Goal: Information Seeking & Learning: Check status

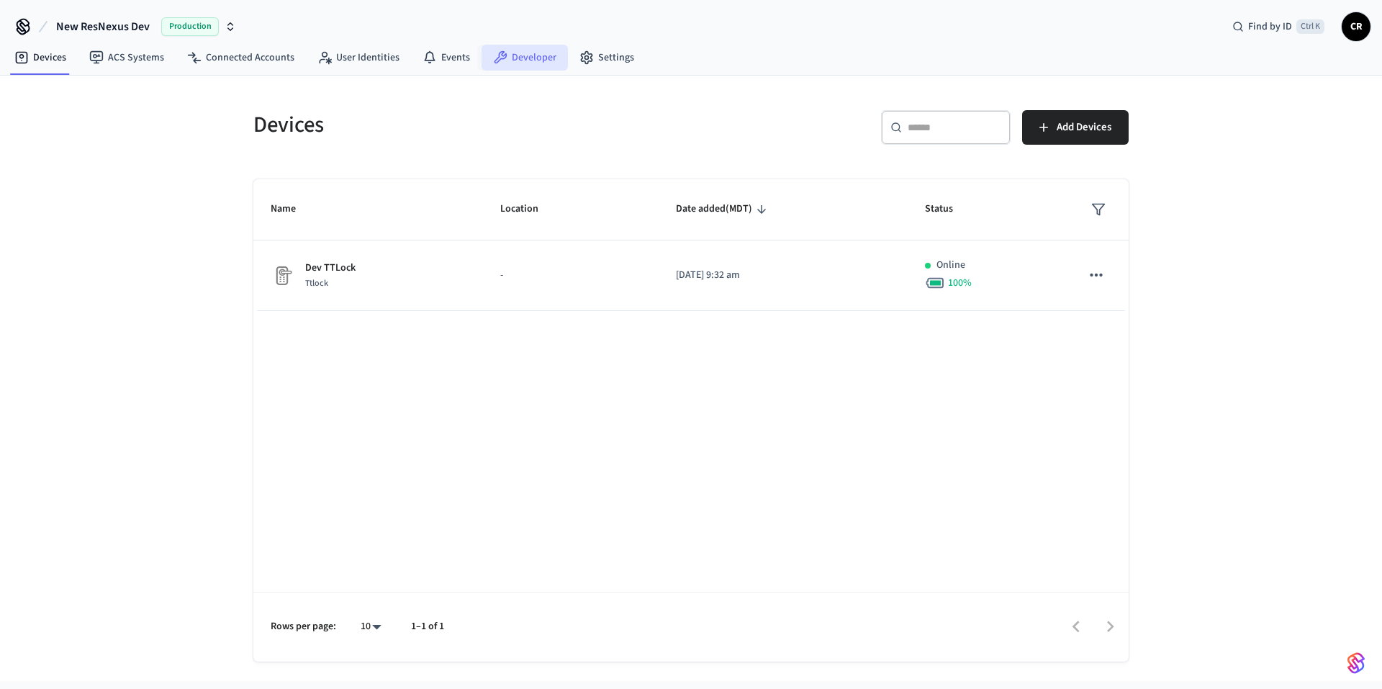
click at [521, 55] on link "Developer" at bounding box center [524, 58] width 86 height 26
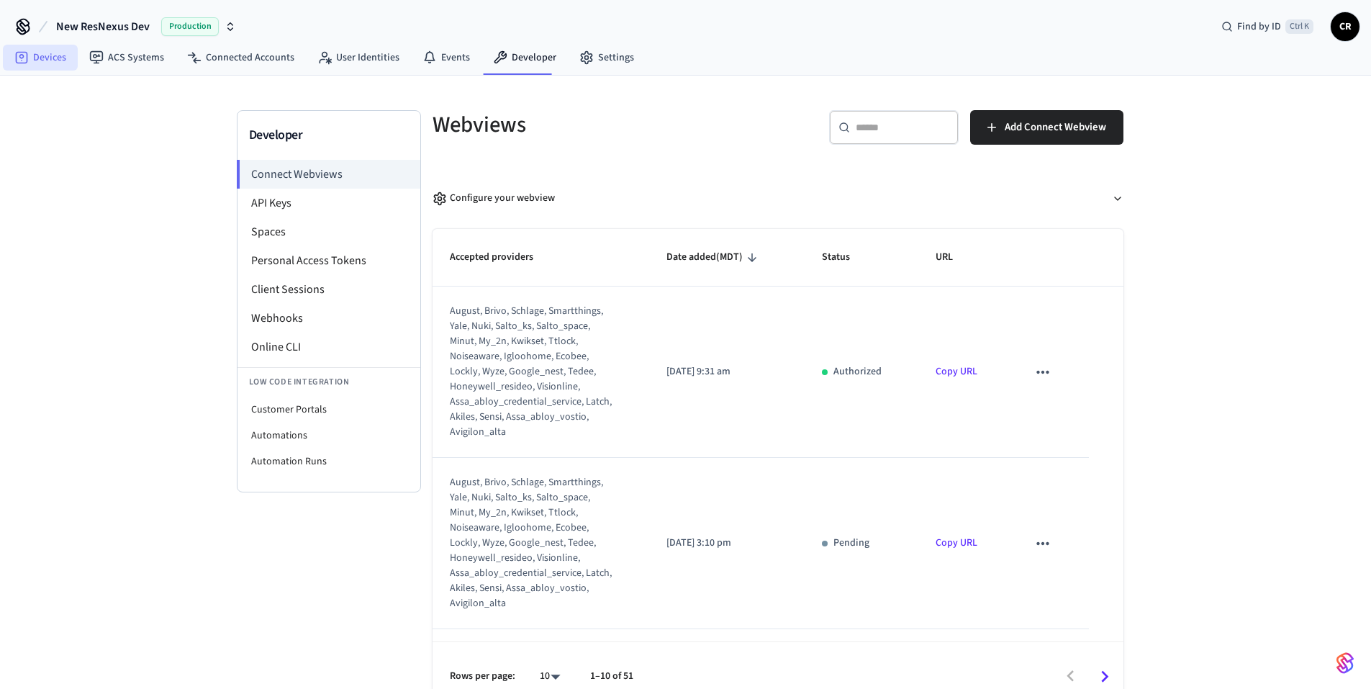
click at [54, 55] on link "Devices" at bounding box center [40, 58] width 75 height 26
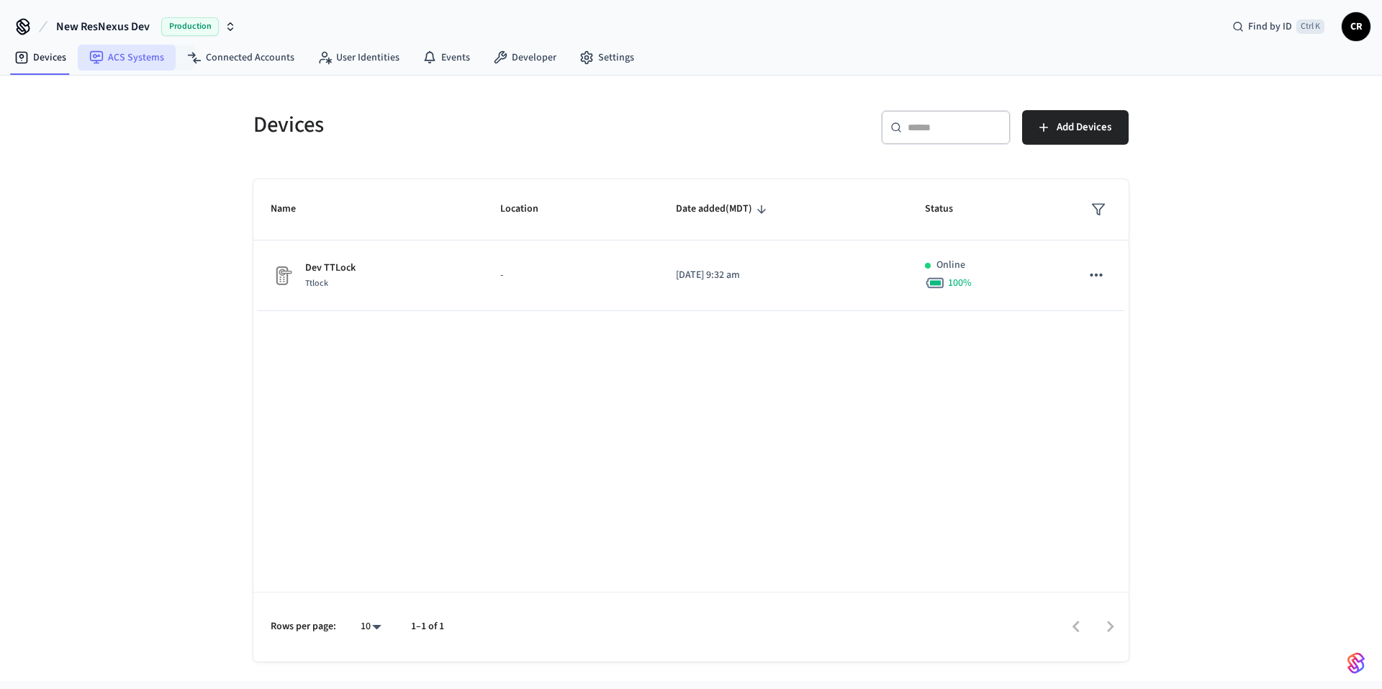
click at [154, 63] on link "ACS Systems" at bounding box center [127, 58] width 98 height 26
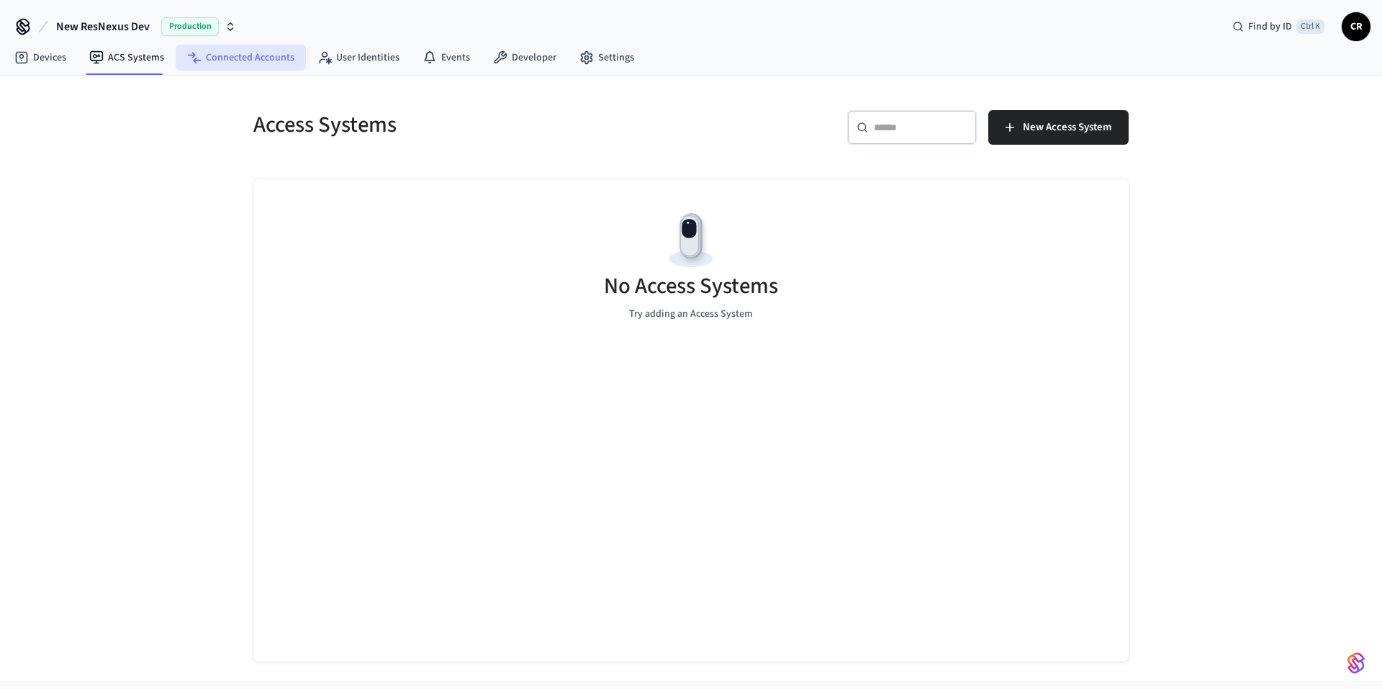
click at [266, 49] on link "Connected Accounts" at bounding box center [241, 58] width 130 height 26
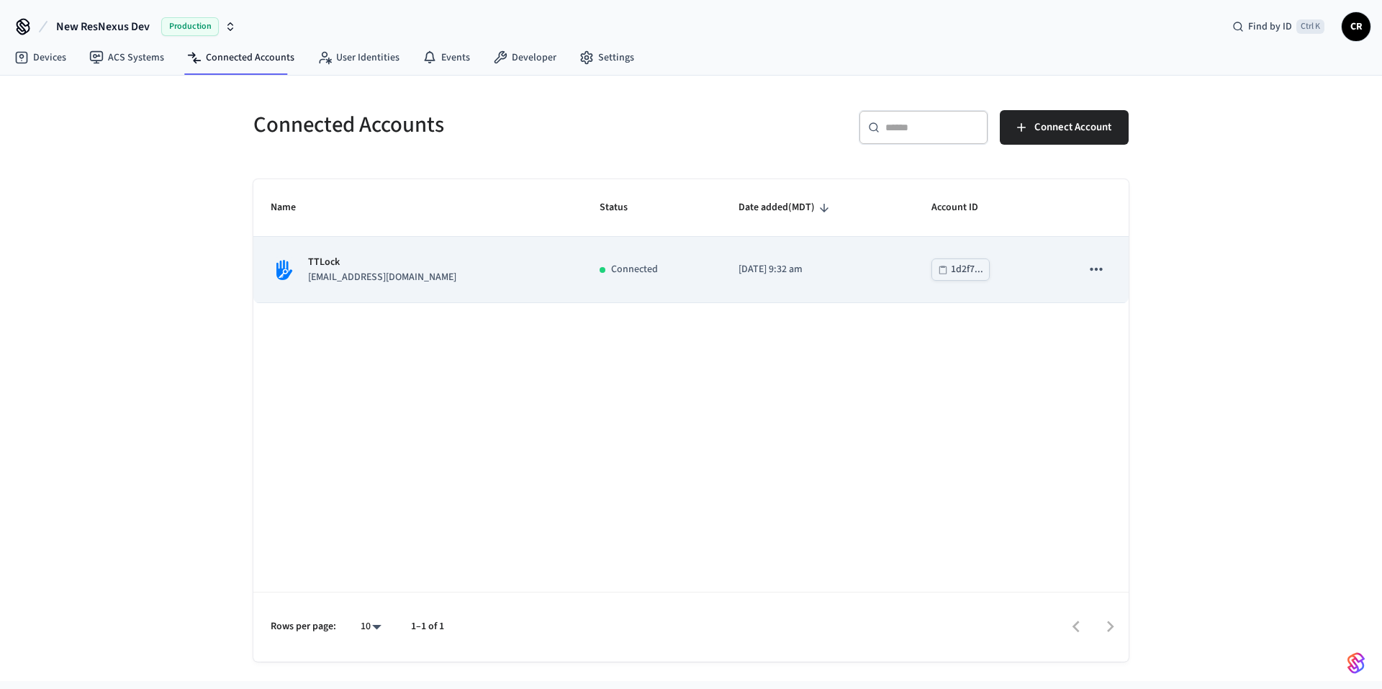
click at [1089, 271] on icon "sticky table" at bounding box center [1096, 269] width 19 height 19
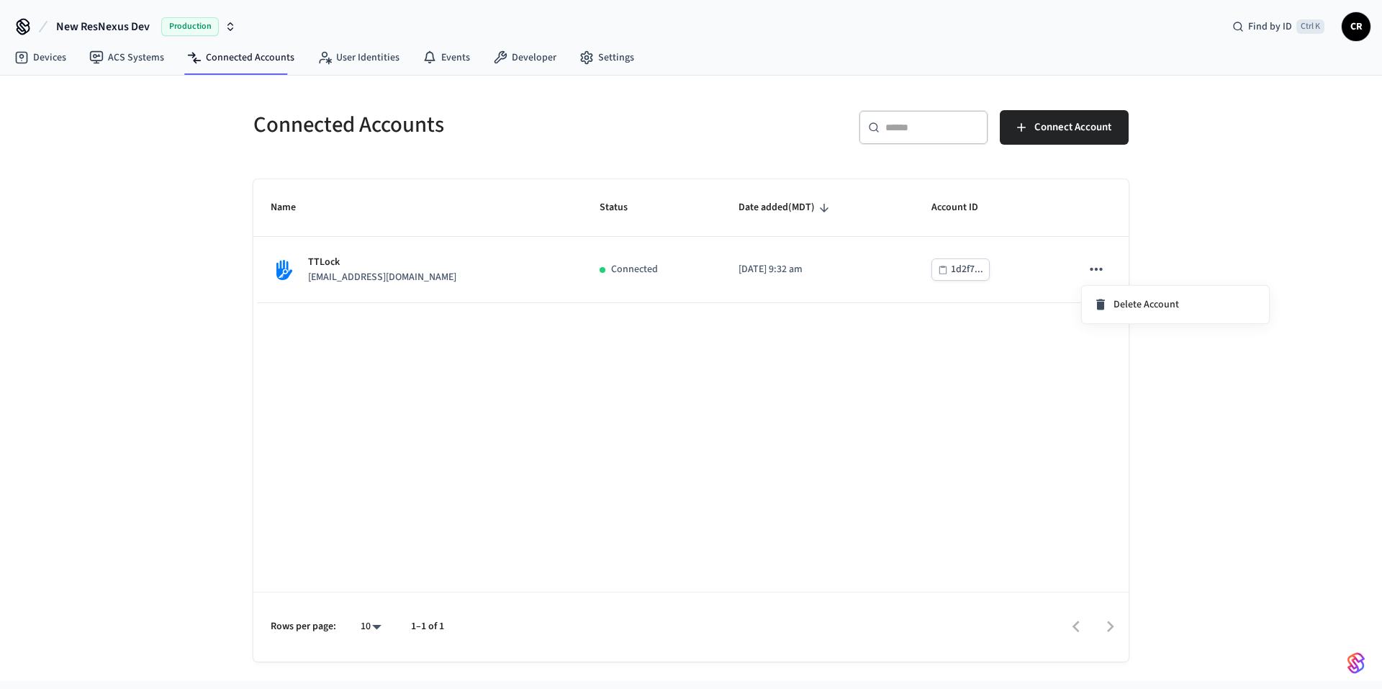
click at [1178, 254] on div at bounding box center [691, 344] width 1382 height 689
click at [339, 55] on link "User Identities" at bounding box center [358, 58] width 105 height 26
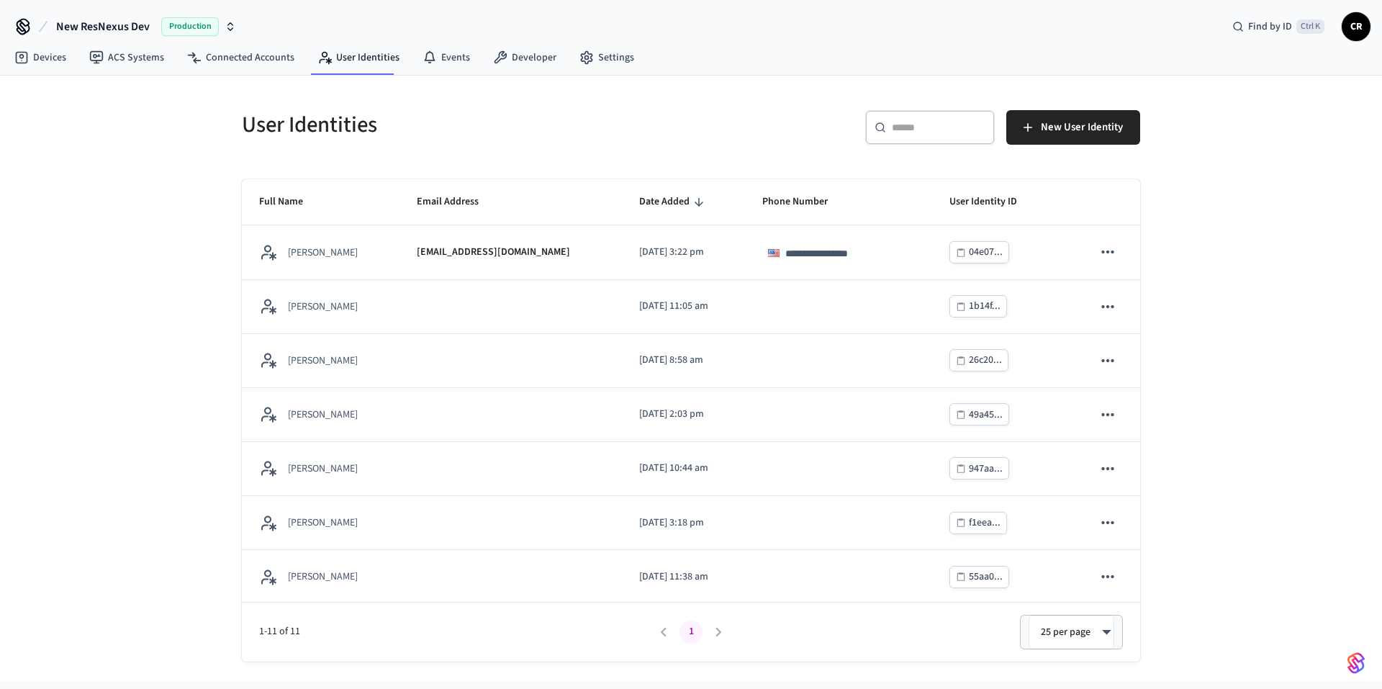
scroll to position [219, 0]
click at [717, 631] on li "pagination navigation" at bounding box center [718, 631] width 27 height 23
click at [448, 56] on link "Events" at bounding box center [446, 58] width 71 height 26
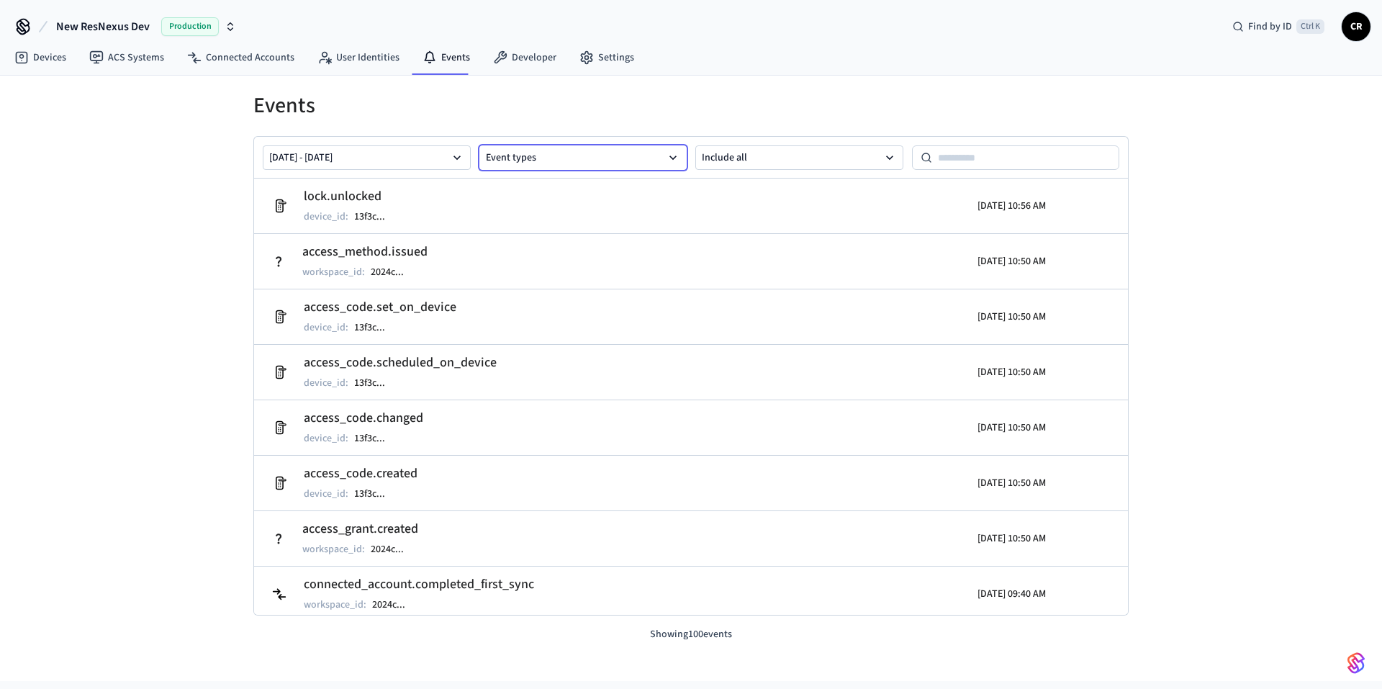
click at [583, 158] on button "Event types" at bounding box center [583, 157] width 208 height 24
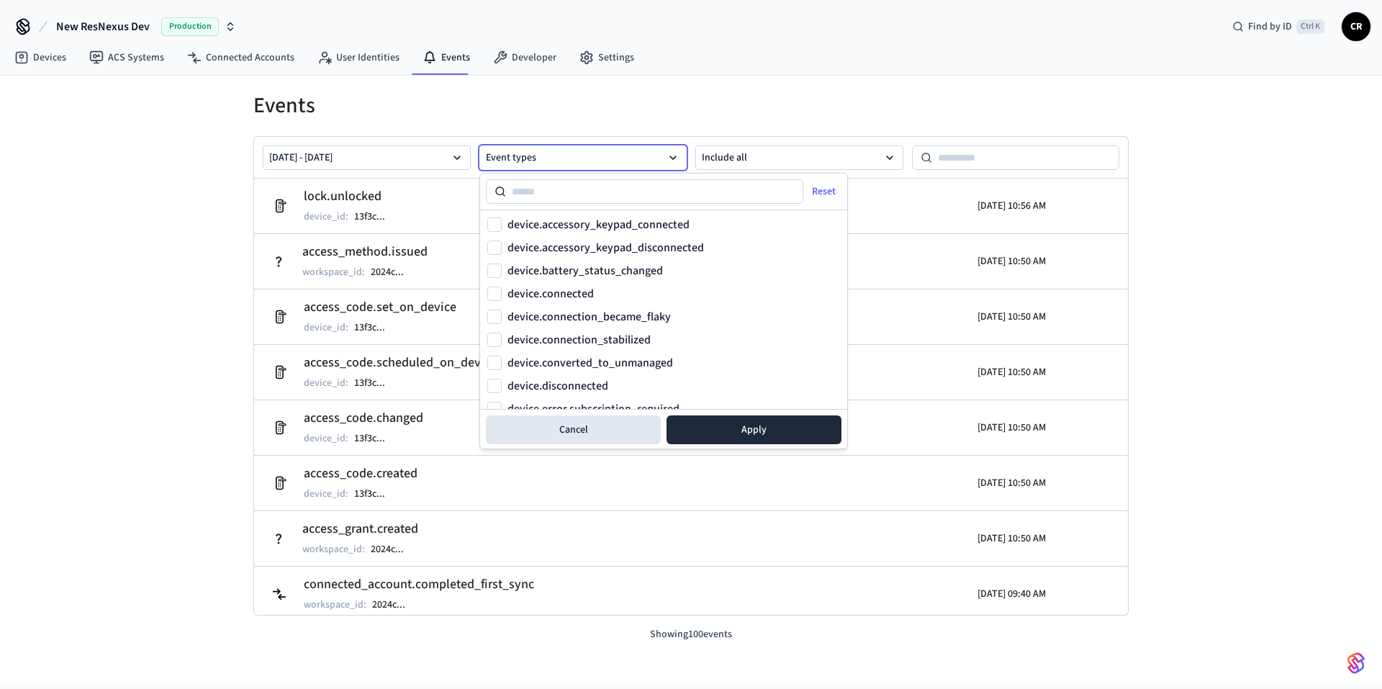
click at [625, 187] on input at bounding box center [654, 191] width 297 height 17
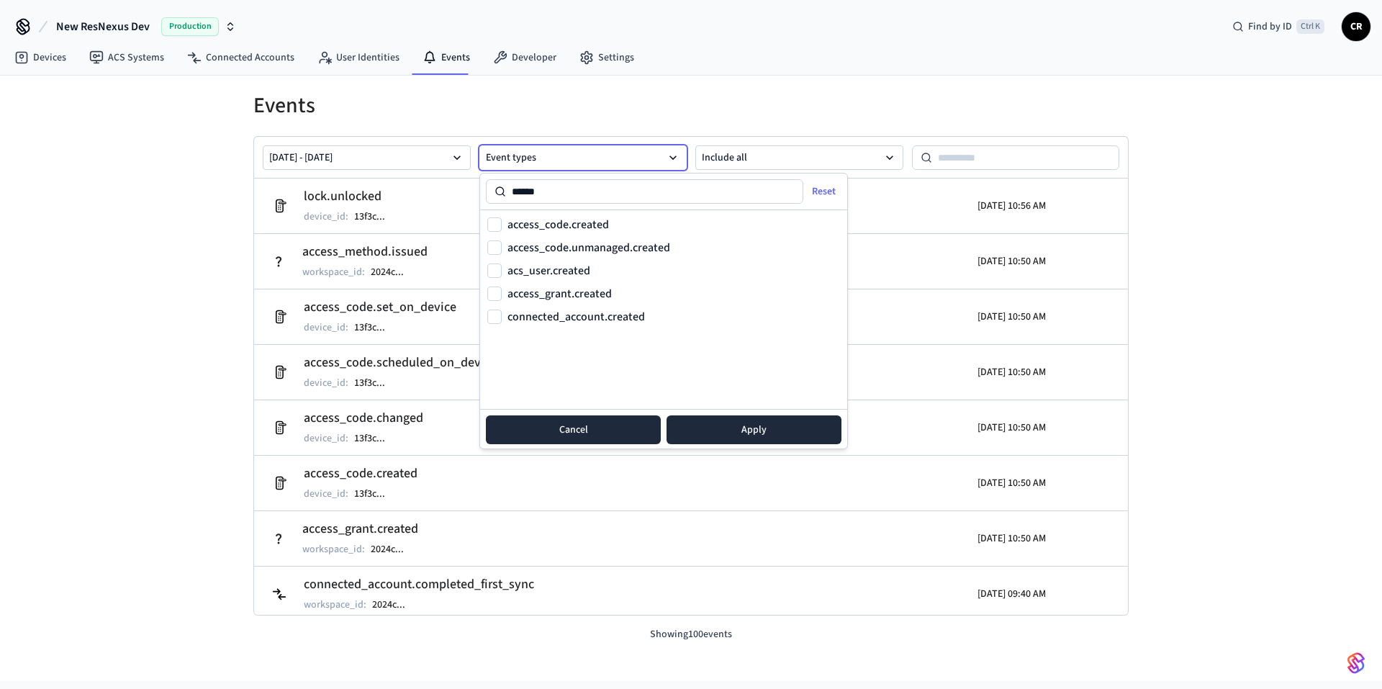
type input "******"
click at [610, 427] on button "Cancel" at bounding box center [573, 429] width 175 height 29
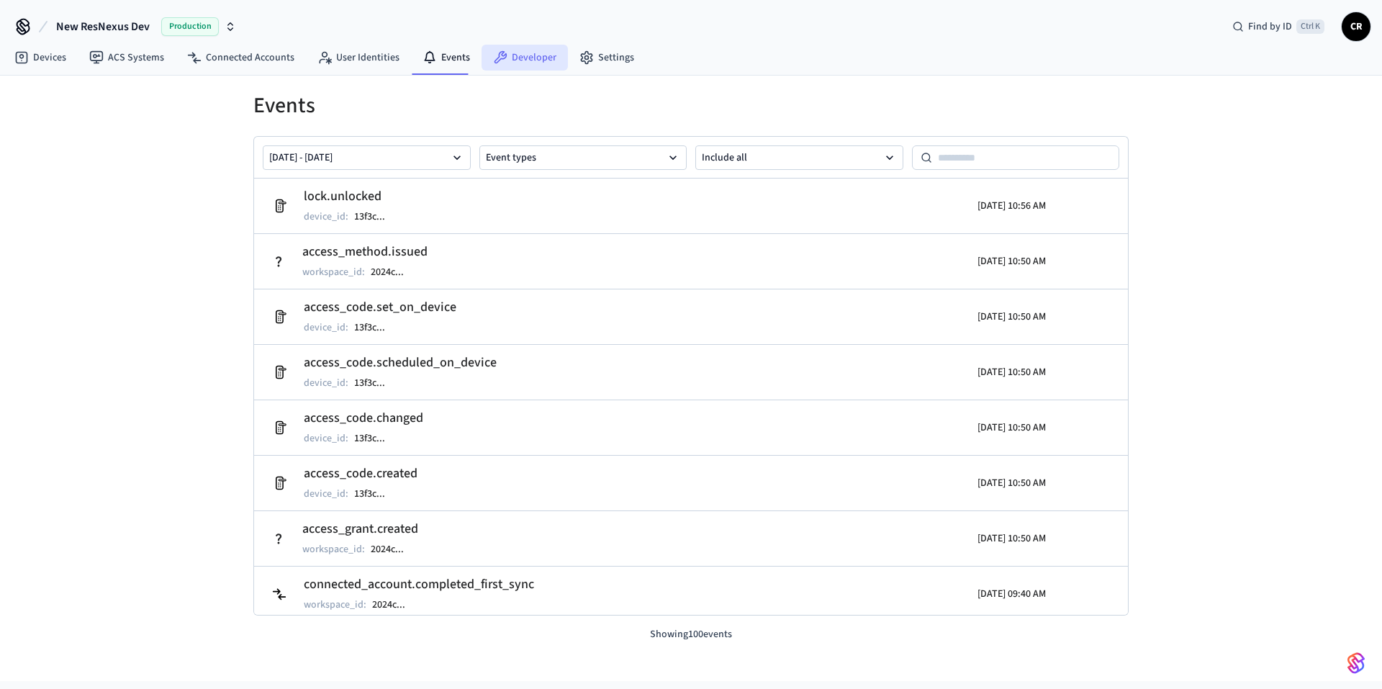
click at [495, 50] on icon at bounding box center [500, 57] width 14 height 14
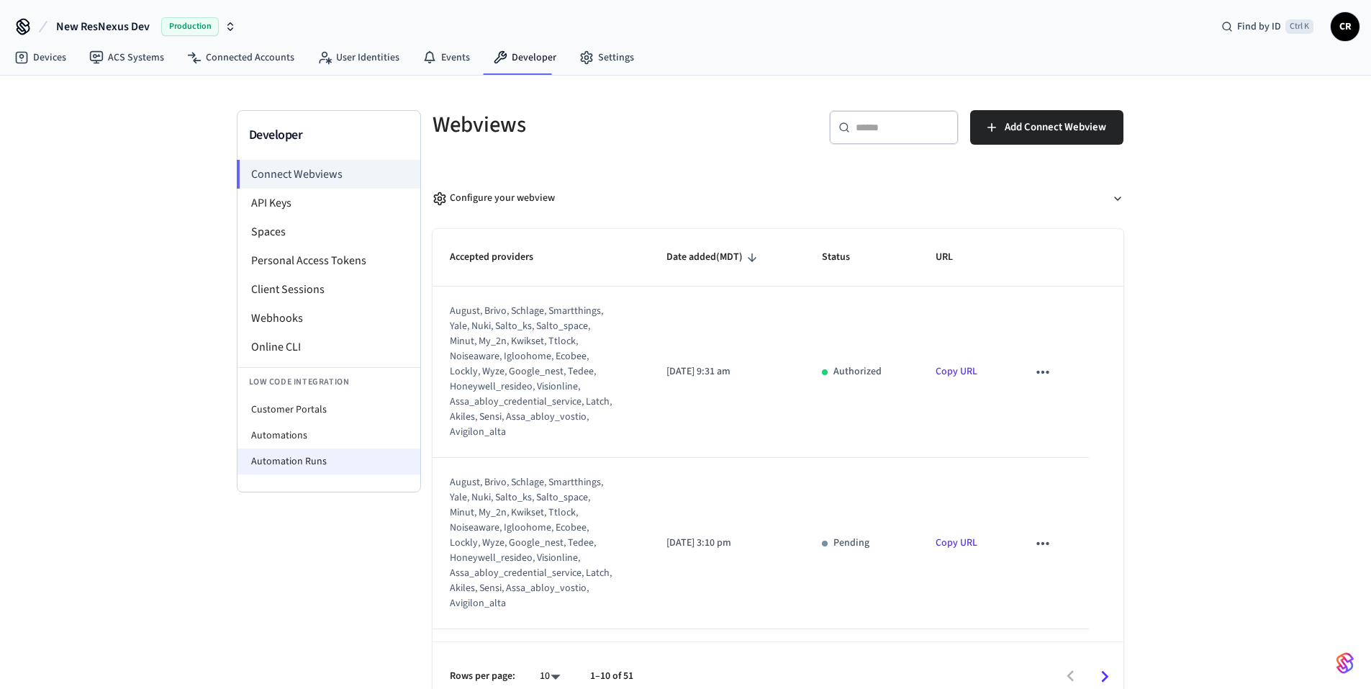
click at [309, 471] on li "Automation Runs" at bounding box center [328, 461] width 183 height 26
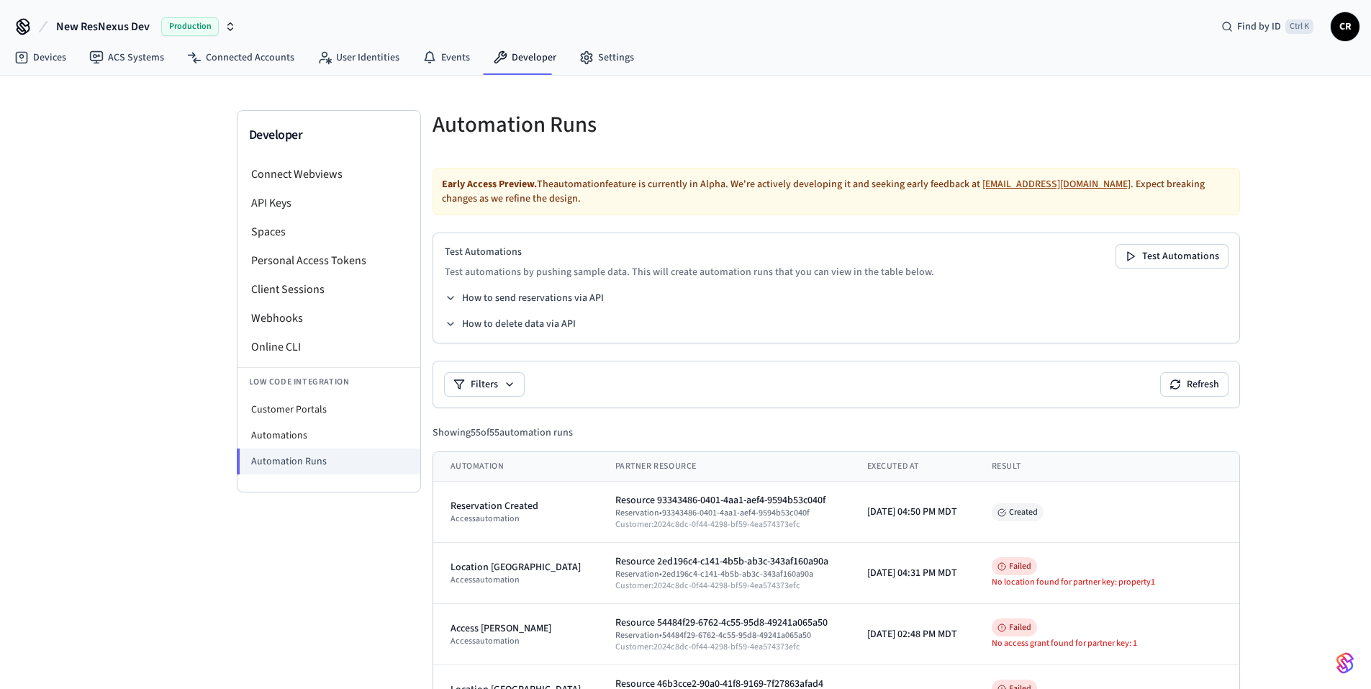
scroll to position [144, 0]
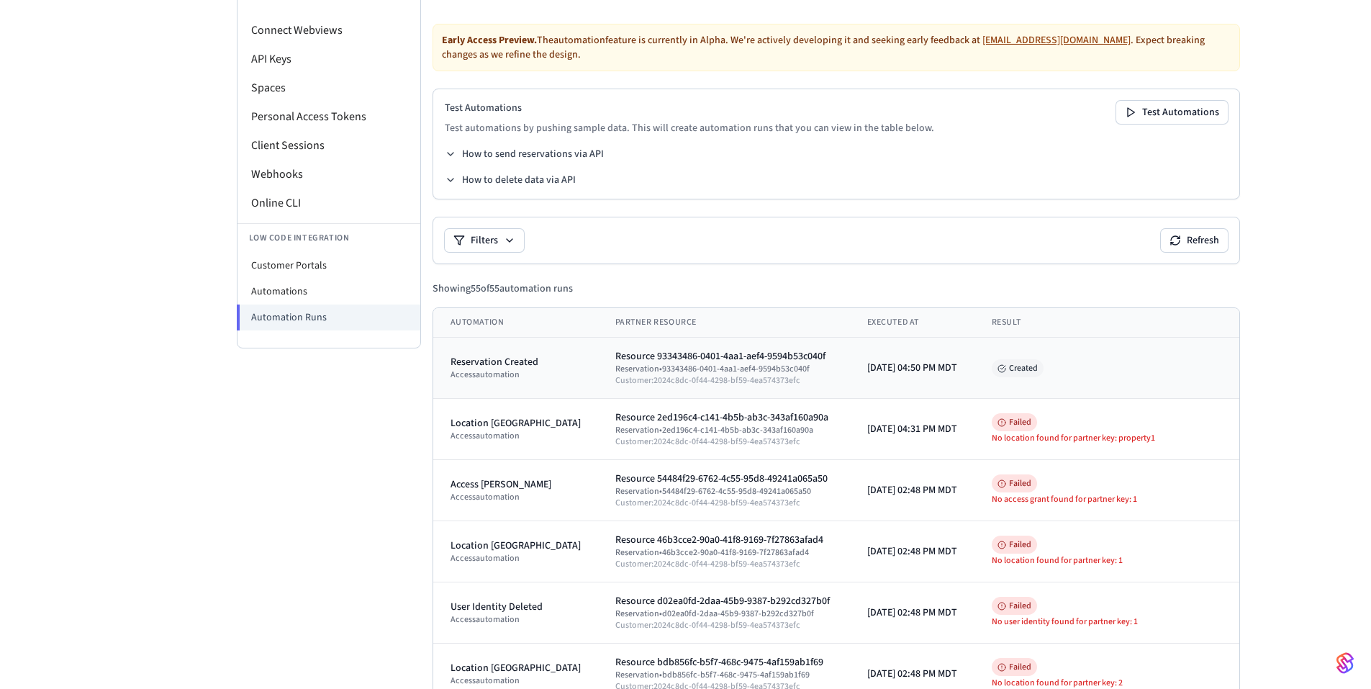
click at [671, 370] on div "Reservation • 93343486-0401-4aa1-aef4-9594b53c040f" at bounding box center [723, 369] width 217 height 12
click at [710, 370] on div "Reservation • 93343486-0401-4aa1-aef4-9594b53c040f" at bounding box center [723, 369] width 217 height 12
drag, startPoint x: 638, startPoint y: 381, endPoint x: 784, endPoint y: 383, distance: 145.4
click at [784, 383] on div "Customer: 2024c8dc-0f44-4298-bf59-4ea574373efc" at bounding box center [723, 381] width 217 height 12
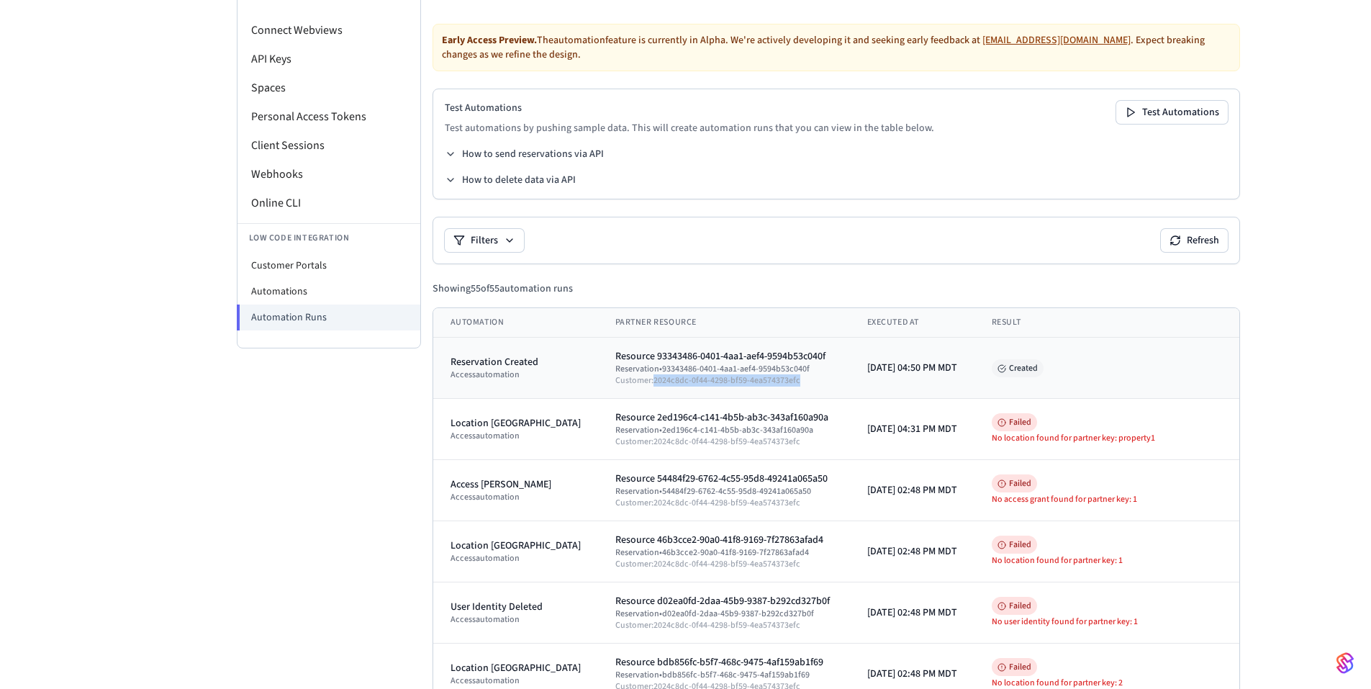
copy div "2024c8dc-0f44-4298-bf59-4ea574373efc"
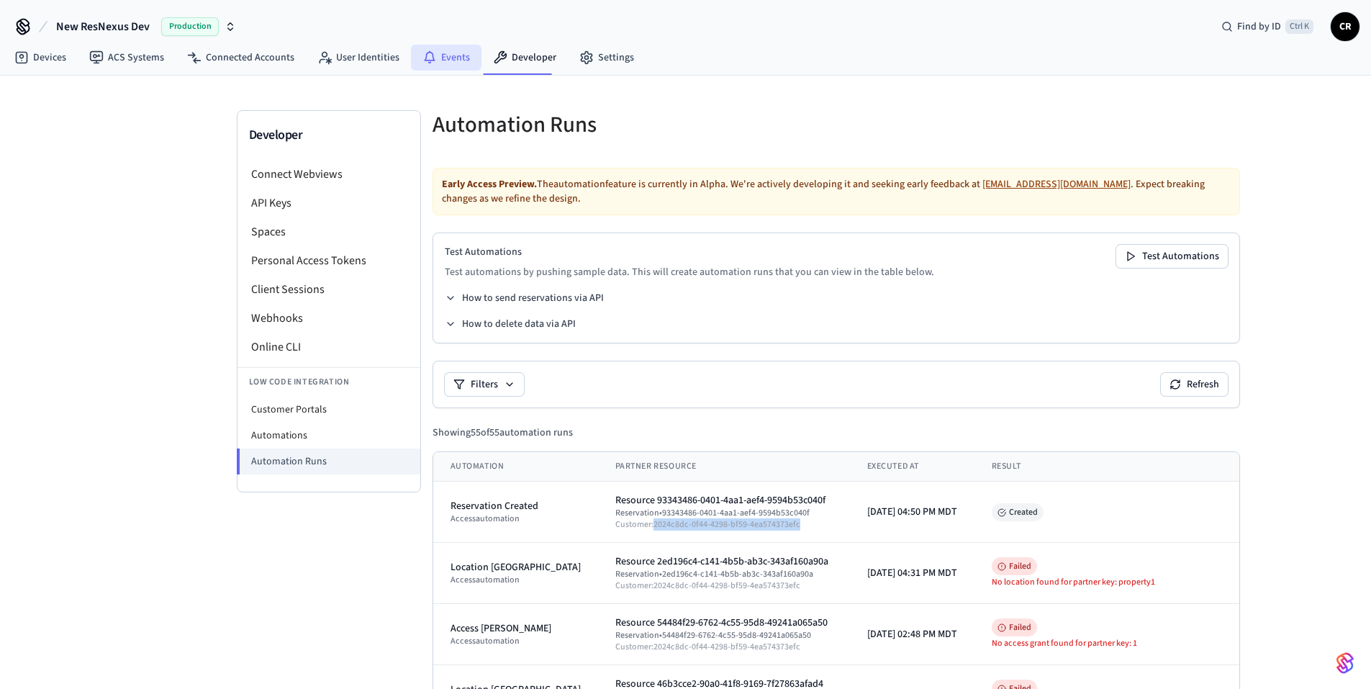
click at [422, 54] on icon at bounding box center [429, 57] width 14 height 14
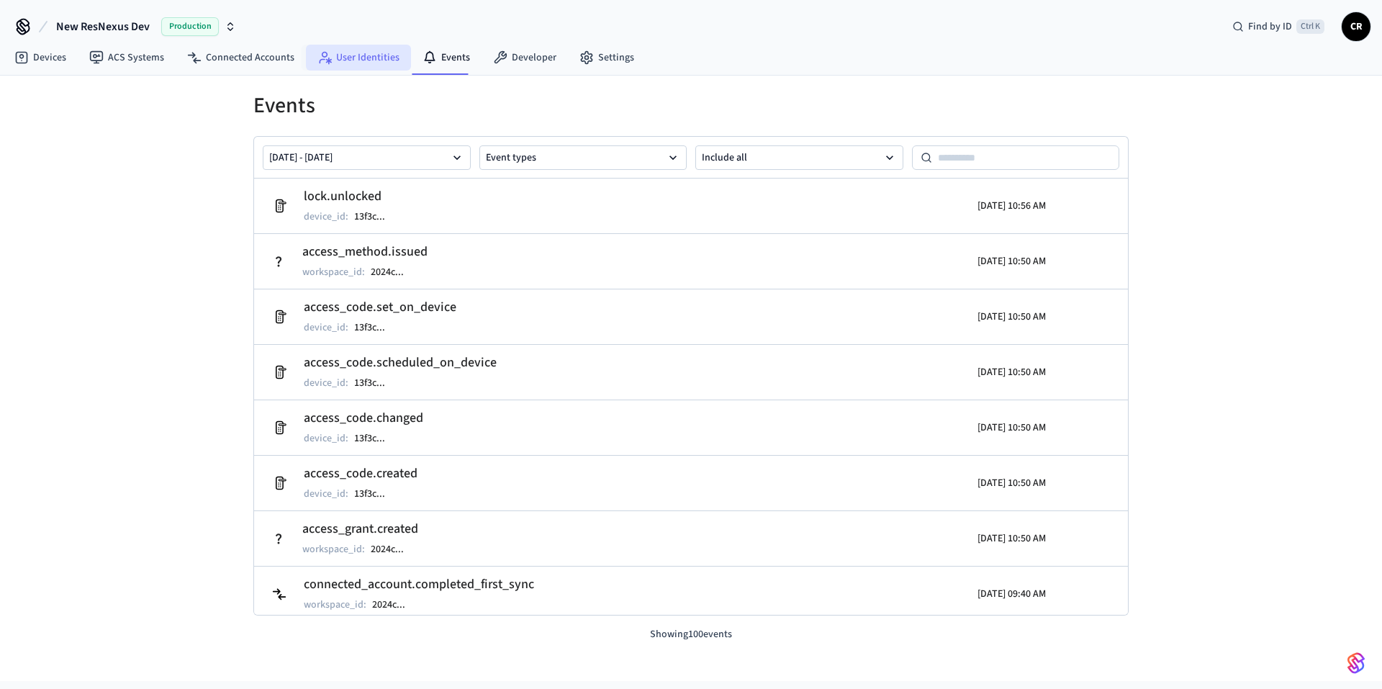
click at [361, 62] on link "User Identities" at bounding box center [358, 58] width 105 height 26
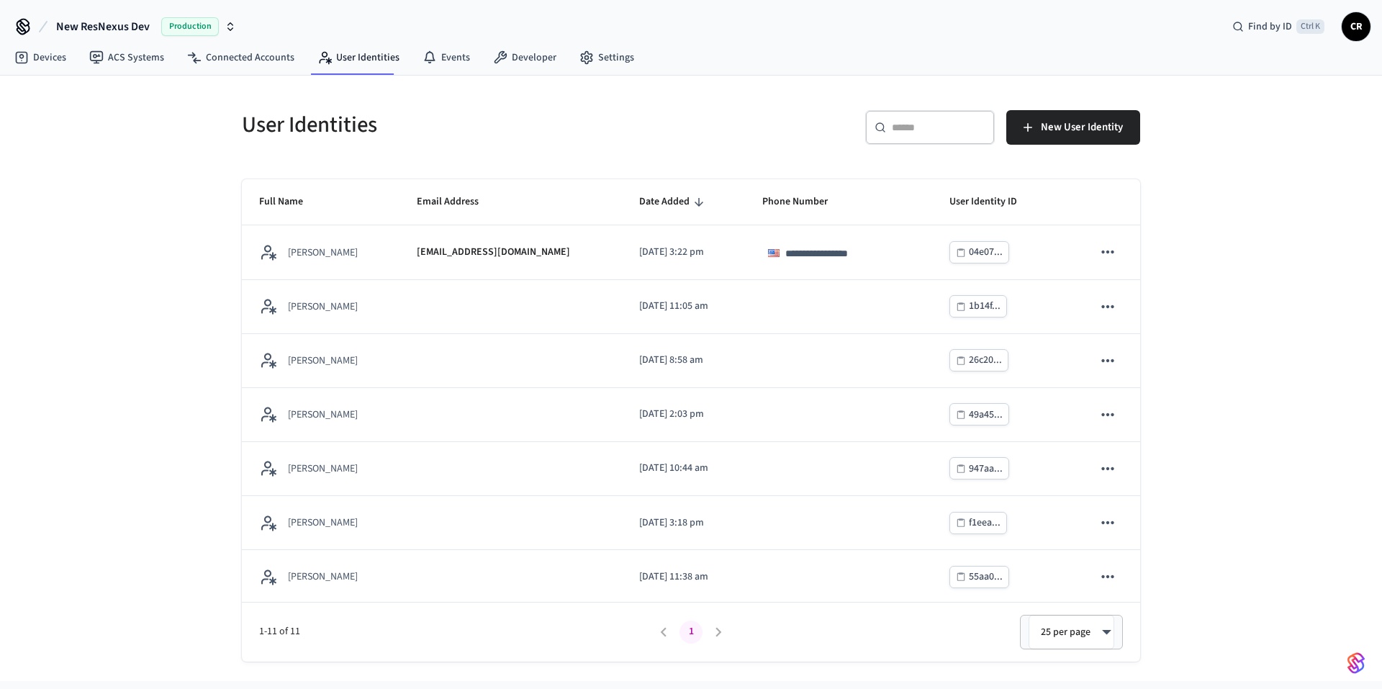
click at [936, 119] on div "​ ​" at bounding box center [930, 127] width 130 height 35
paste input "**********"
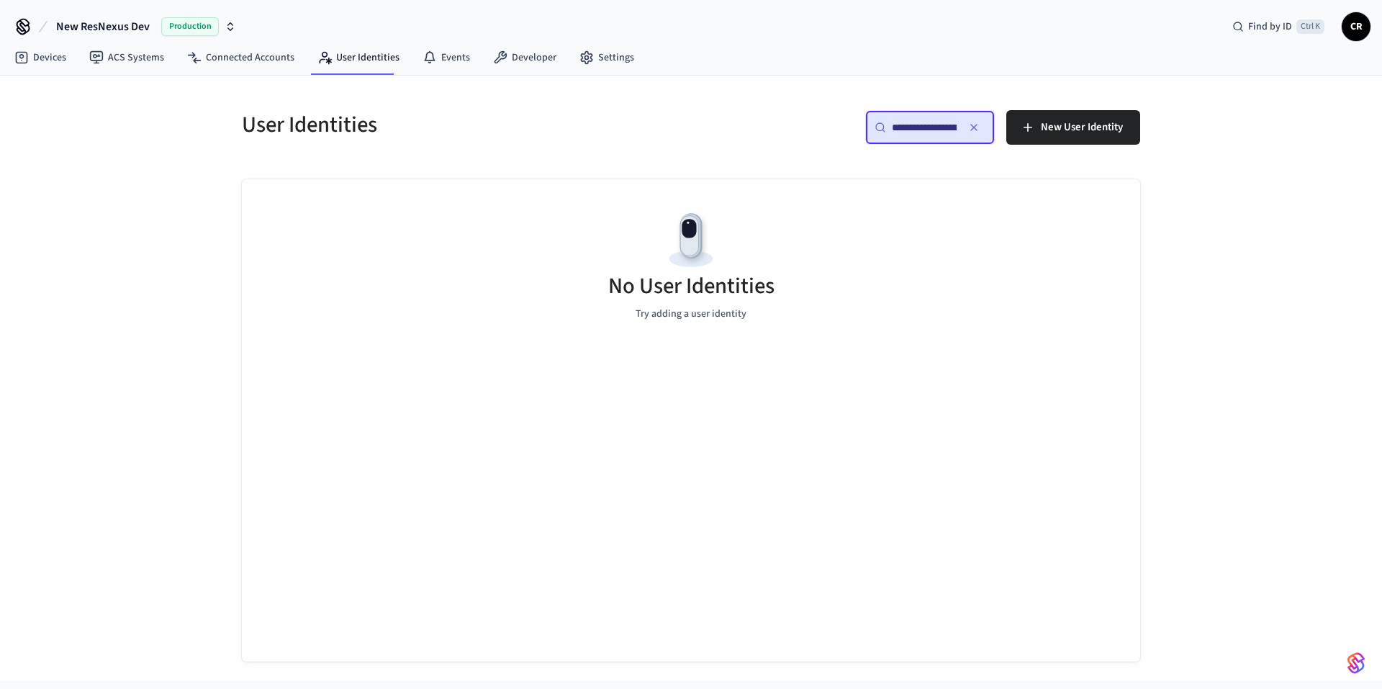
scroll to position [0, 104]
type input "**********"
click at [971, 125] on icon "button" at bounding box center [974, 128] width 12 height 12
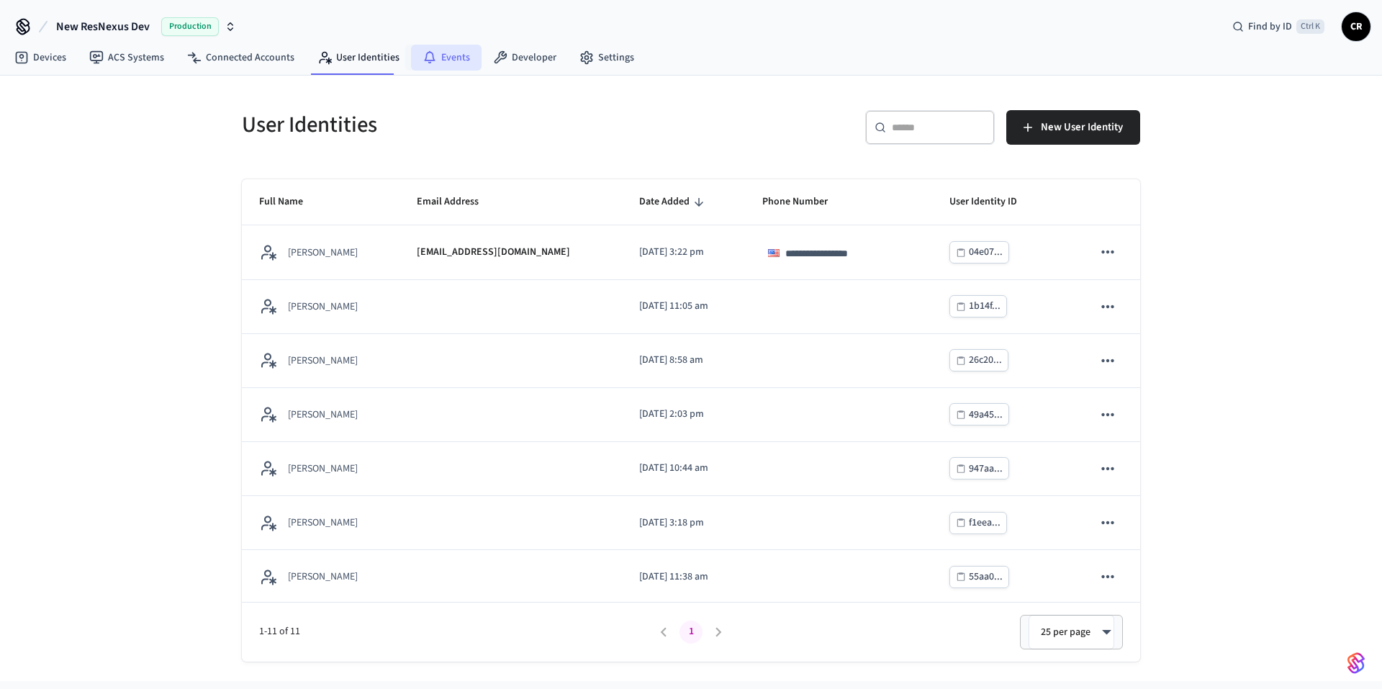
click at [446, 56] on link "Events" at bounding box center [446, 58] width 71 height 26
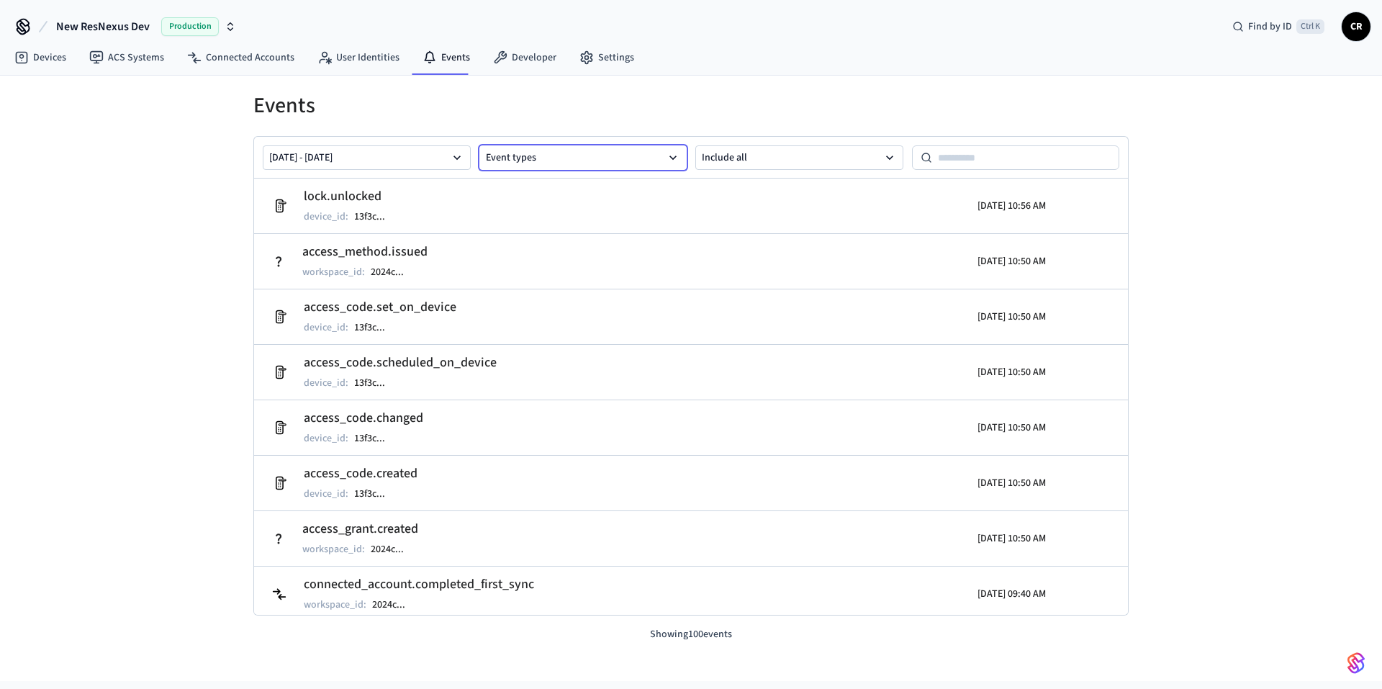
click at [572, 161] on button "Event types" at bounding box center [583, 157] width 208 height 24
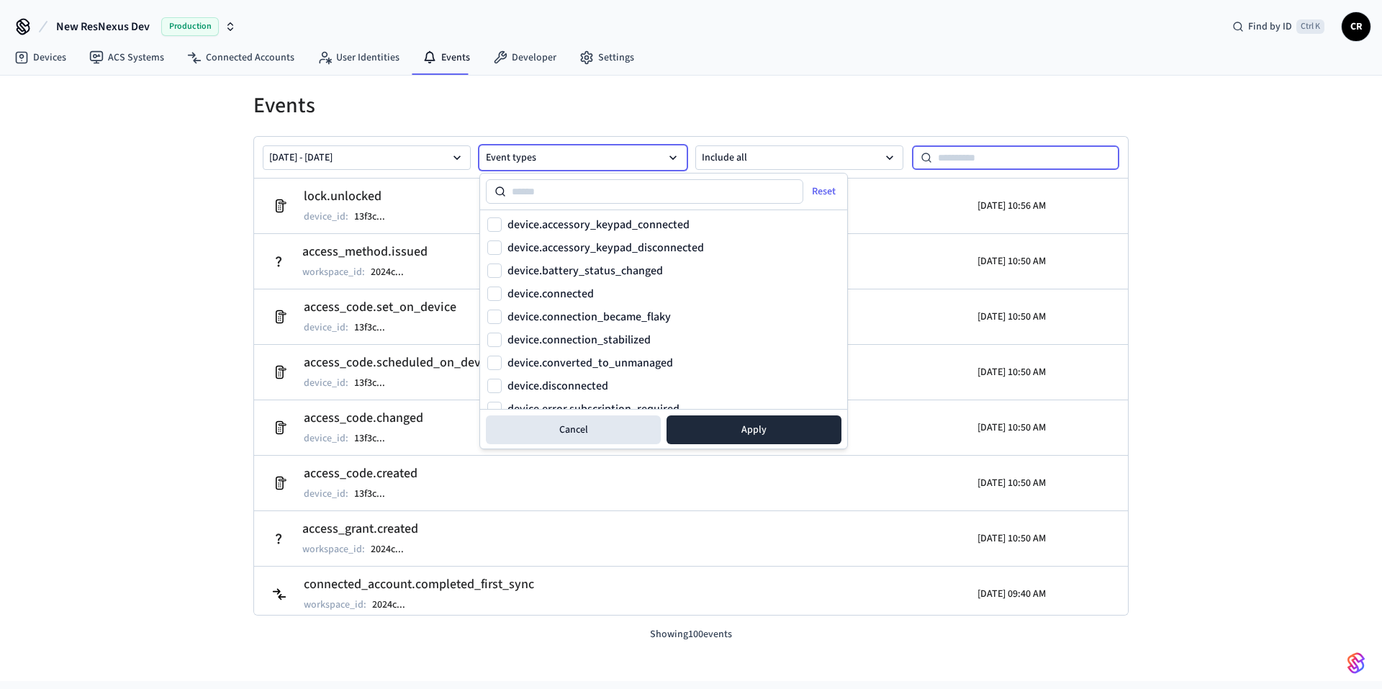
click at [938, 151] on input at bounding box center [1026, 157] width 188 height 17
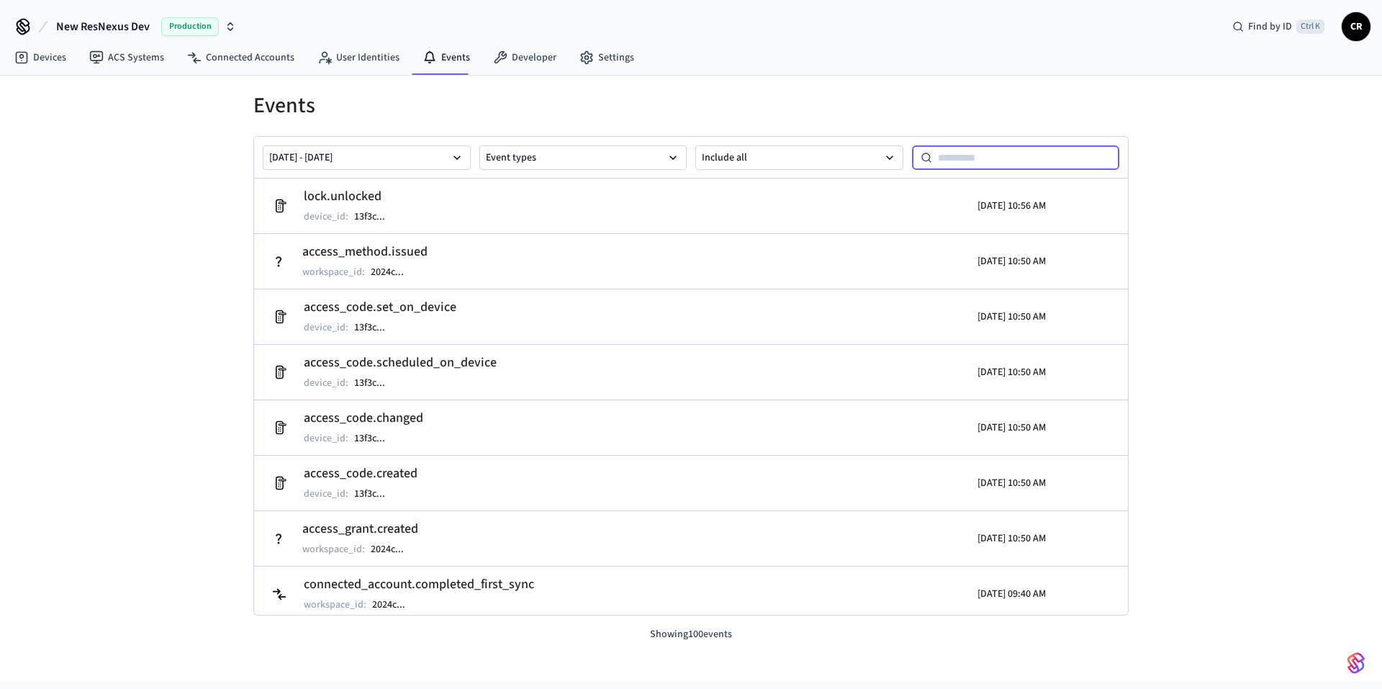
paste input "**********"
type input "**********"
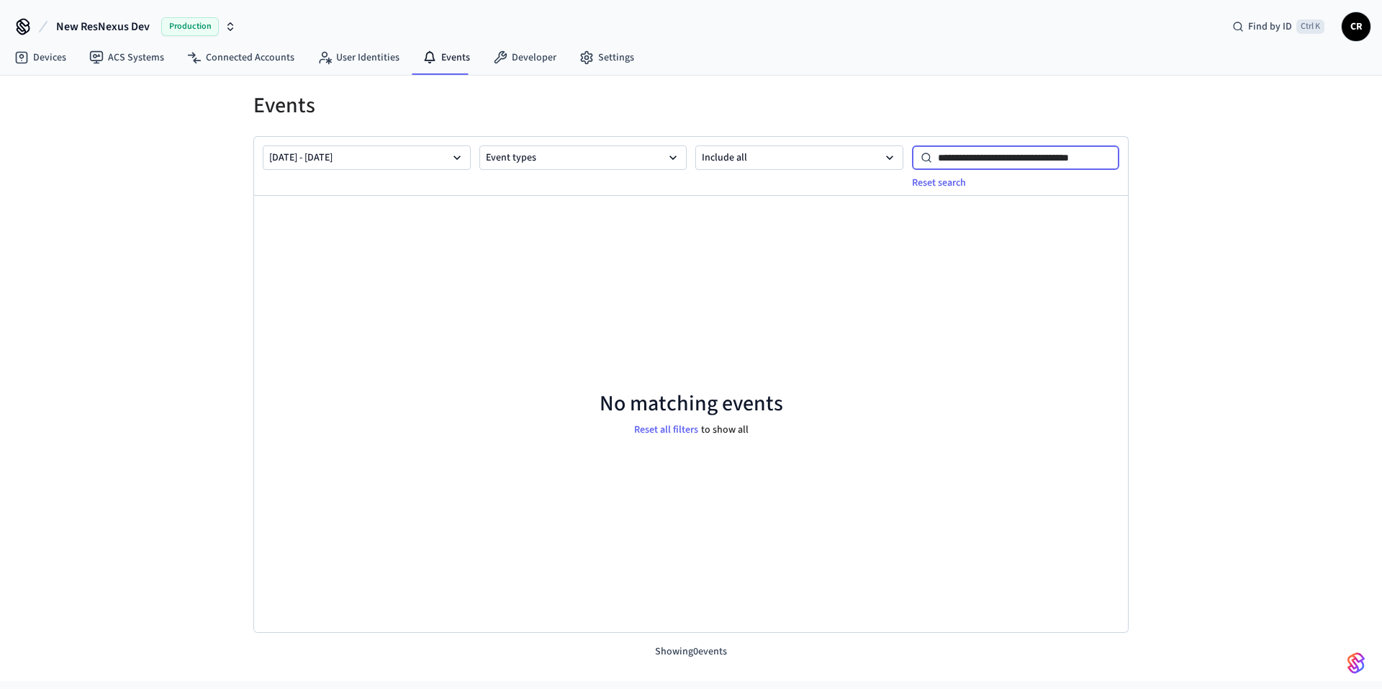
click at [938, 151] on input "**********" at bounding box center [1026, 157] width 188 height 17
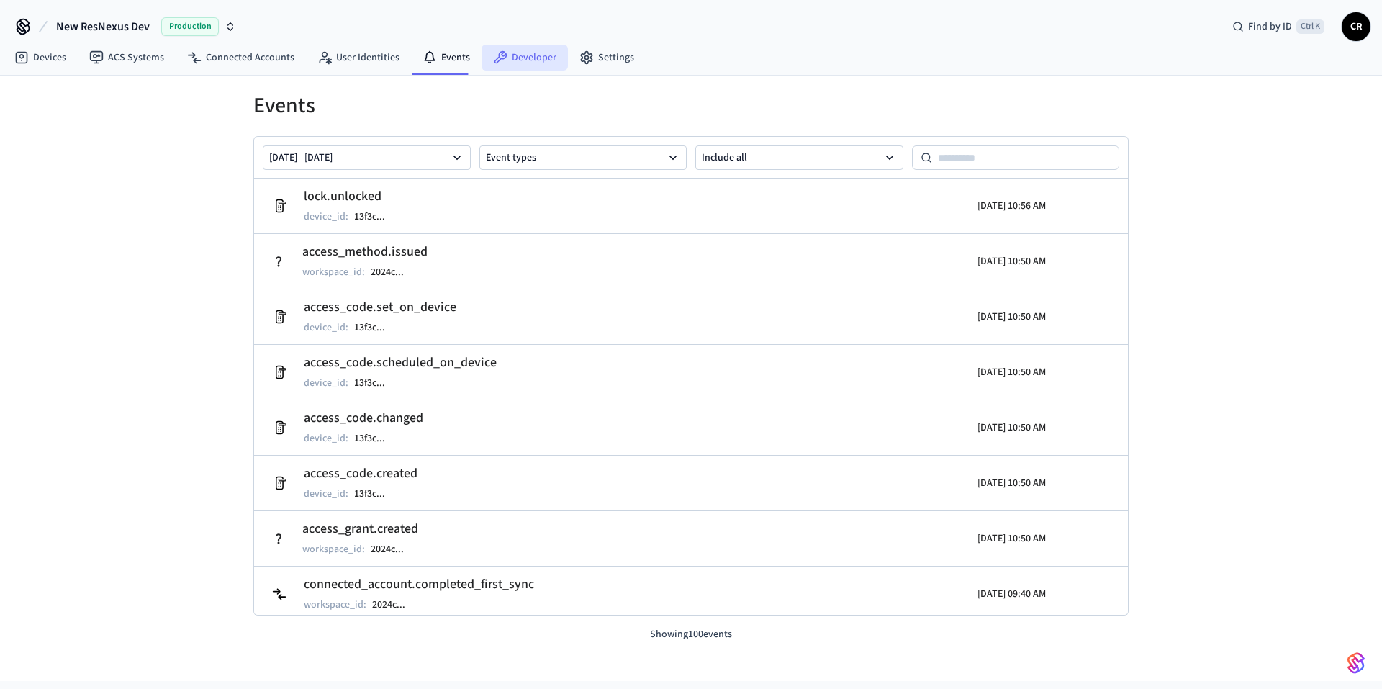
click at [520, 61] on link "Developer" at bounding box center [524, 58] width 86 height 26
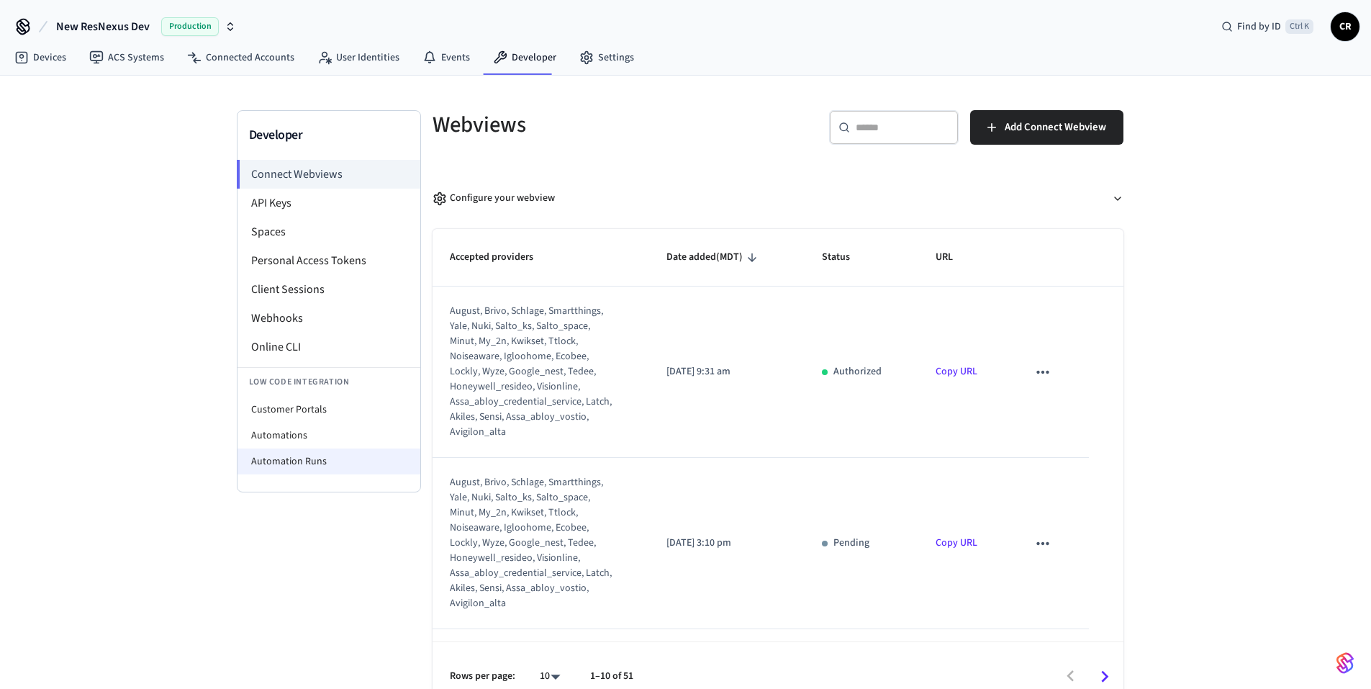
click at [312, 455] on li "Automation Runs" at bounding box center [328, 461] width 183 height 26
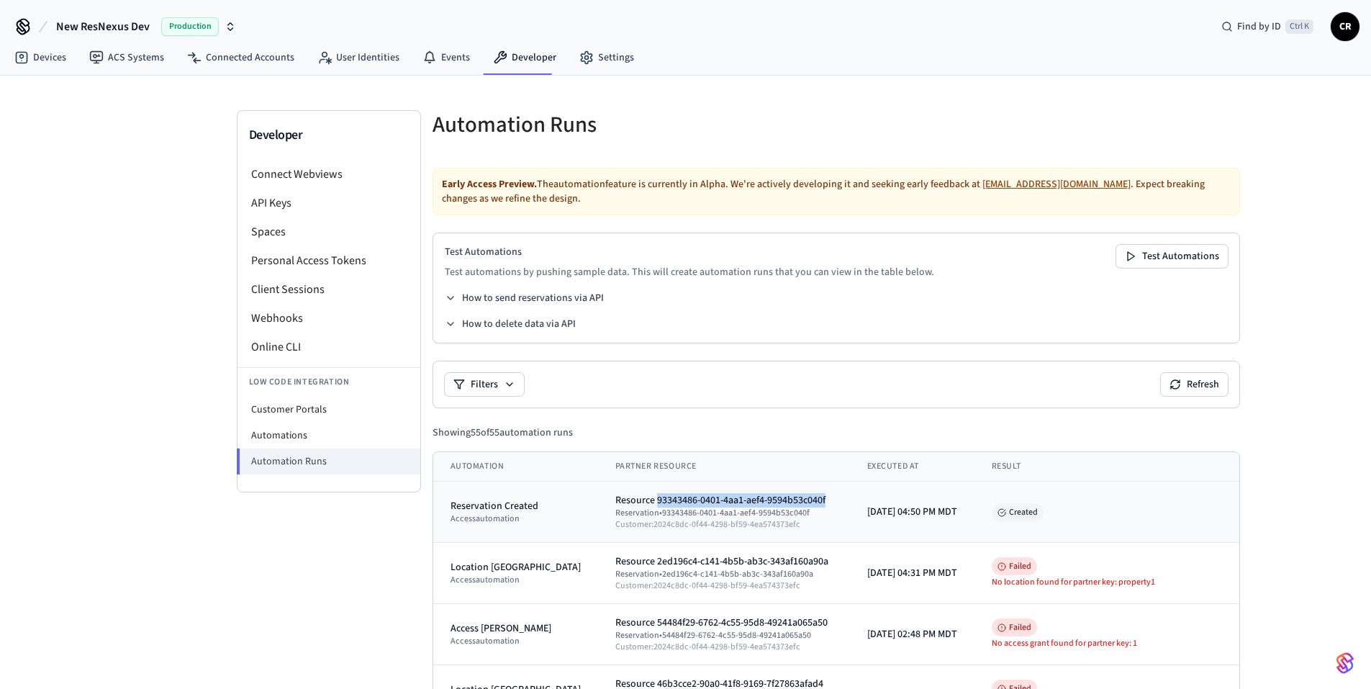
drag, startPoint x: 639, startPoint y: 500, endPoint x: 811, endPoint y: 501, distance: 172.0
click at [811, 501] on div "Resource 93343486-0401-4aa1-aef4-9594b53c040f" at bounding box center [723, 500] width 217 height 14
copy div "93343486-0401-4aa1-aef4-9594b53c040f"
click at [435, 56] on link "Events" at bounding box center [446, 58] width 71 height 26
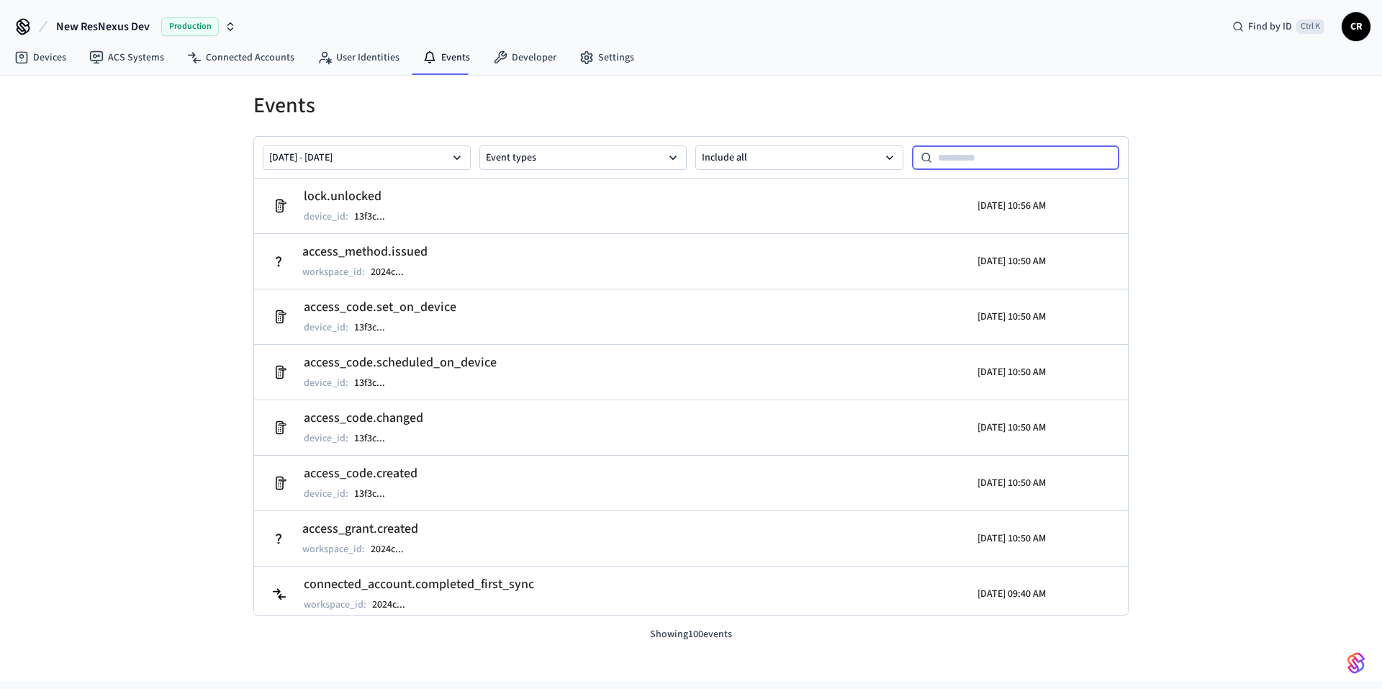
click at [972, 163] on input at bounding box center [1026, 157] width 188 height 17
paste input "**********"
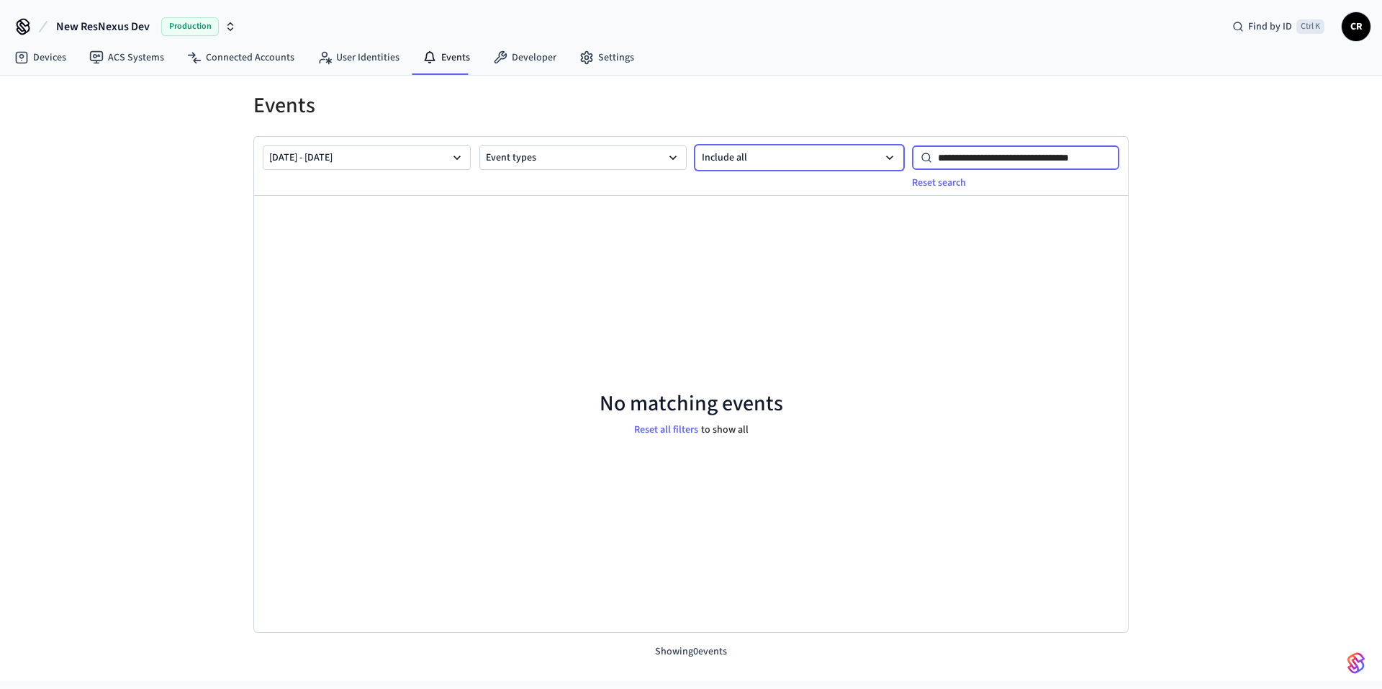
type input "**********"
click at [819, 157] on button "Include all" at bounding box center [799, 157] width 208 height 24
click at [646, 255] on div "No matching events Reset all filters to show all" at bounding box center [691, 414] width 874 height 437
click at [1015, 158] on input "**********" at bounding box center [1026, 157] width 188 height 17
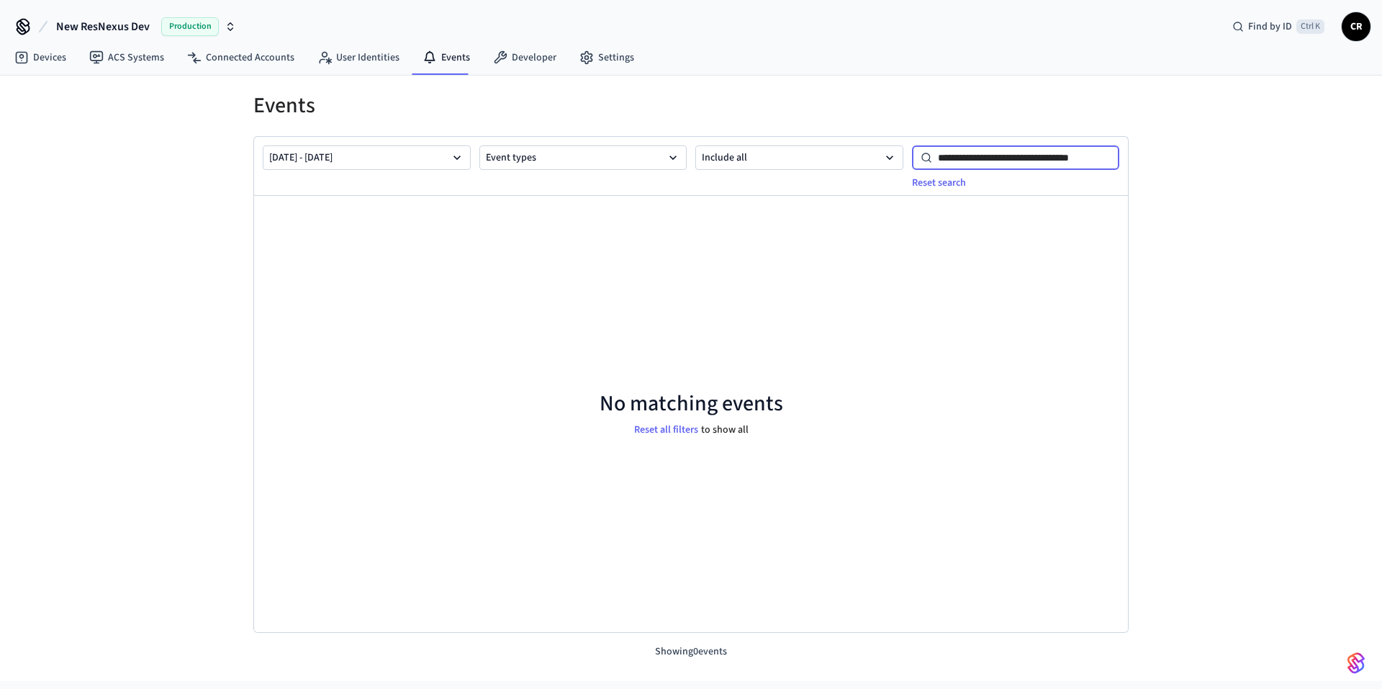
click at [1015, 158] on input "**********" at bounding box center [1026, 157] width 188 height 17
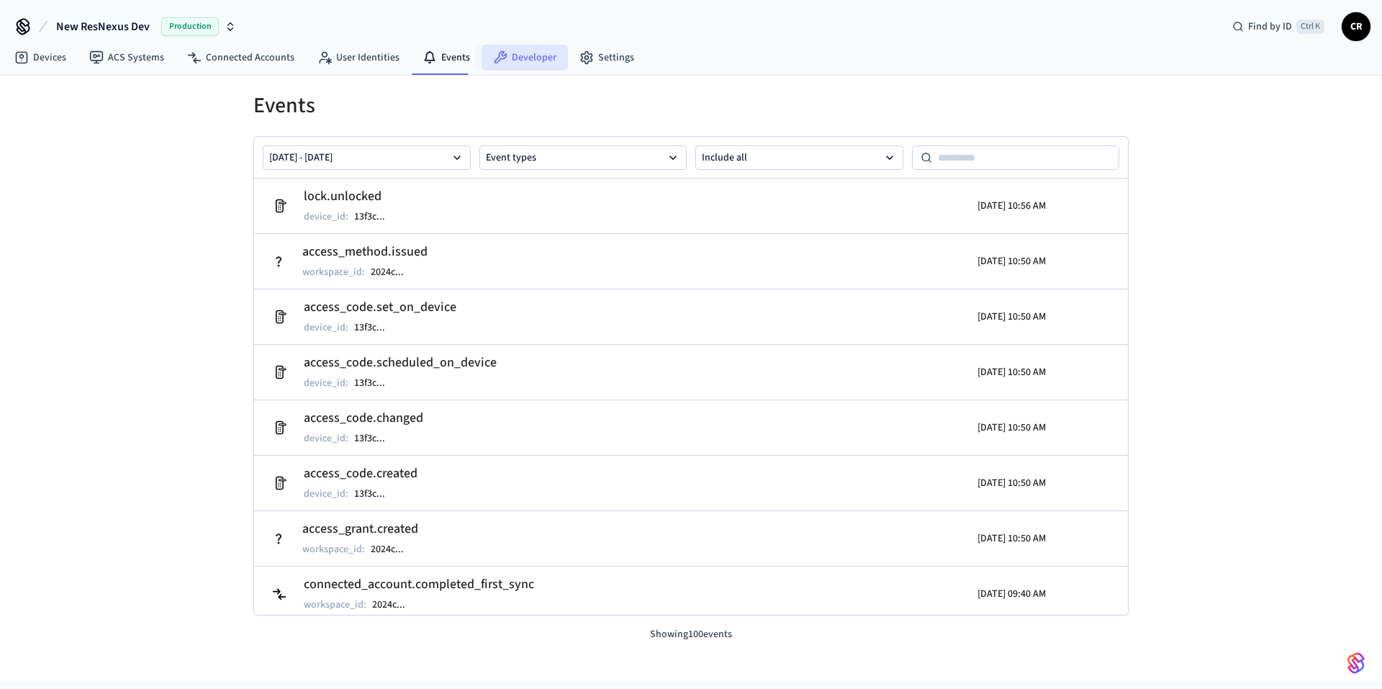
click at [517, 65] on link "Developer" at bounding box center [524, 58] width 86 height 26
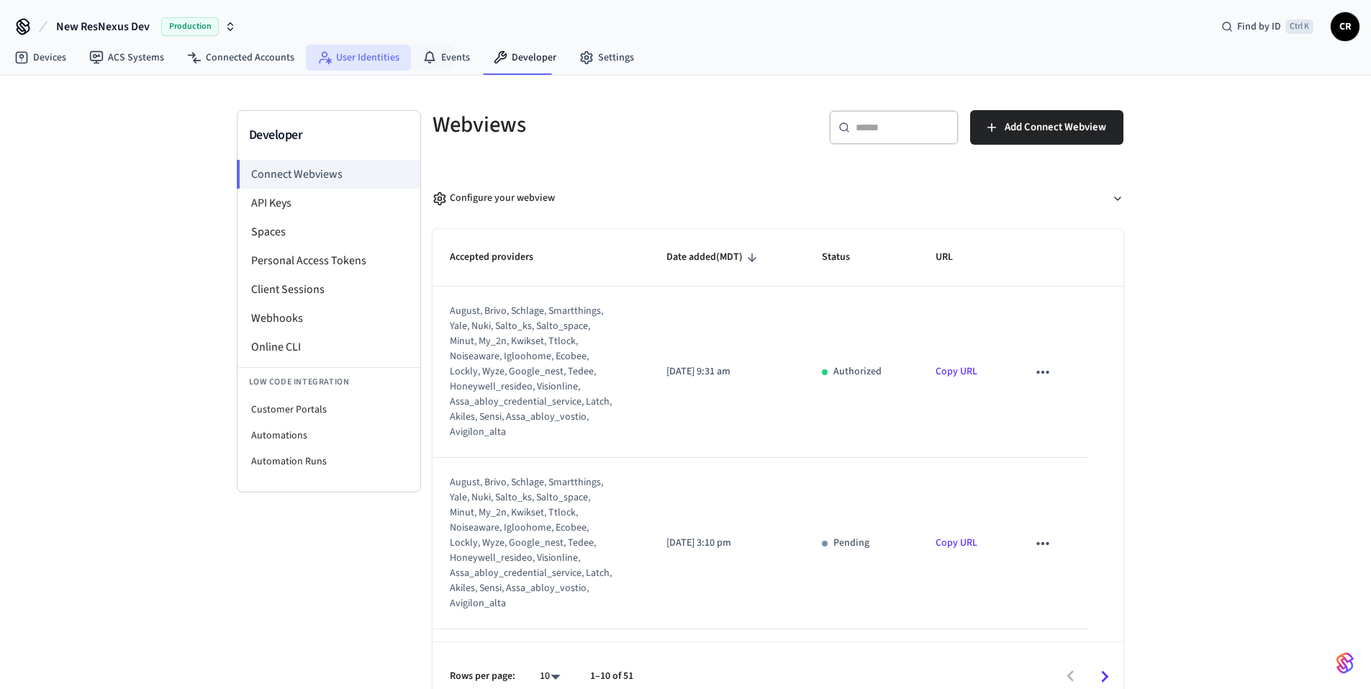
click at [338, 56] on link "User Identities" at bounding box center [358, 58] width 105 height 26
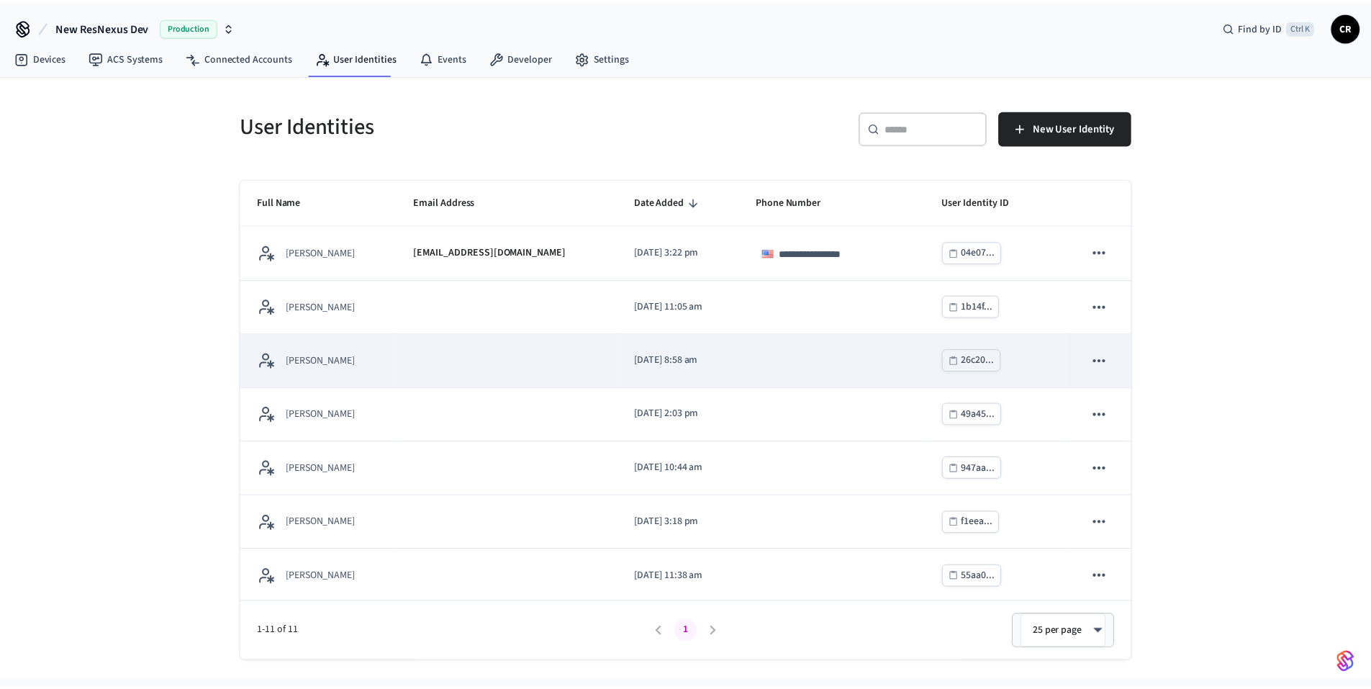
scroll to position [219, 0]
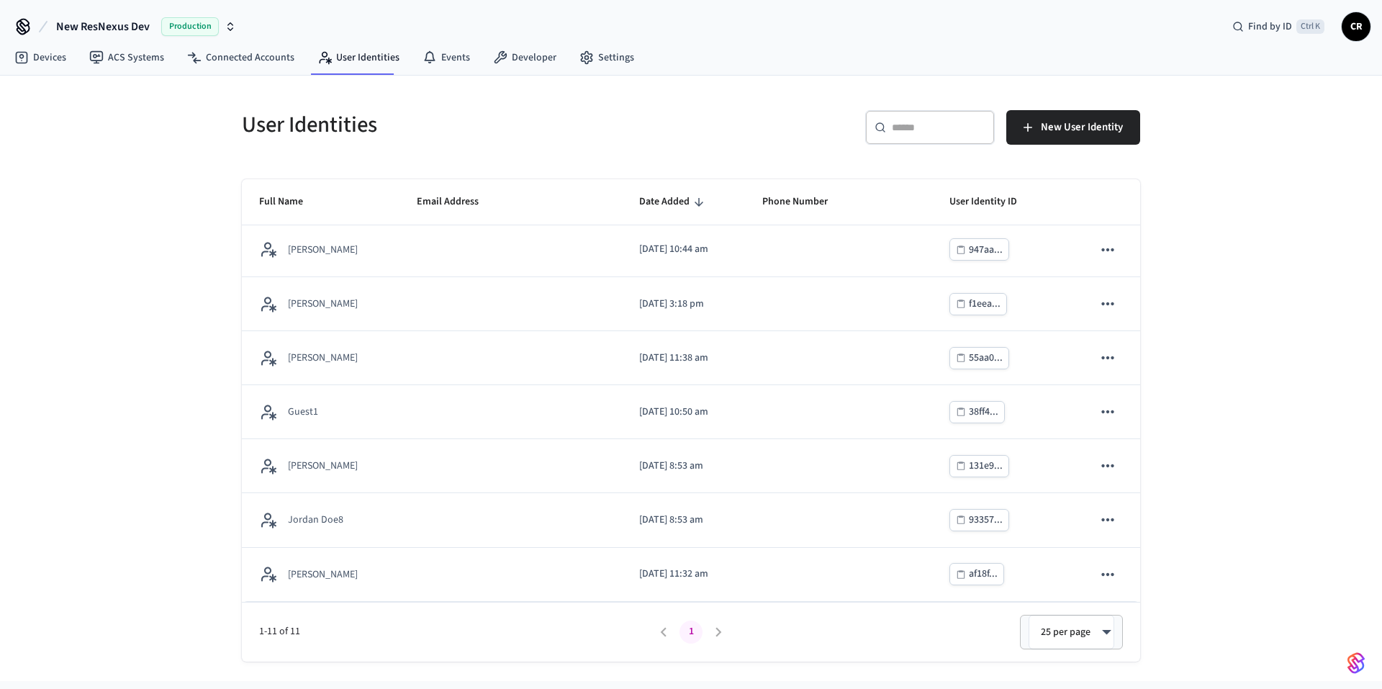
click at [1085, 628] on body "**********" at bounding box center [691, 340] width 1382 height 681
click at [1057, 639] on li "All" at bounding box center [1071, 647] width 79 height 38
type input "**"
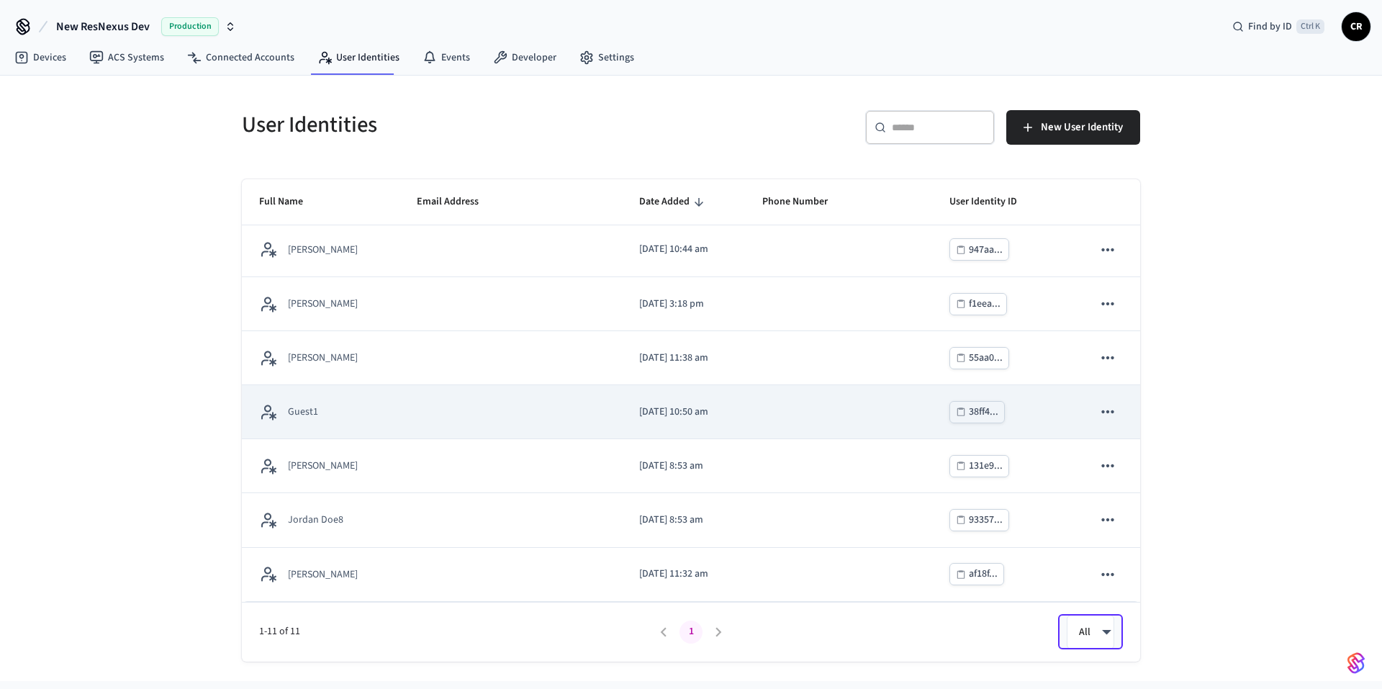
click at [767, 420] on td "sticky table" at bounding box center [838, 412] width 187 height 54
click at [357, 422] on td "Guest1" at bounding box center [321, 412] width 158 height 54
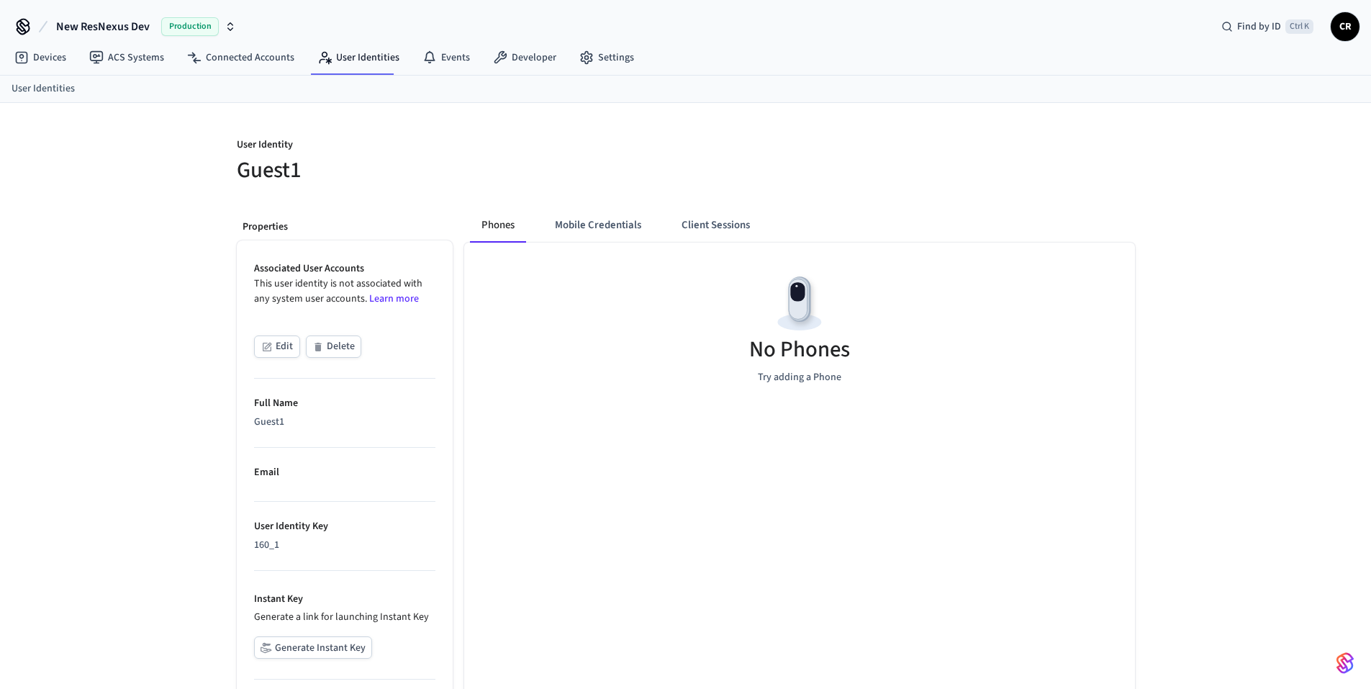
scroll to position [114, 0]
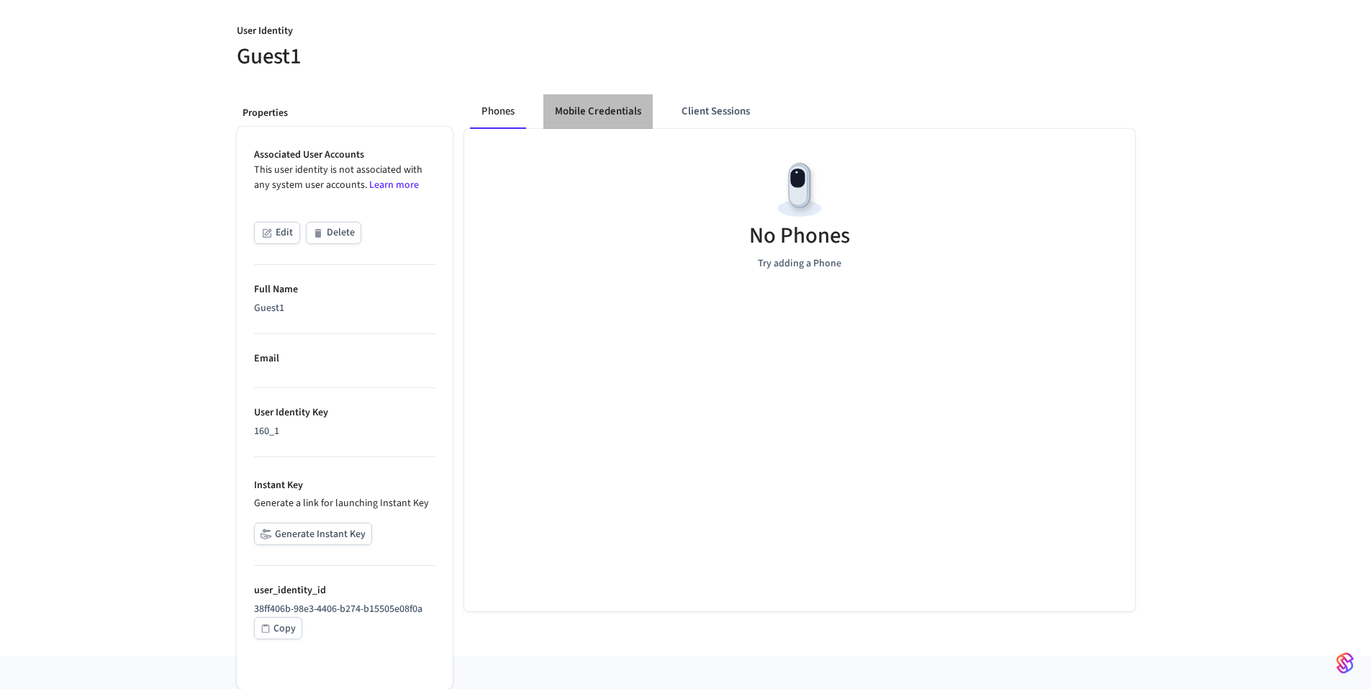
click at [585, 119] on button "Mobile Credentials" at bounding box center [597, 111] width 109 height 35
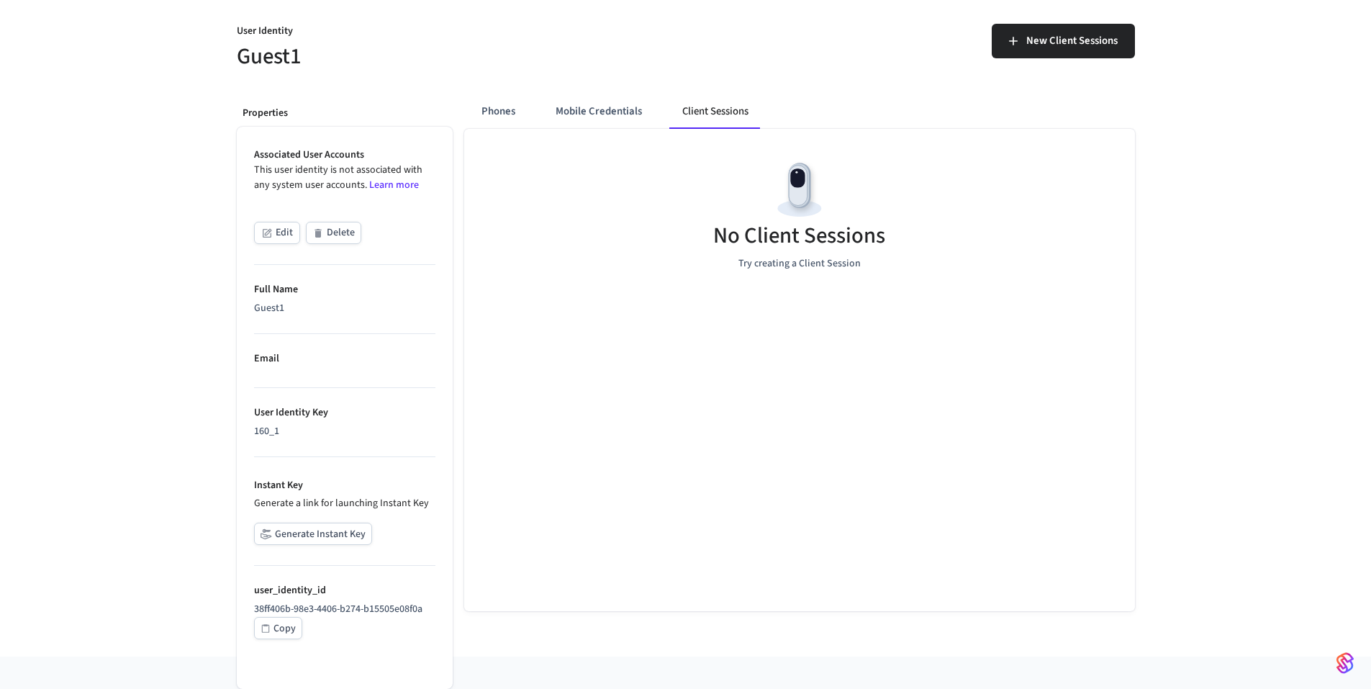
scroll to position [0, 0]
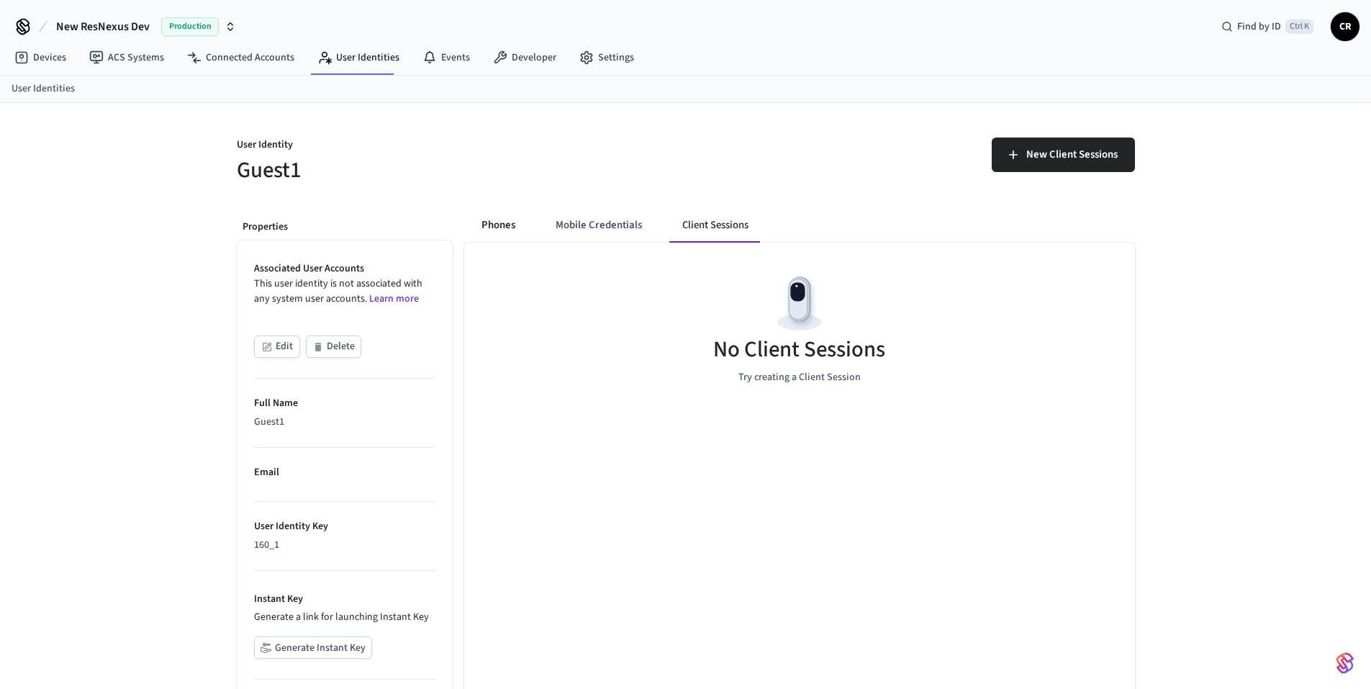
click at [501, 229] on button "Phones" at bounding box center [498, 225] width 57 height 35
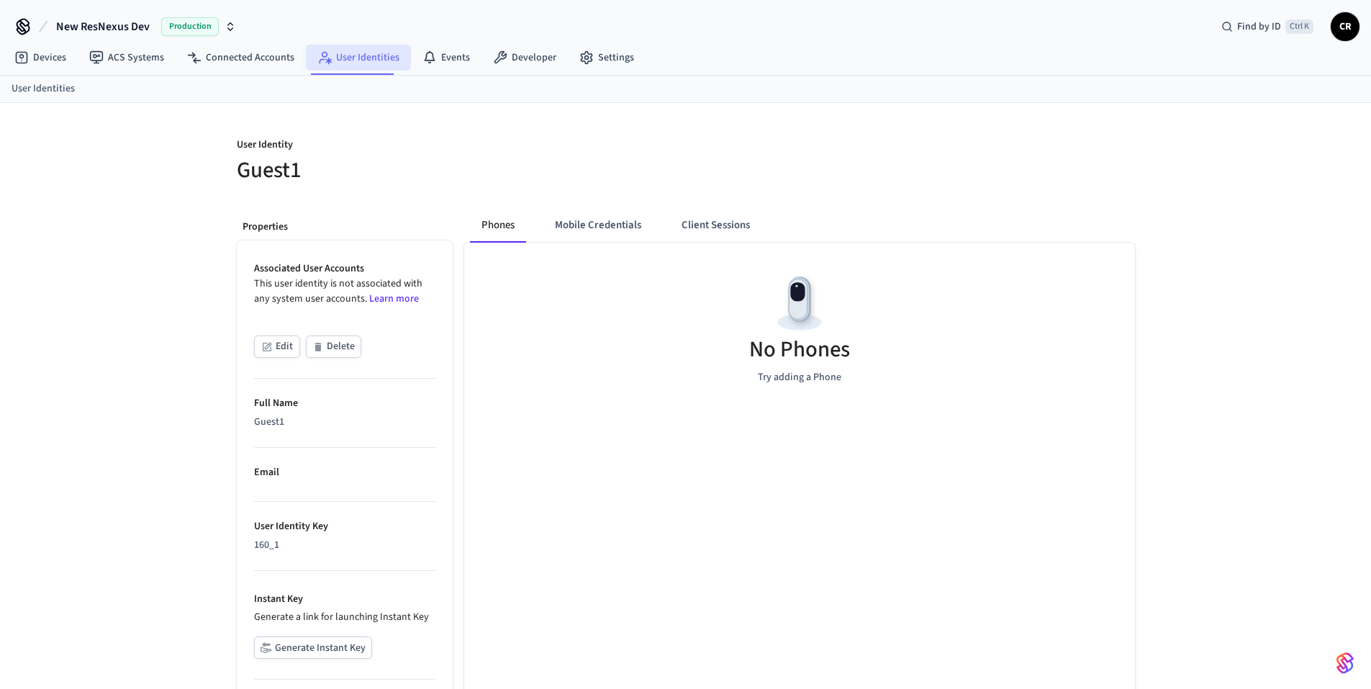
click at [355, 68] on link "User Identities" at bounding box center [358, 58] width 105 height 26
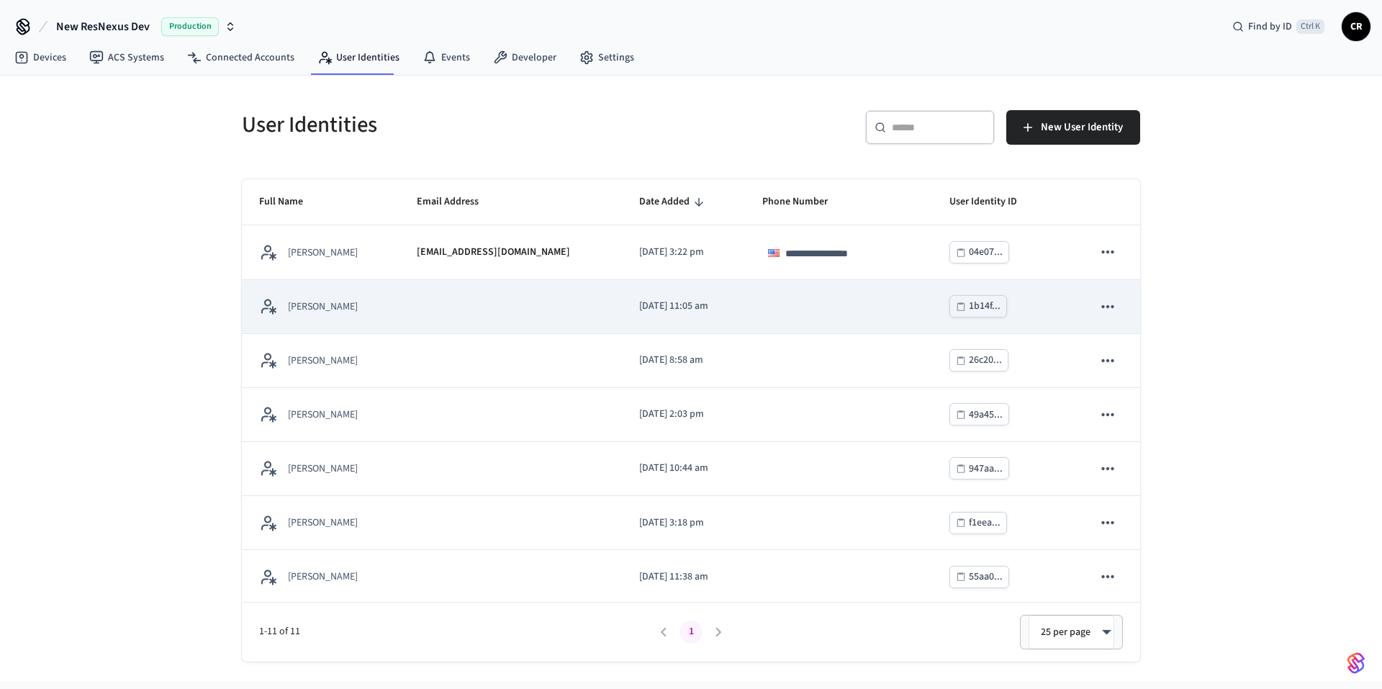
click at [320, 313] on p "[PERSON_NAME]" at bounding box center [323, 306] width 70 height 14
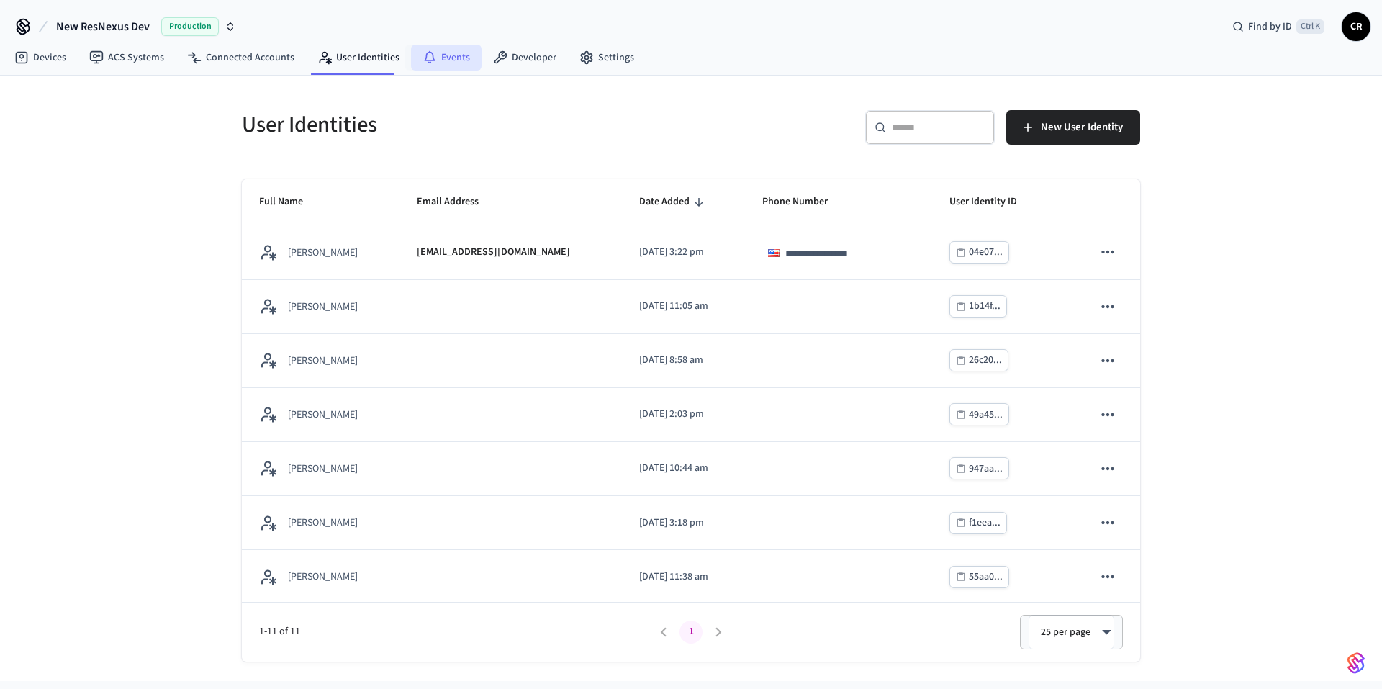
click at [446, 61] on link "Events" at bounding box center [446, 58] width 71 height 26
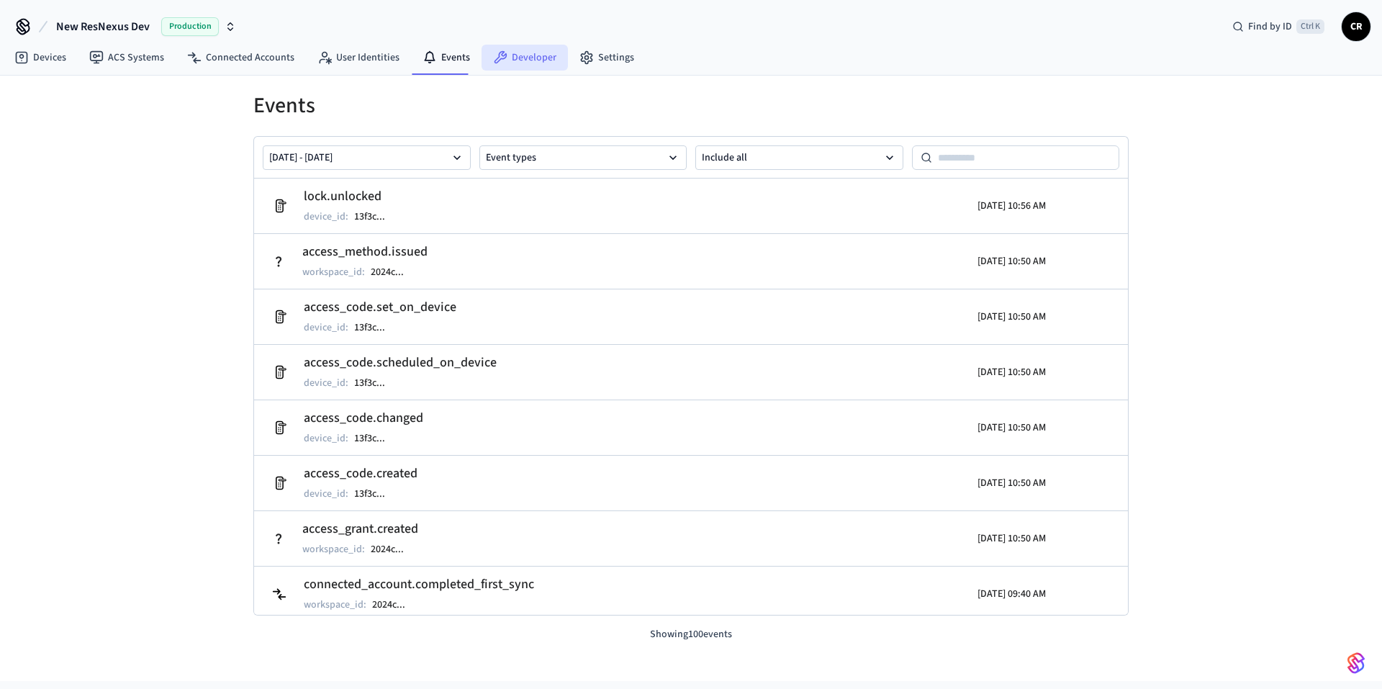
click at [519, 58] on link "Developer" at bounding box center [524, 58] width 86 height 26
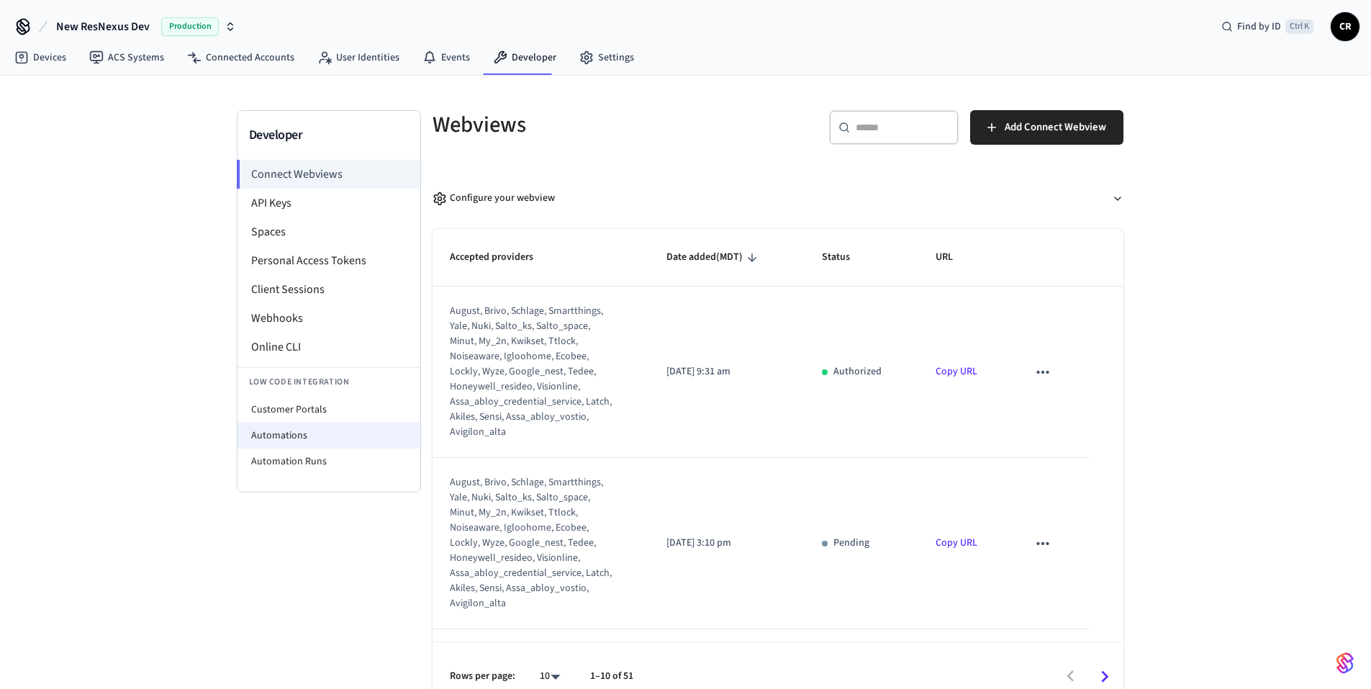
click at [314, 440] on li "Automations" at bounding box center [328, 435] width 183 height 26
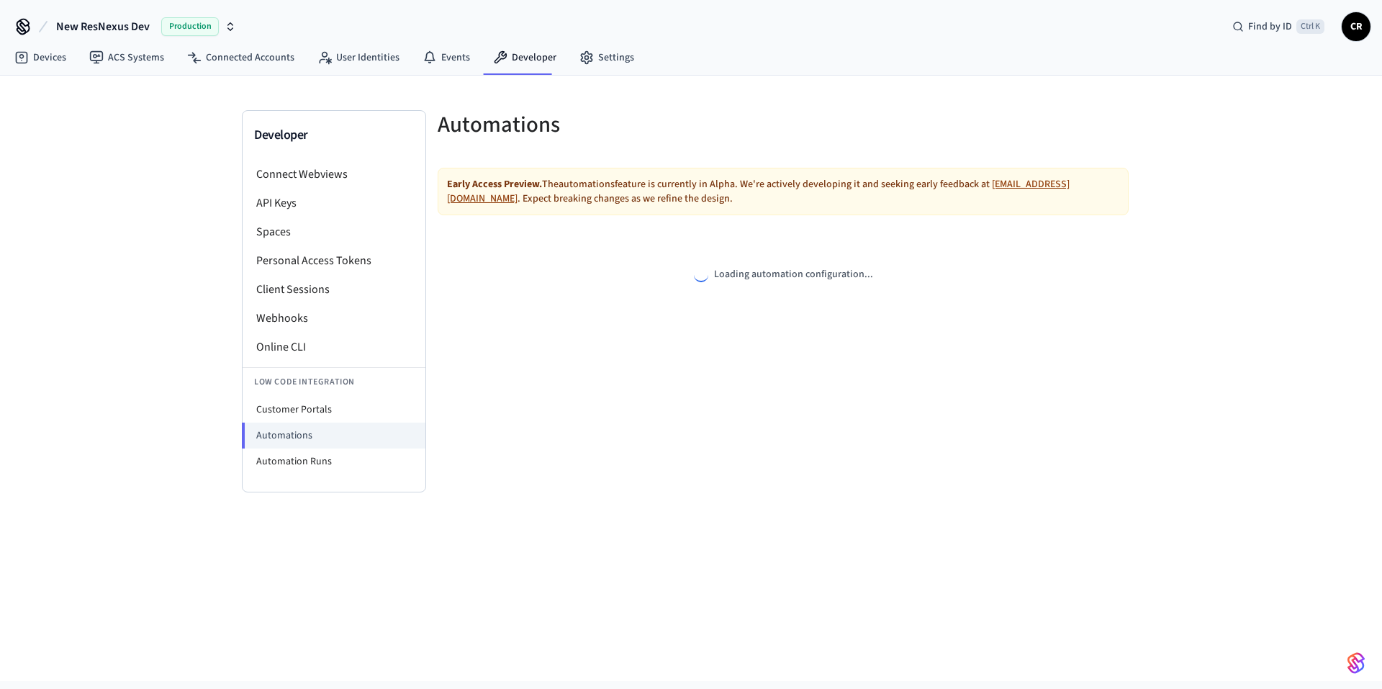
select select "**********"
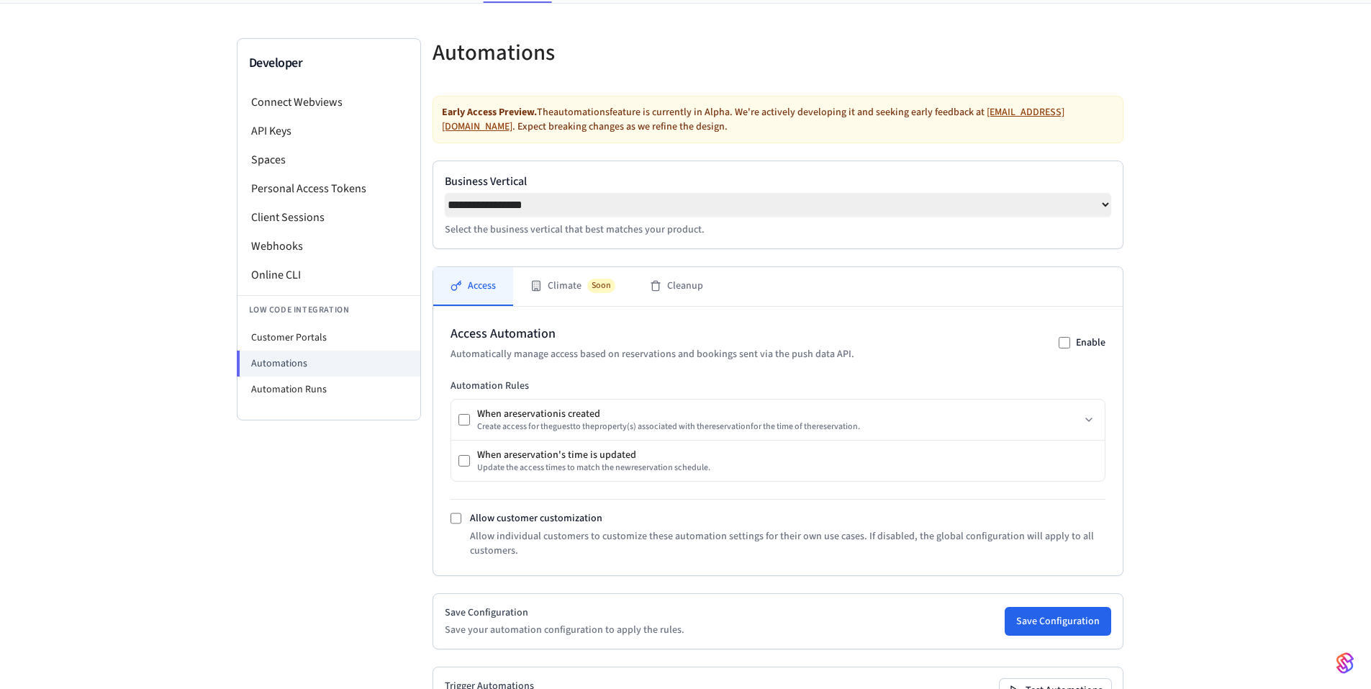
scroll to position [189, 0]
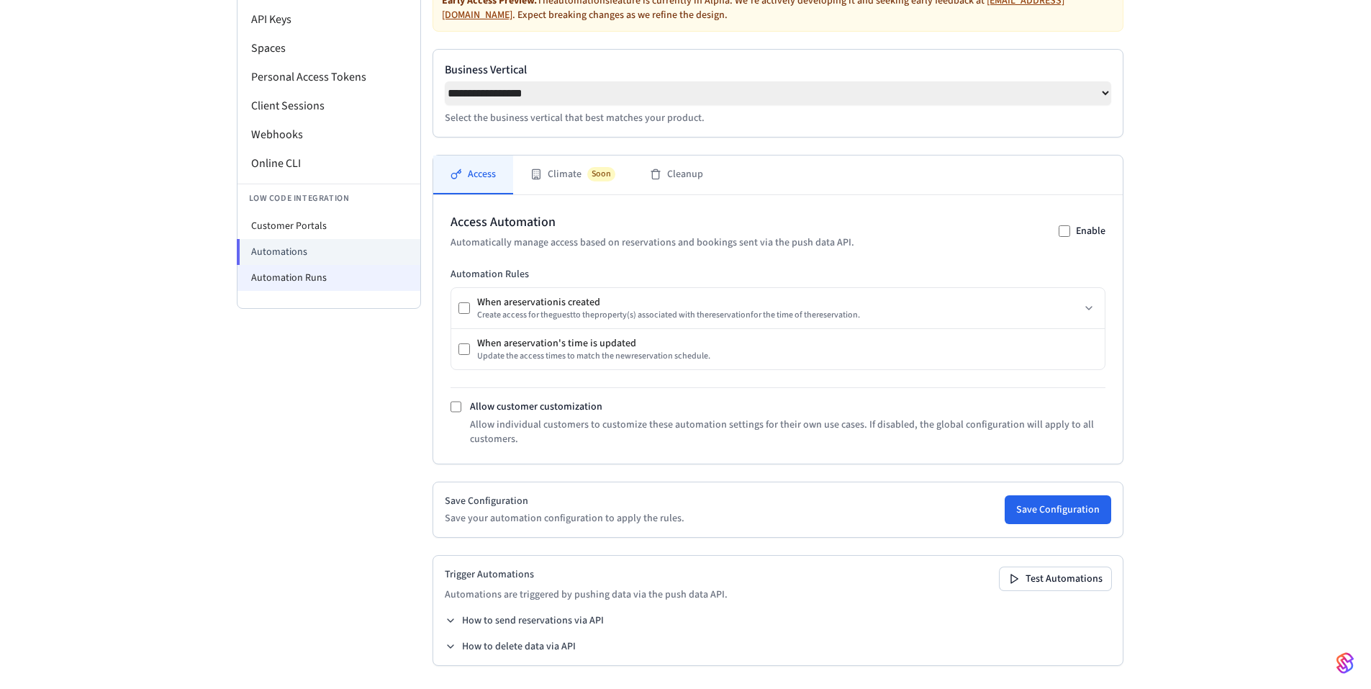
click at [331, 281] on li "Automation Runs" at bounding box center [328, 278] width 183 height 26
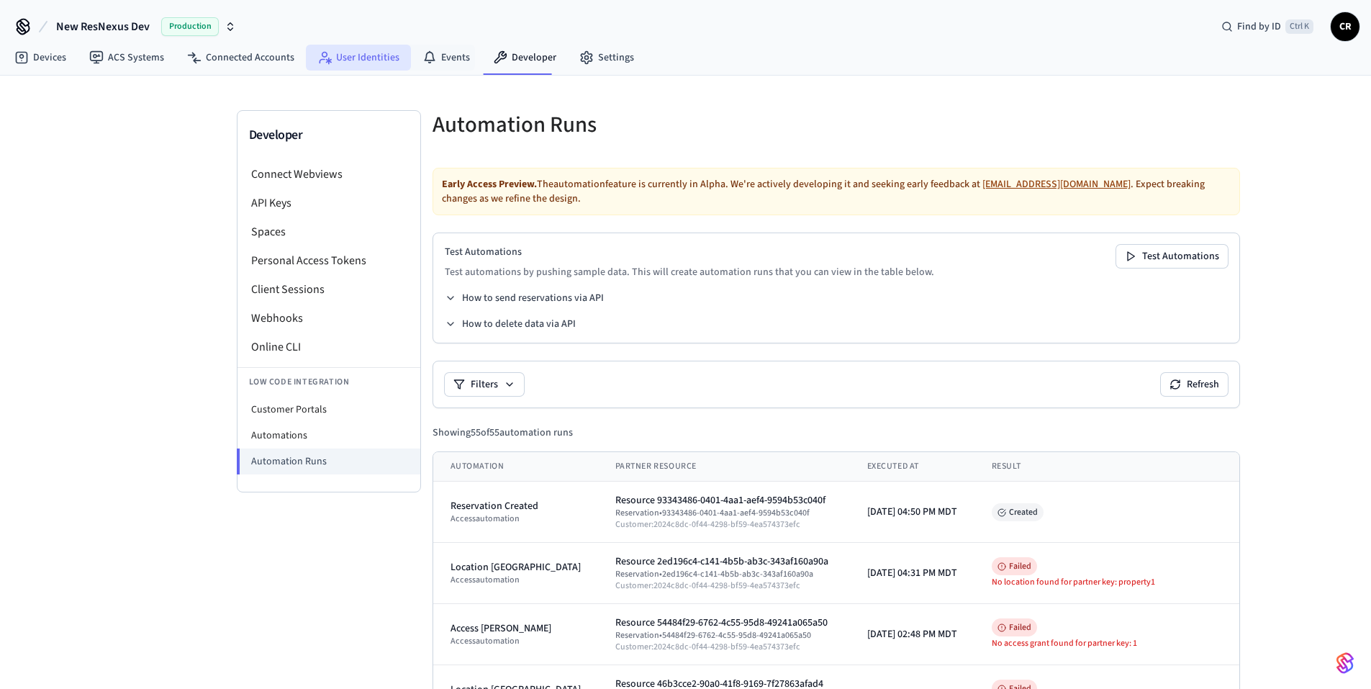
click at [371, 45] on link "User Identities" at bounding box center [358, 58] width 105 height 26
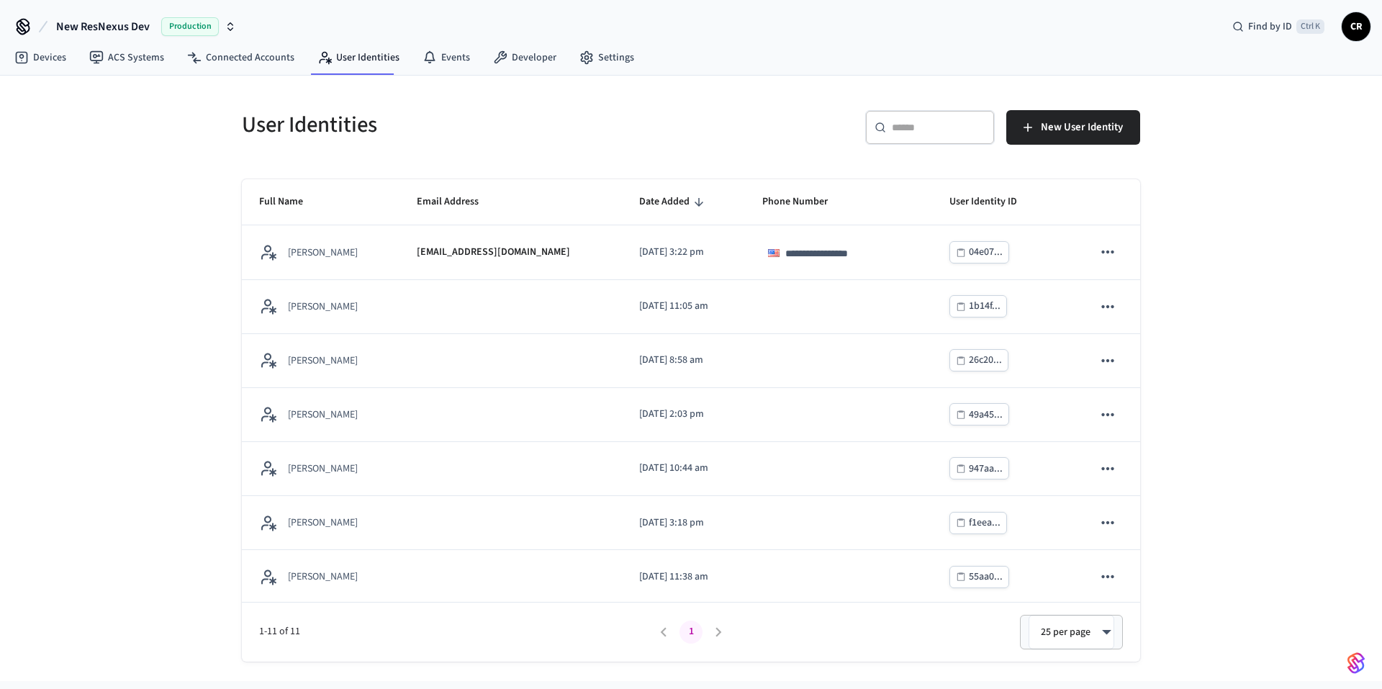
click at [888, 135] on div "​ ​" at bounding box center [930, 127] width 130 height 35
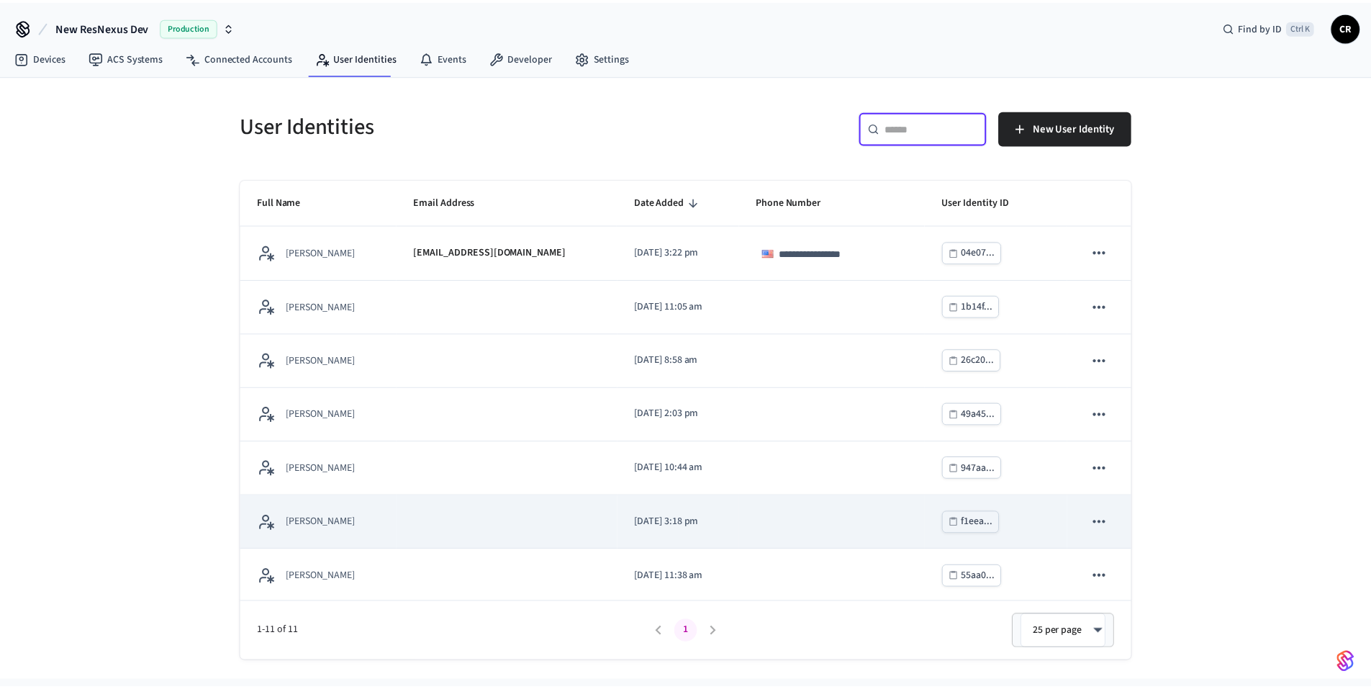
scroll to position [219, 0]
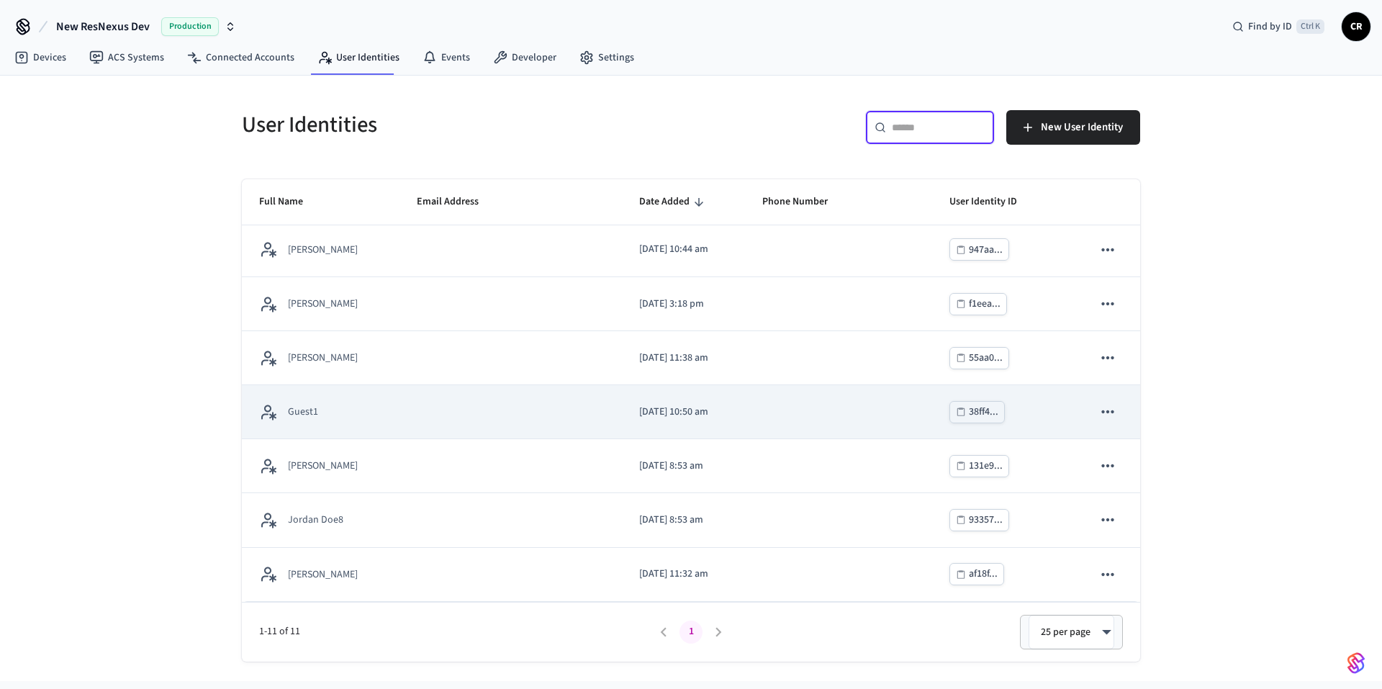
click at [350, 423] on td "Guest1" at bounding box center [321, 412] width 158 height 54
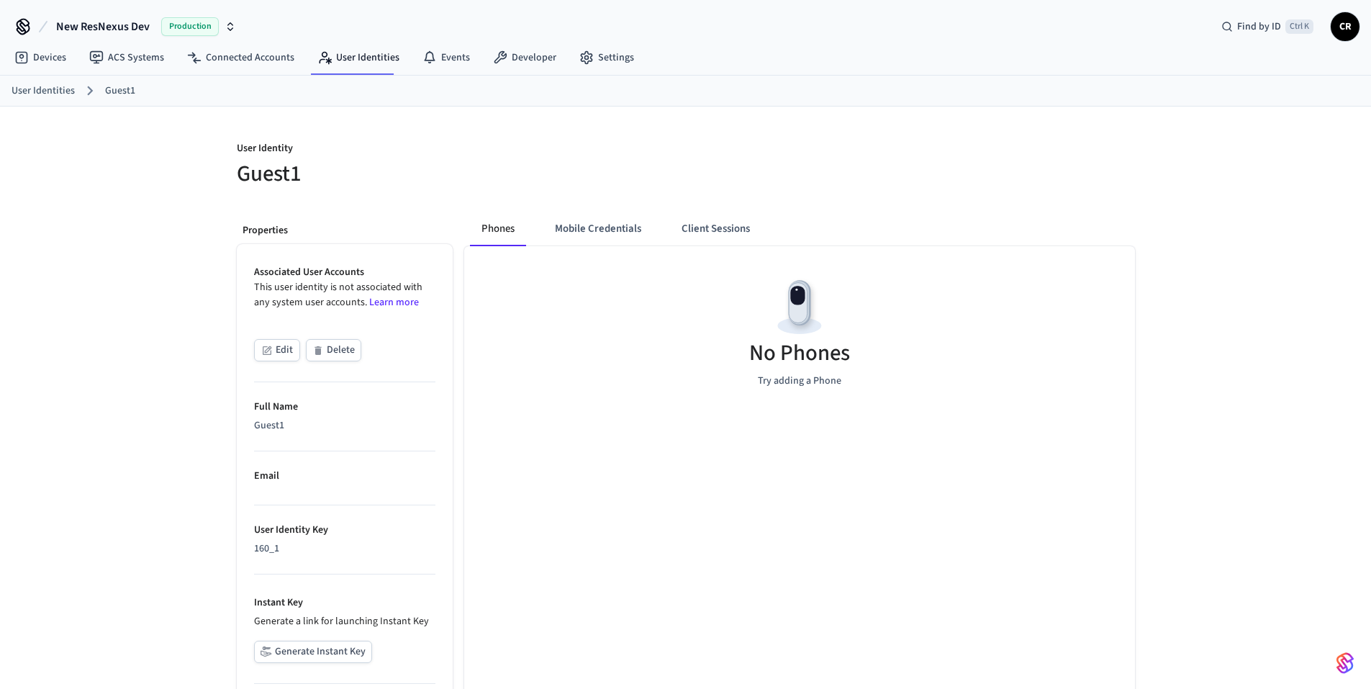
scroll to position [117, 0]
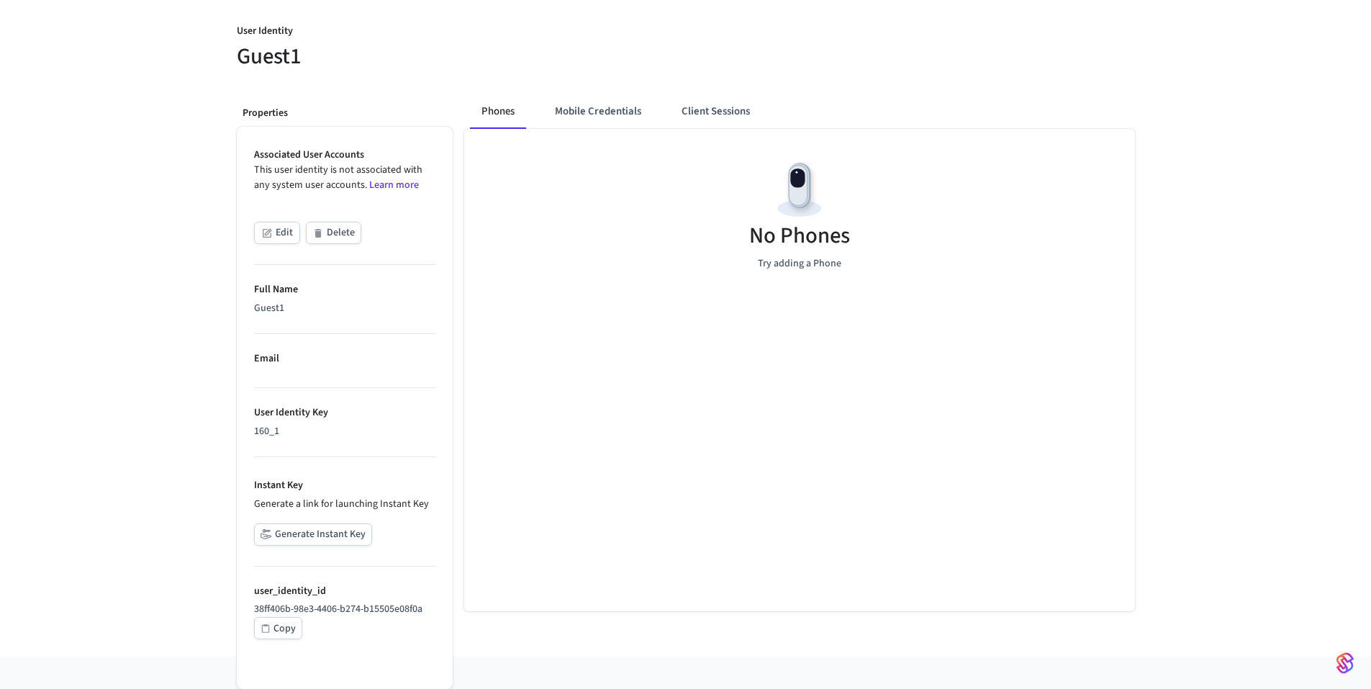
click at [283, 635] on div "Copy" at bounding box center [284, 629] width 22 height 18
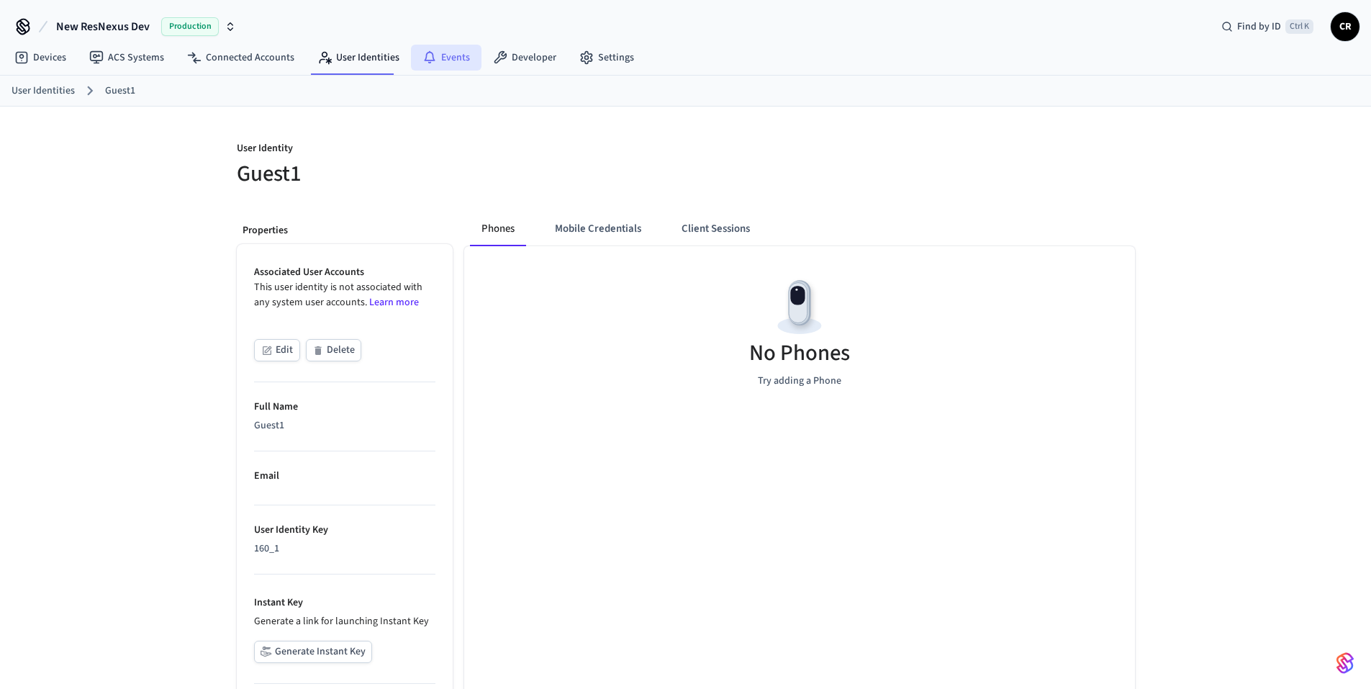
click at [448, 59] on link "Events" at bounding box center [446, 58] width 71 height 26
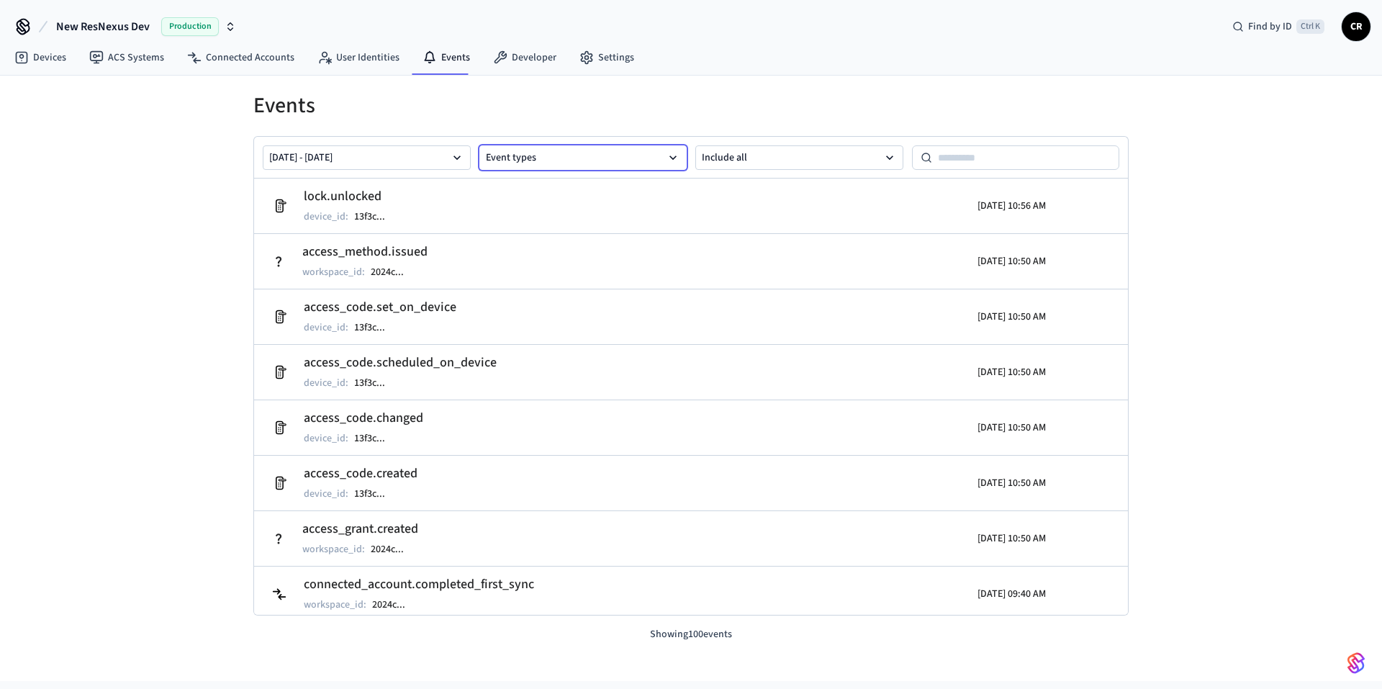
click at [645, 153] on button "Event types" at bounding box center [583, 157] width 208 height 24
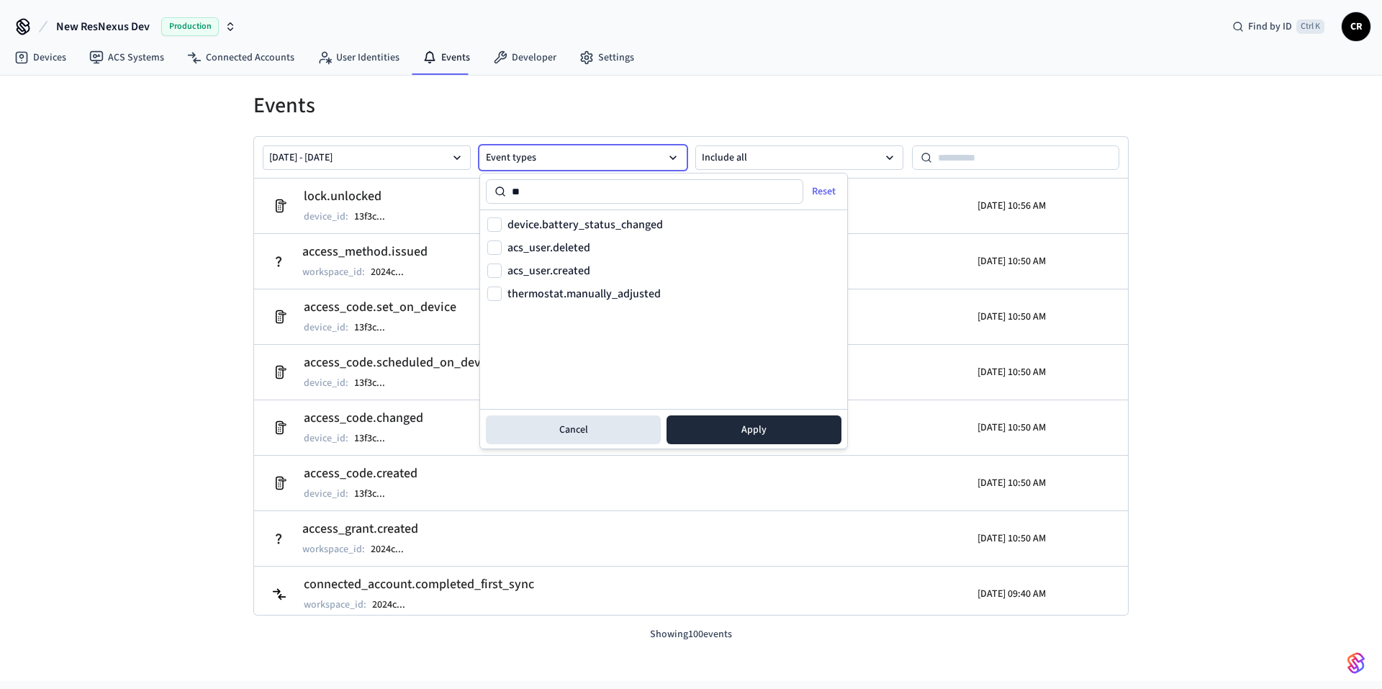
type input "*"
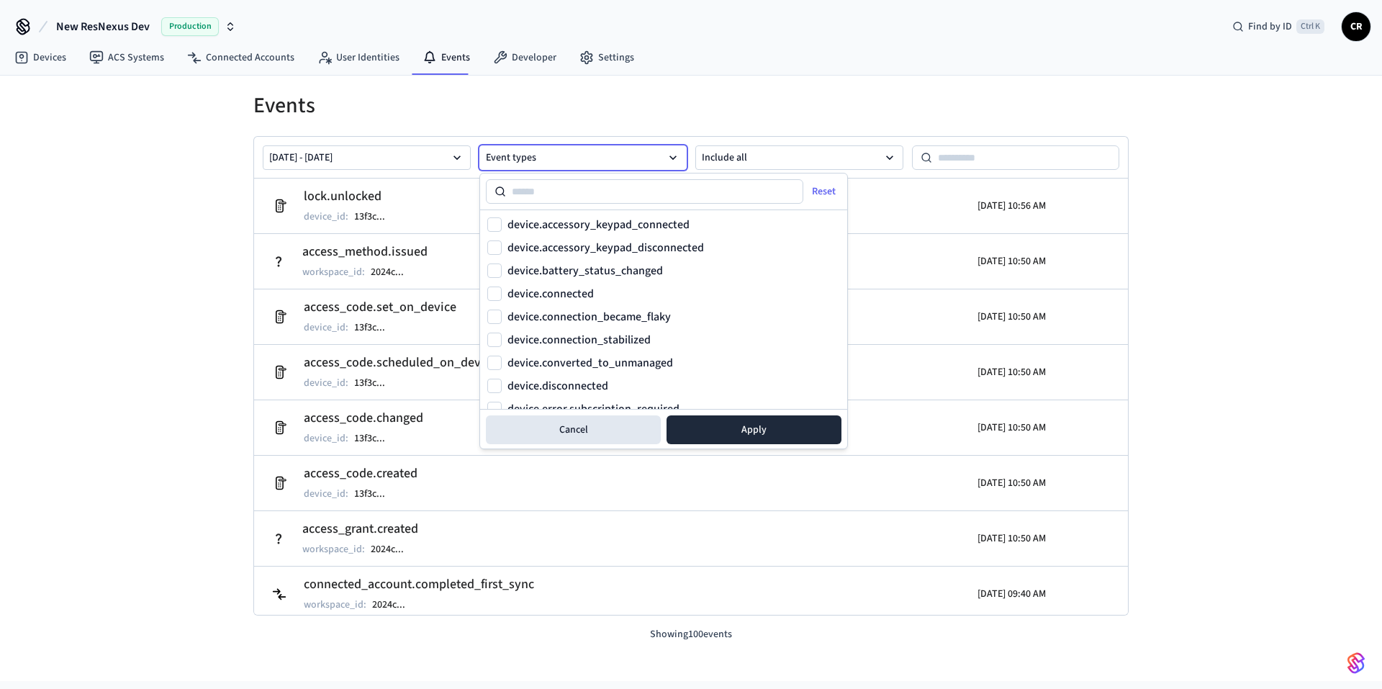
click at [687, 114] on h1 "Events" at bounding box center [690, 106] width 875 height 26
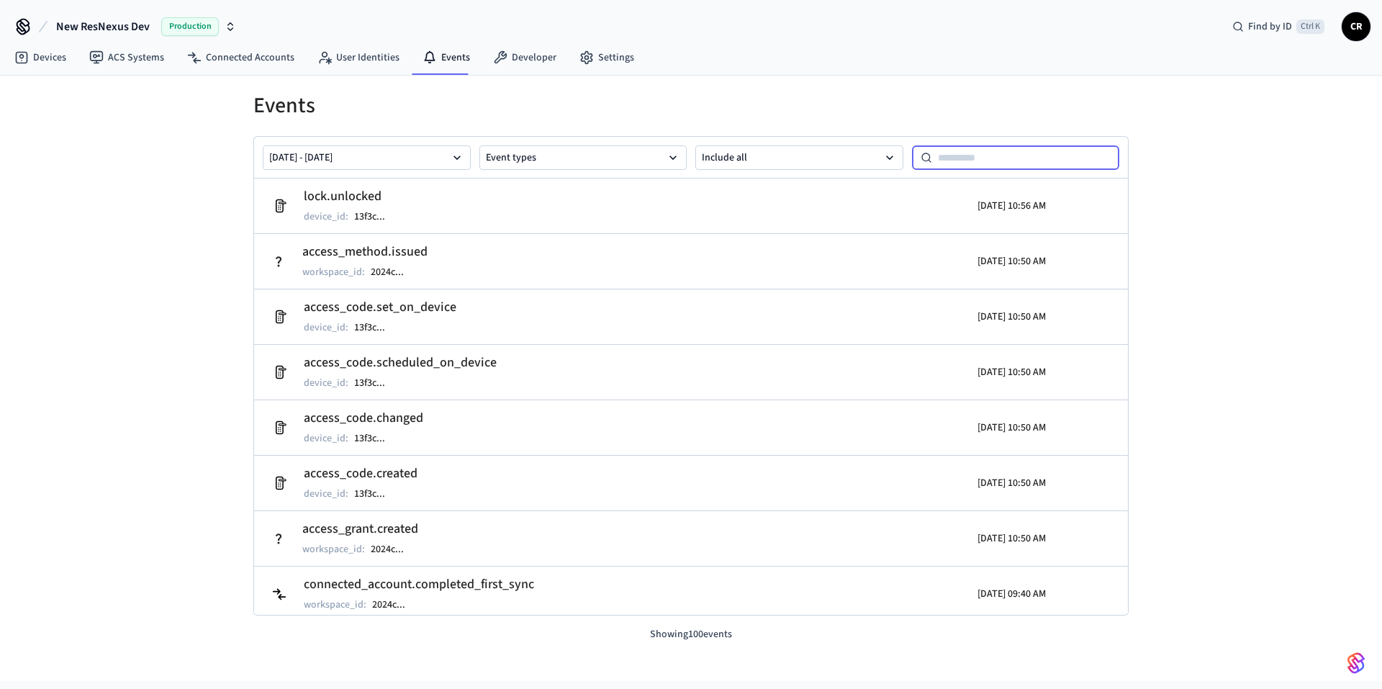
click at [987, 163] on input at bounding box center [1026, 157] width 188 height 17
paste input "**********"
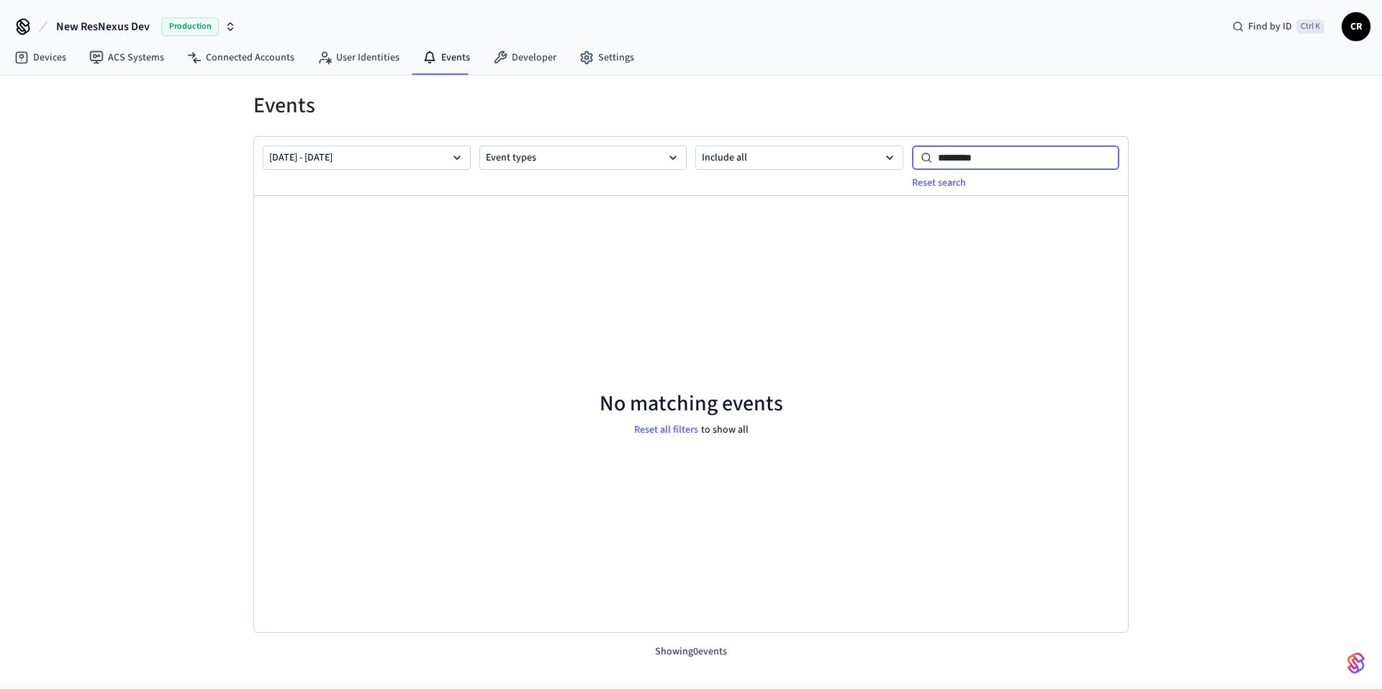
type input "********"
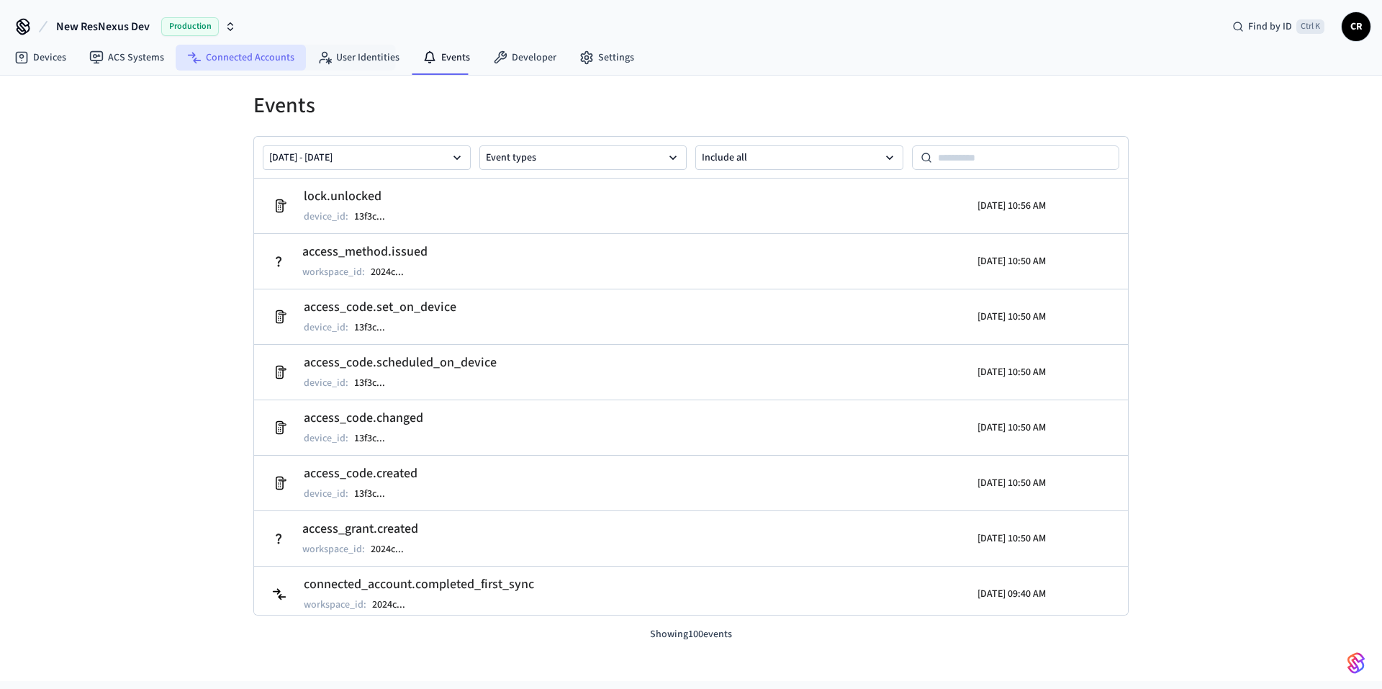
click at [289, 57] on link "Connected Accounts" at bounding box center [241, 58] width 130 height 26
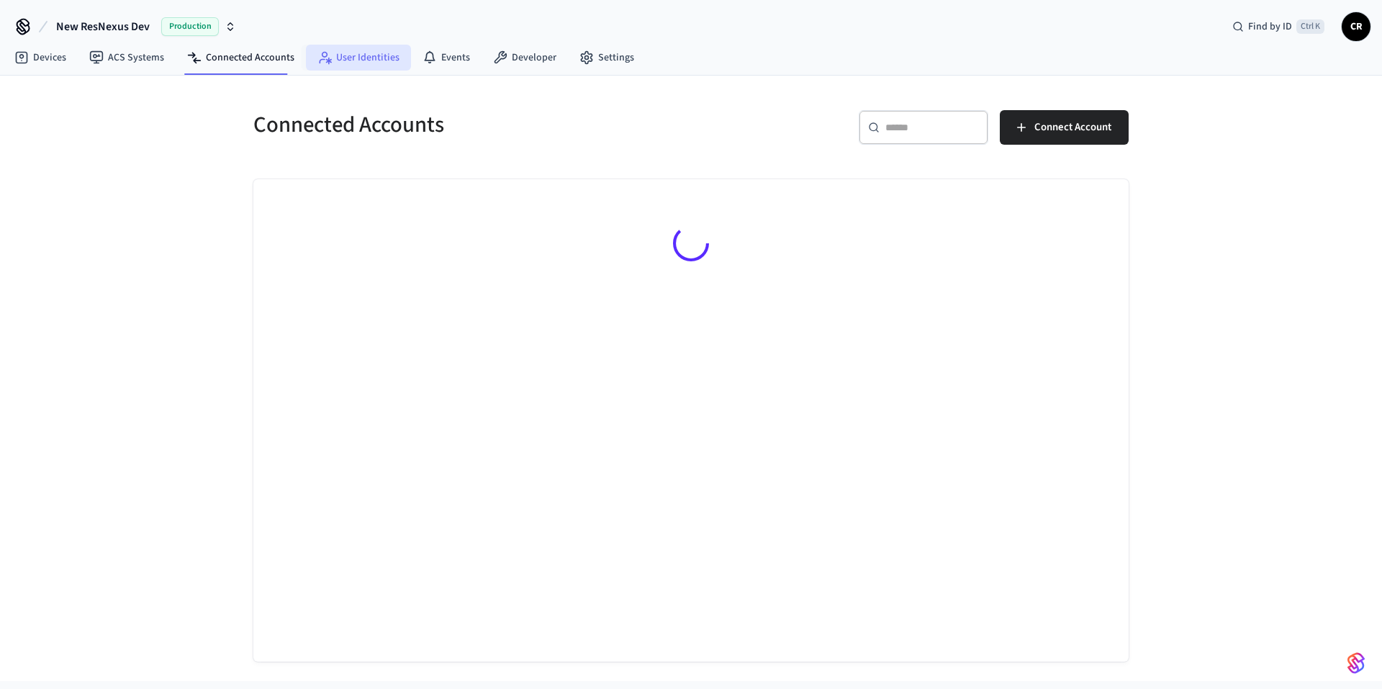
click at [341, 55] on link "User Identities" at bounding box center [358, 58] width 105 height 26
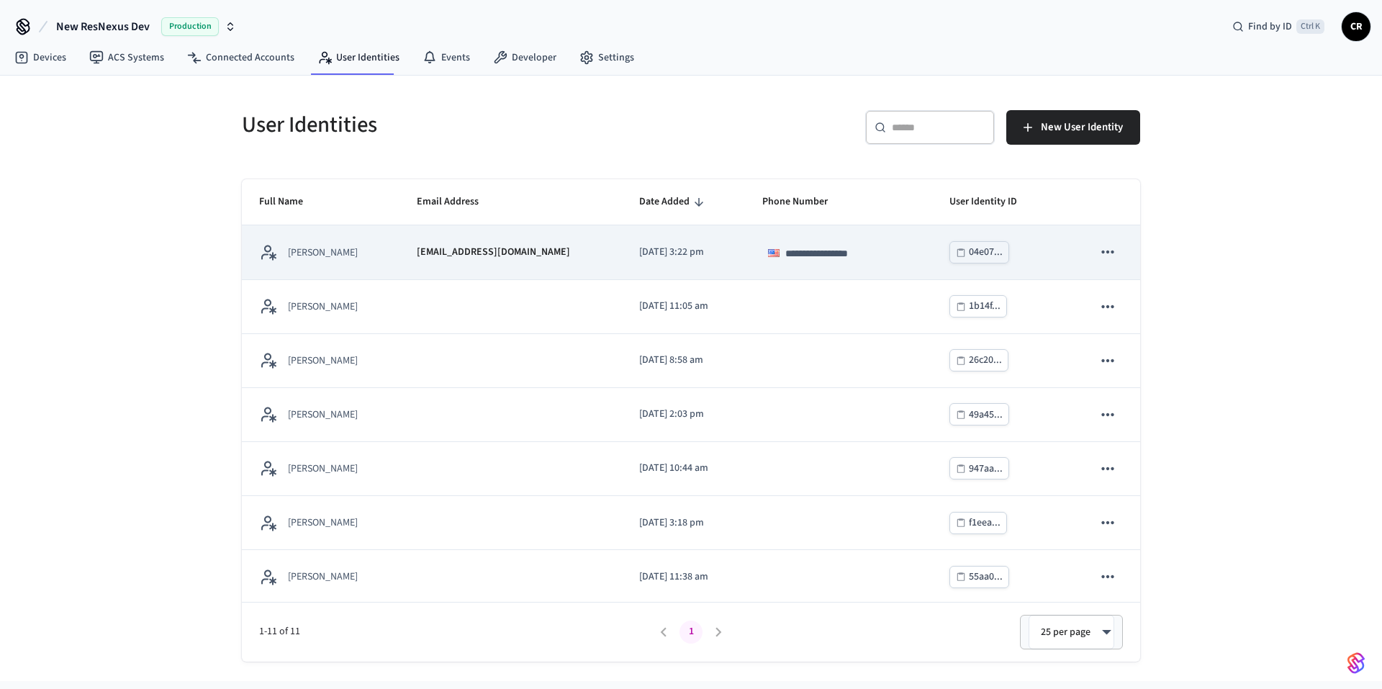
click at [622, 261] on td "[DATE] 3:22 pm" at bounding box center [683, 252] width 122 height 54
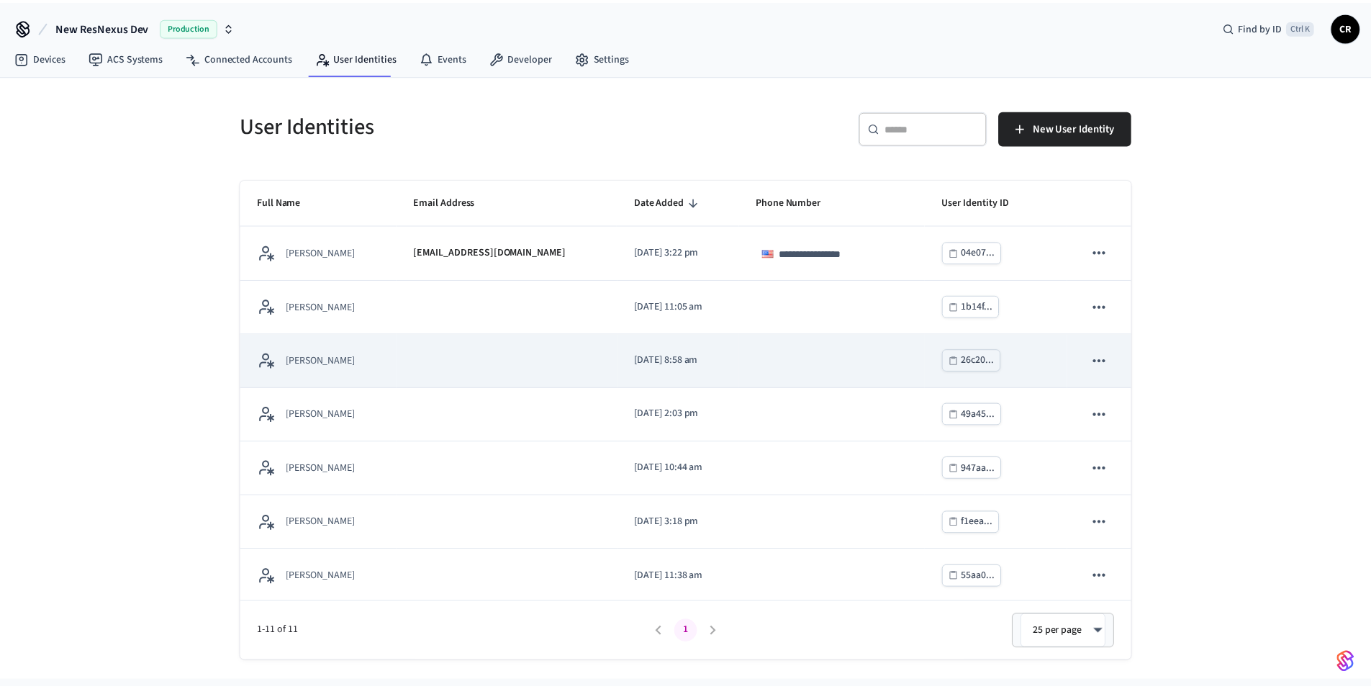
scroll to position [219, 0]
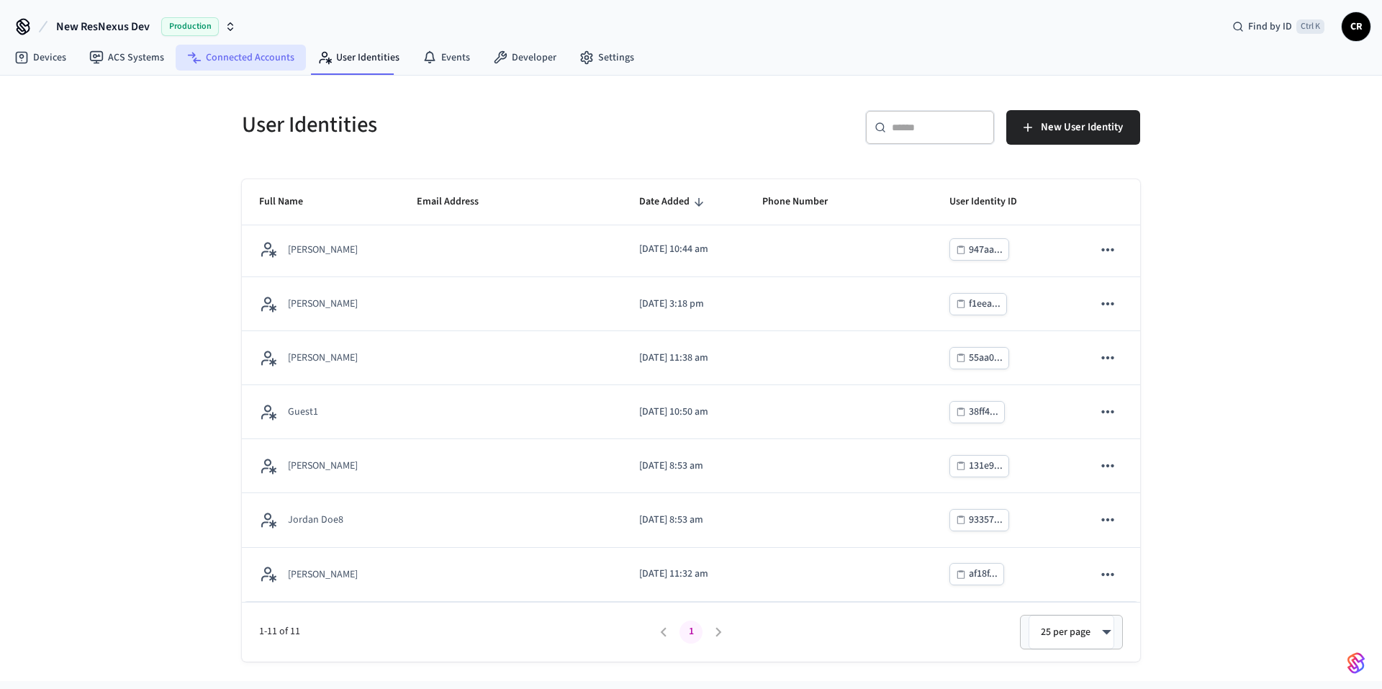
click at [243, 65] on link "Connected Accounts" at bounding box center [241, 58] width 130 height 26
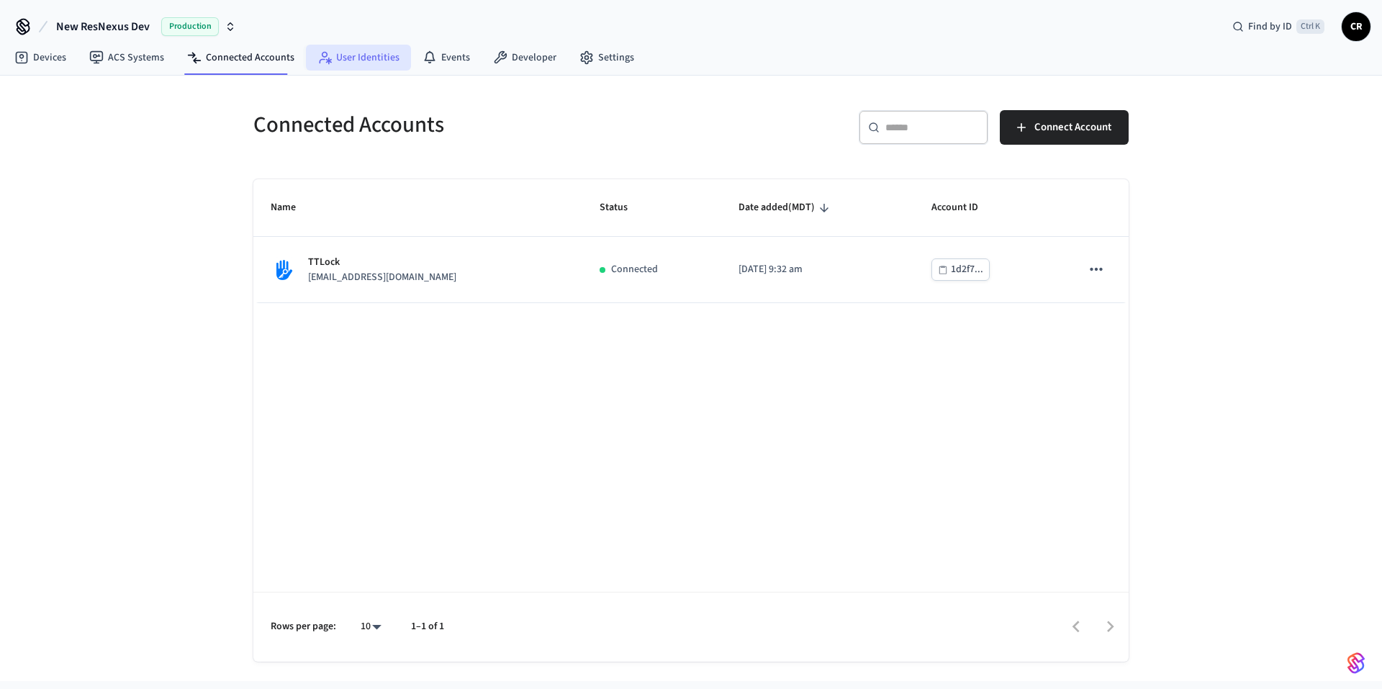
click at [350, 58] on link "User Identities" at bounding box center [358, 58] width 105 height 26
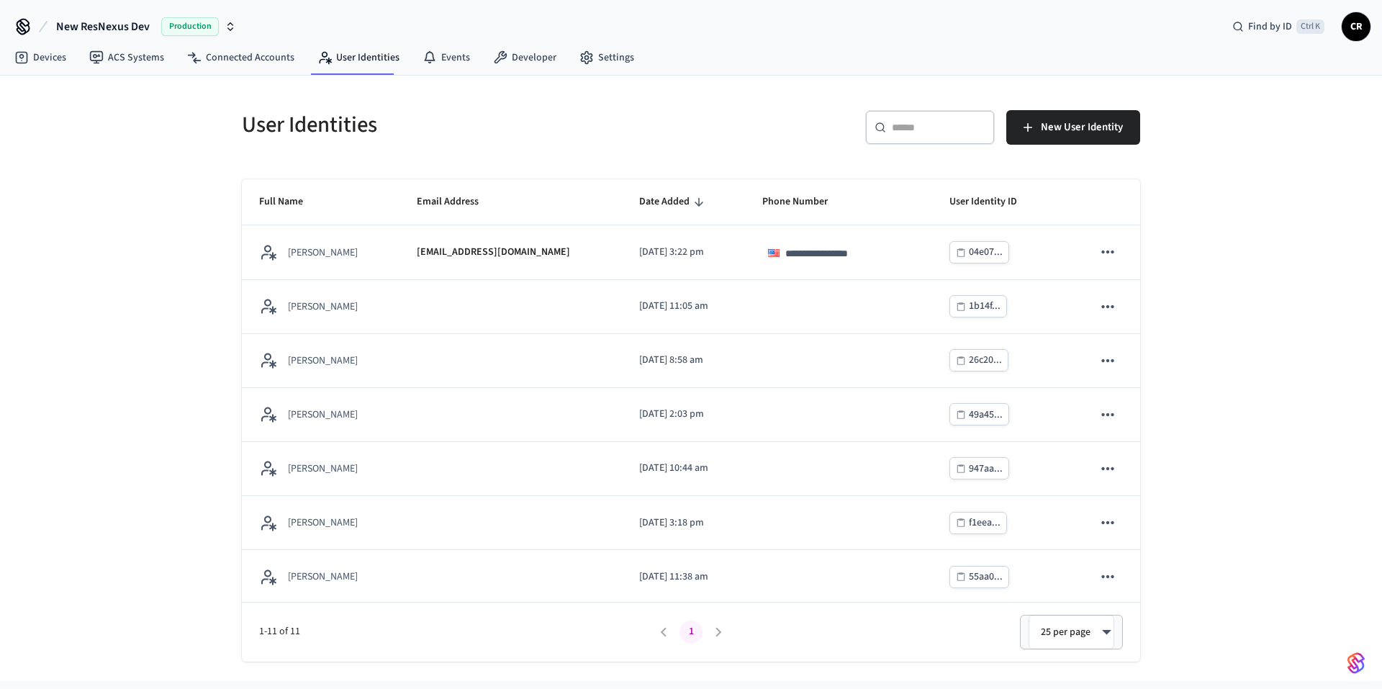
click at [902, 126] on input "text" at bounding box center [939, 127] width 94 height 14
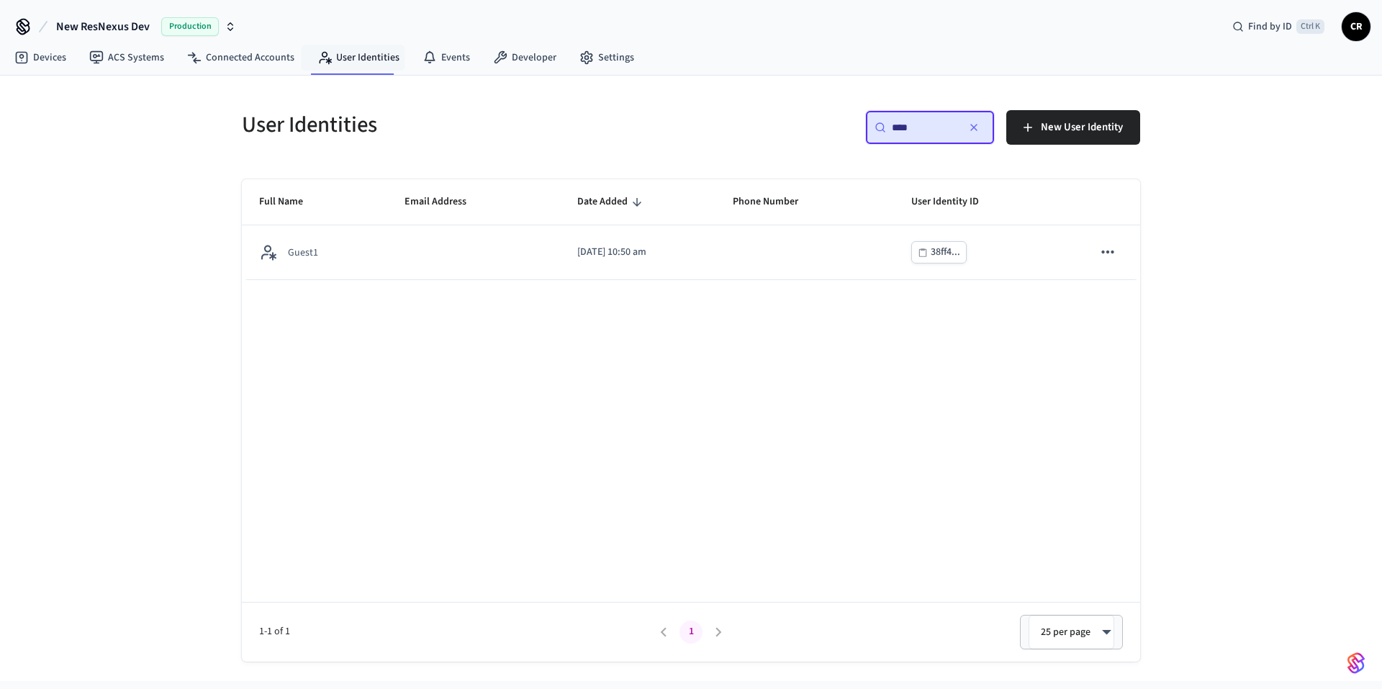
type input "****"
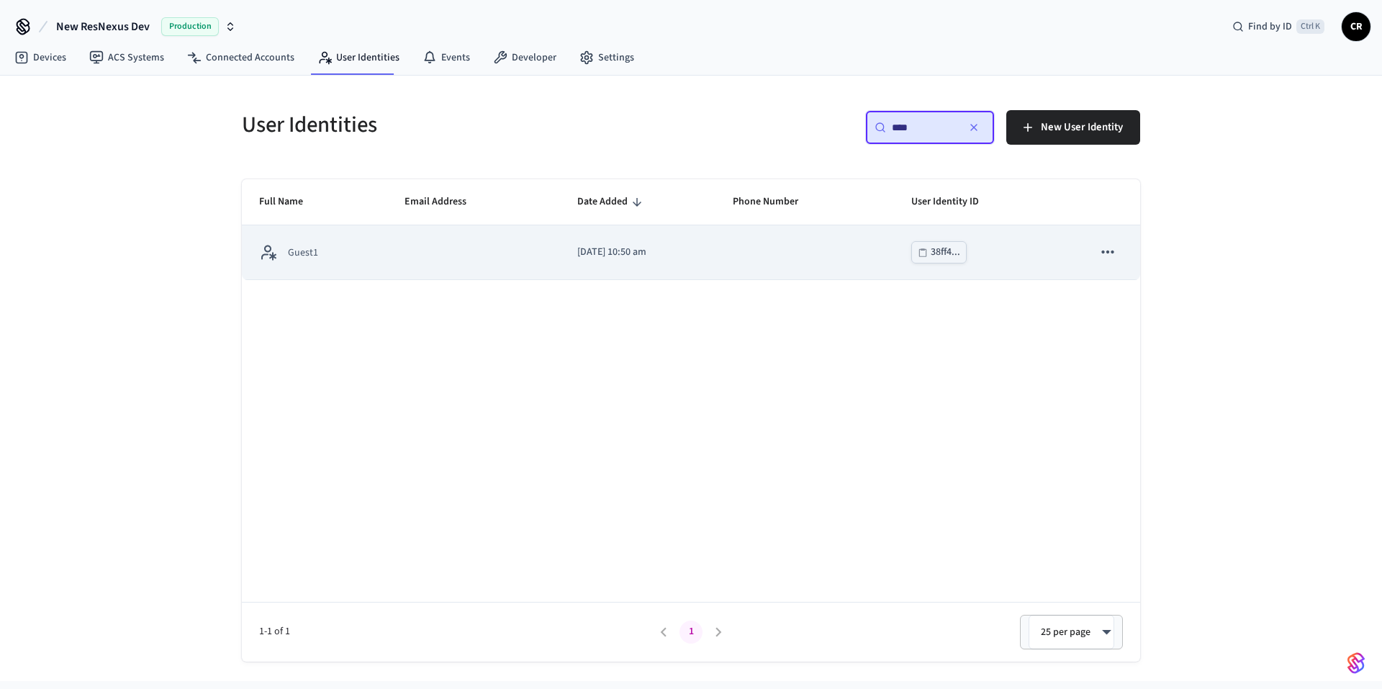
click at [399, 251] on td "sticky table" at bounding box center [473, 252] width 173 height 54
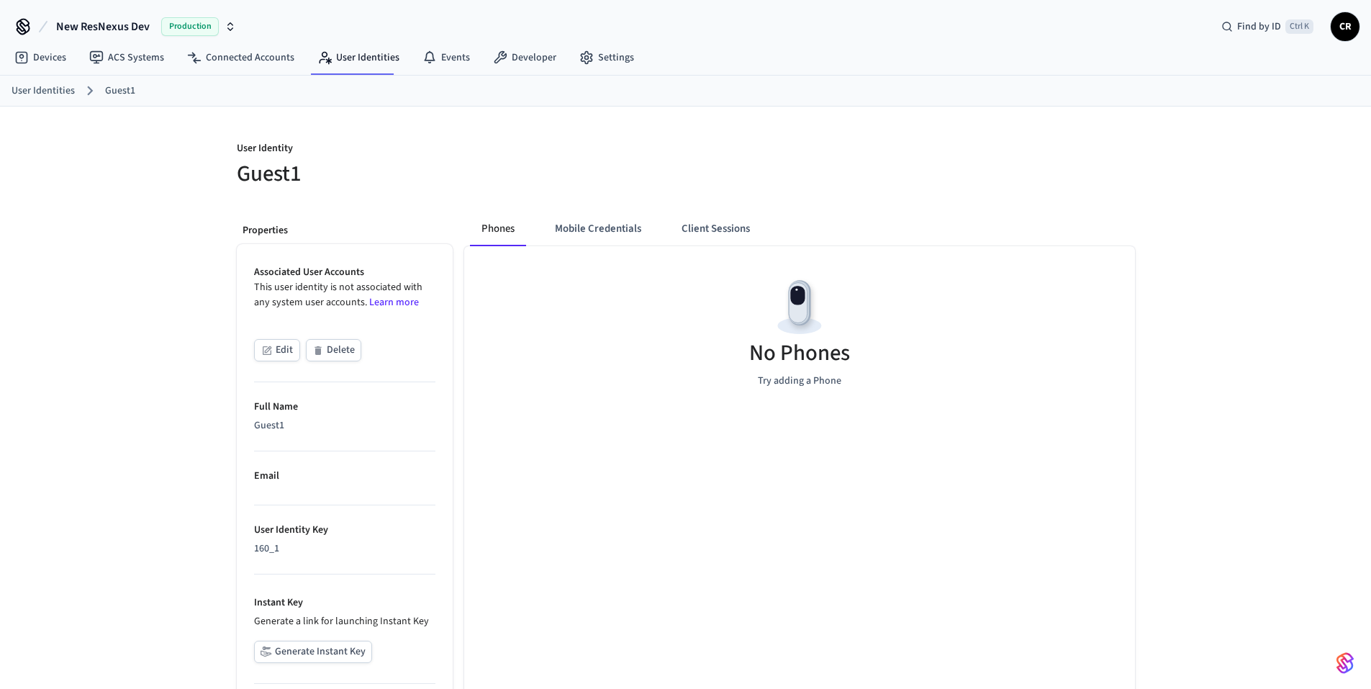
scroll to position [117, 0]
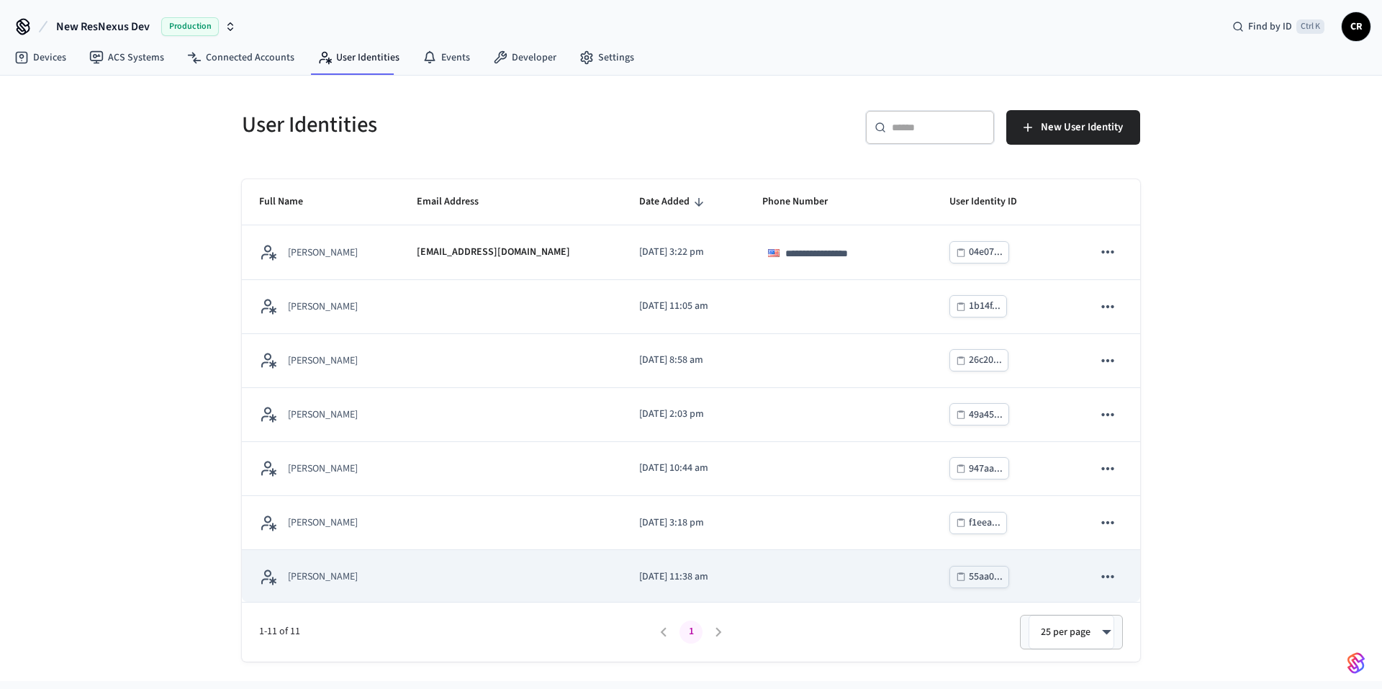
click at [379, 577] on td "[PERSON_NAME]" at bounding box center [321, 577] width 158 height 54
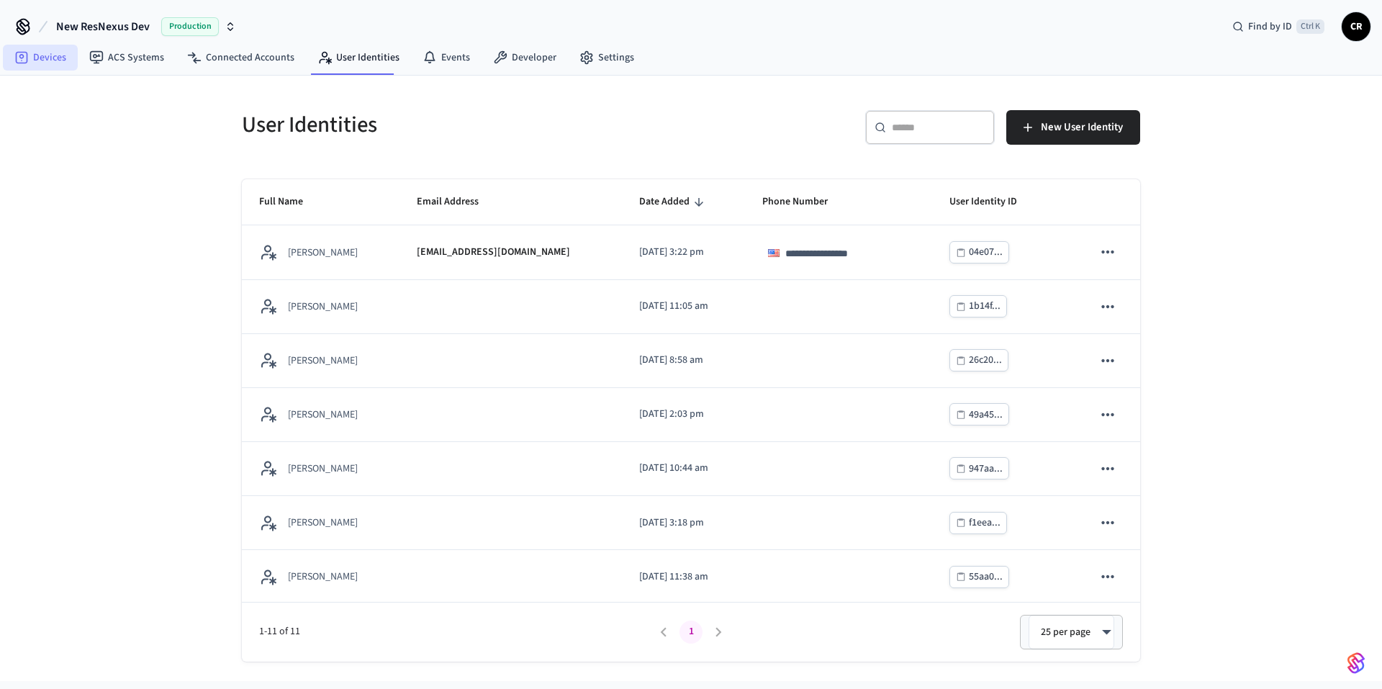
click at [49, 63] on link "Devices" at bounding box center [40, 58] width 75 height 26
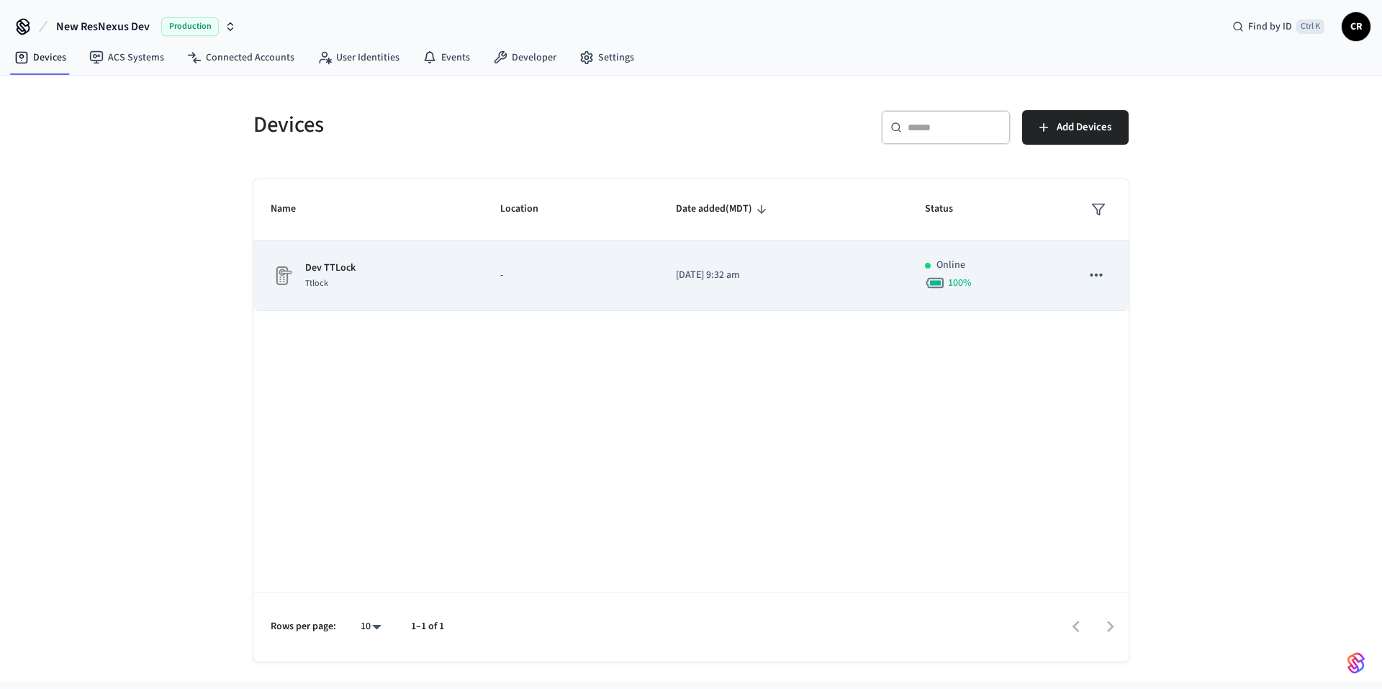
click at [465, 273] on td "Dev TTLock Ttlock" at bounding box center [368, 275] width 230 height 71
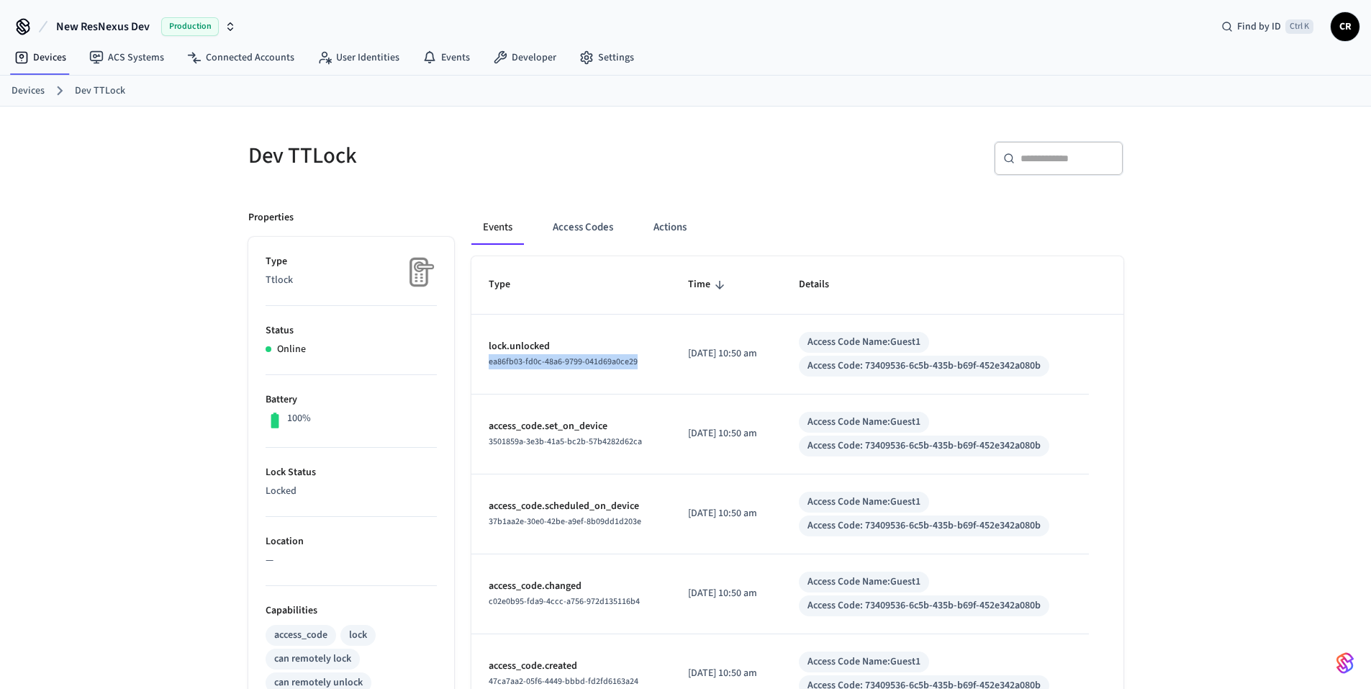
drag, startPoint x: 623, startPoint y: 360, endPoint x: 480, endPoint y: 361, distance: 143.2
click at [480, 361] on td "lock.unlocked ea86fb03-fd0c-48a6-9799-041d69a0ce29" at bounding box center [571, 354] width 200 height 80
copy span "ea86fb03-fd0c-48a6-9799-041d69a0ce29"
click at [437, 55] on link "Events" at bounding box center [446, 58] width 71 height 26
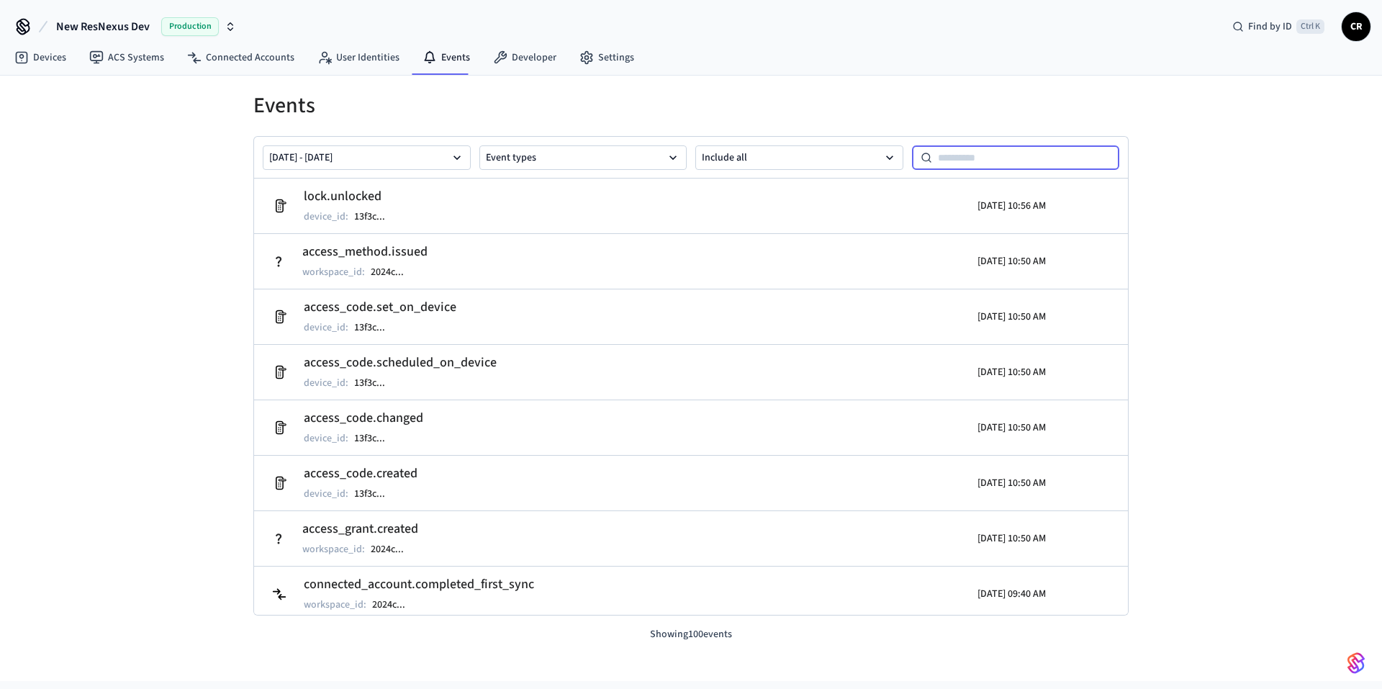
click at [968, 152] on input at bounding box center [1026, 157] width 188 height 17
paste input "**********"
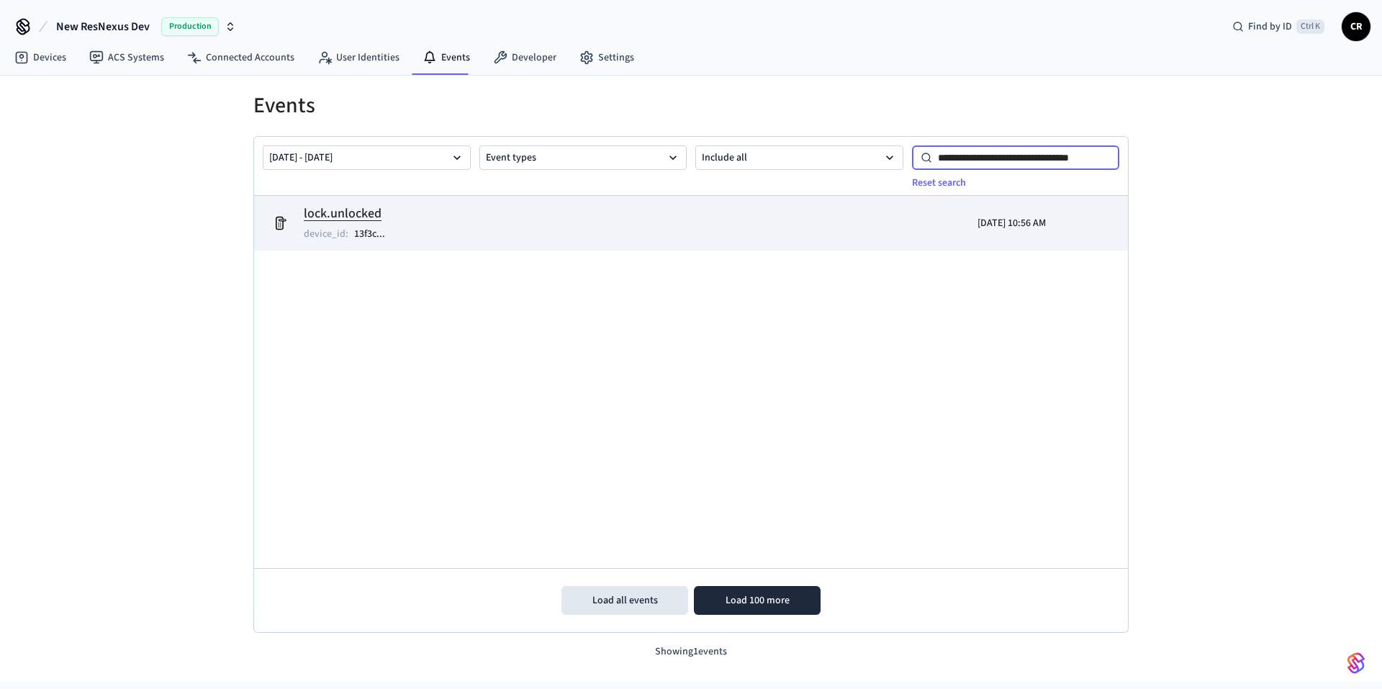
type input "**********"
click at [421, 220] on td "lock.unlocked device_id : 13f3c ..." at bounding box center [549, 223] width 567 height 40
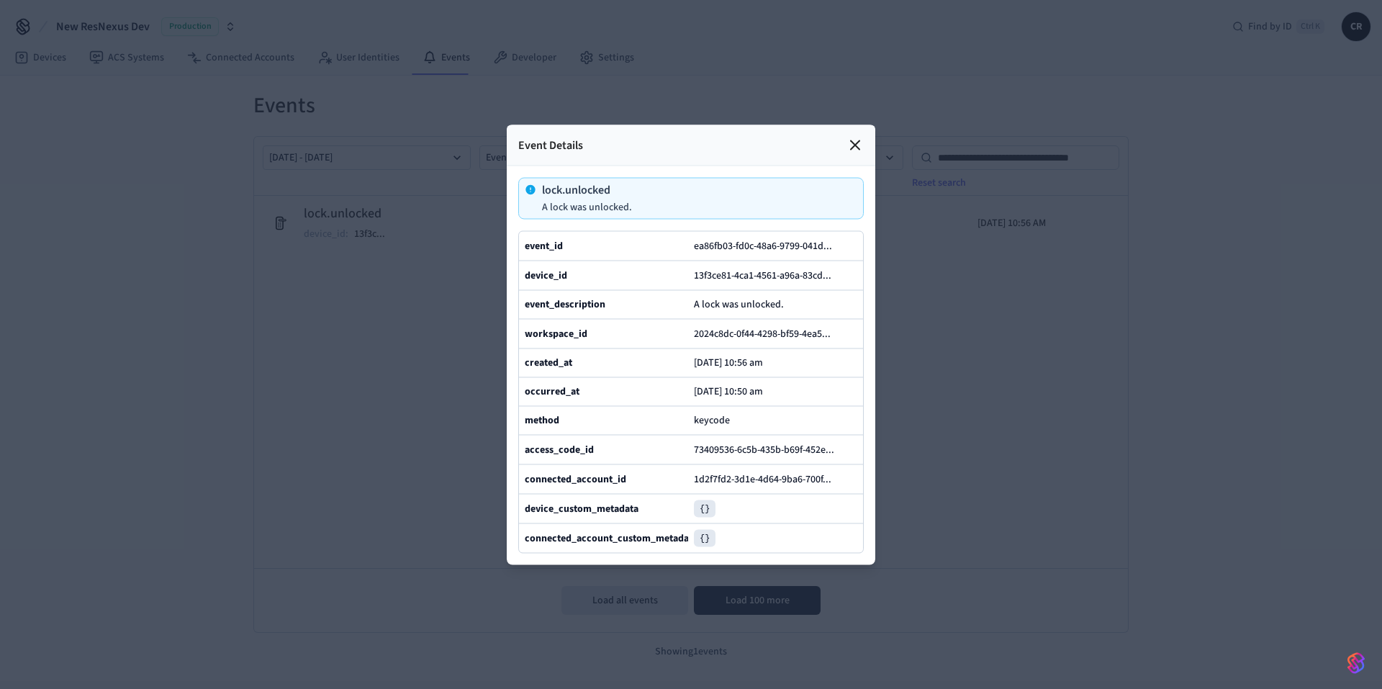
click at [861, 136] on icon at bounding box center [854, 144] width 17 height 17
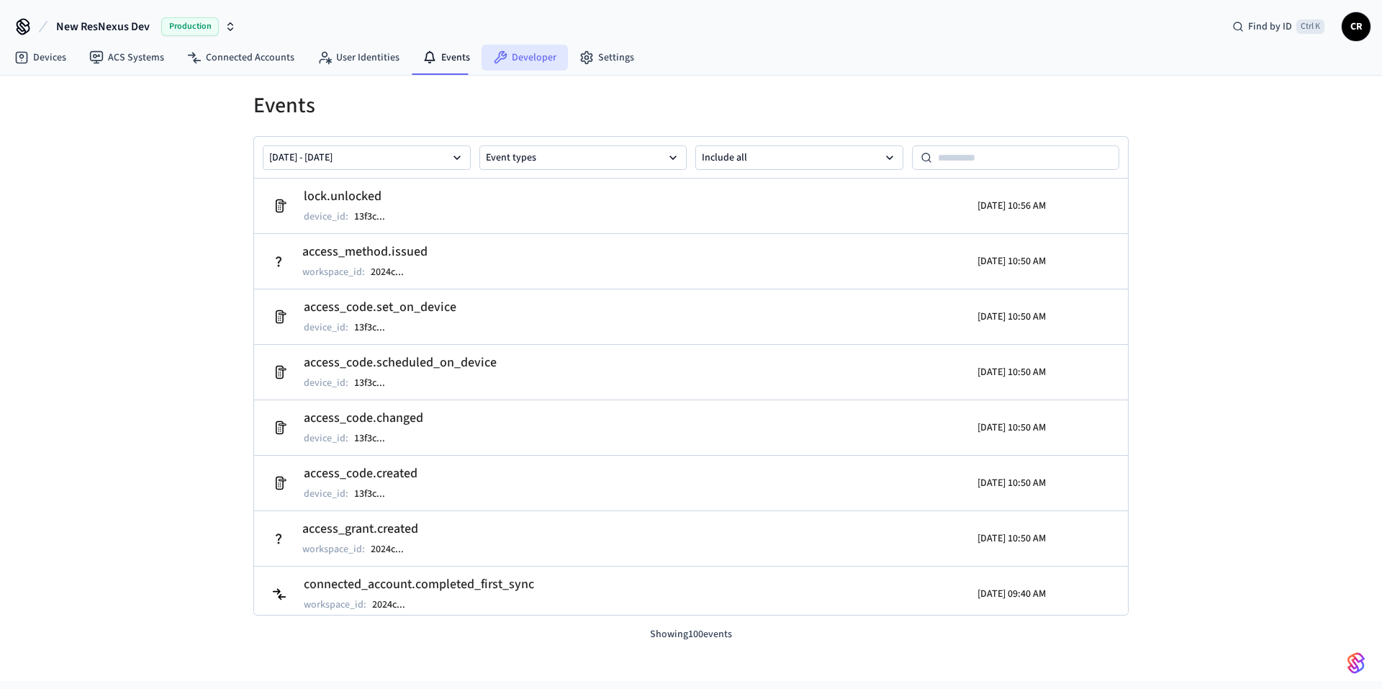
click at [538, 57] on link "Developer" at bounding box center [524, 58] width 86 height 26
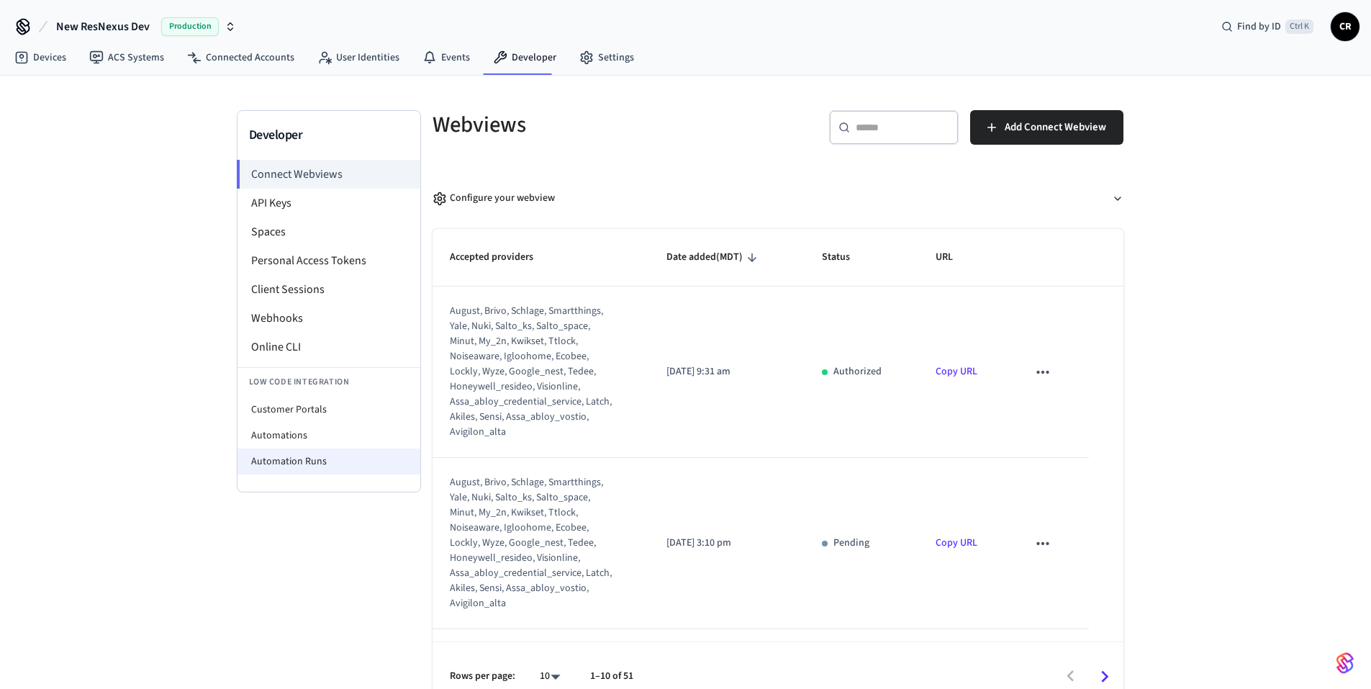
click at [314, 464] on li "Automation Runs" at bounding box center [328, 461] width 183 height 26
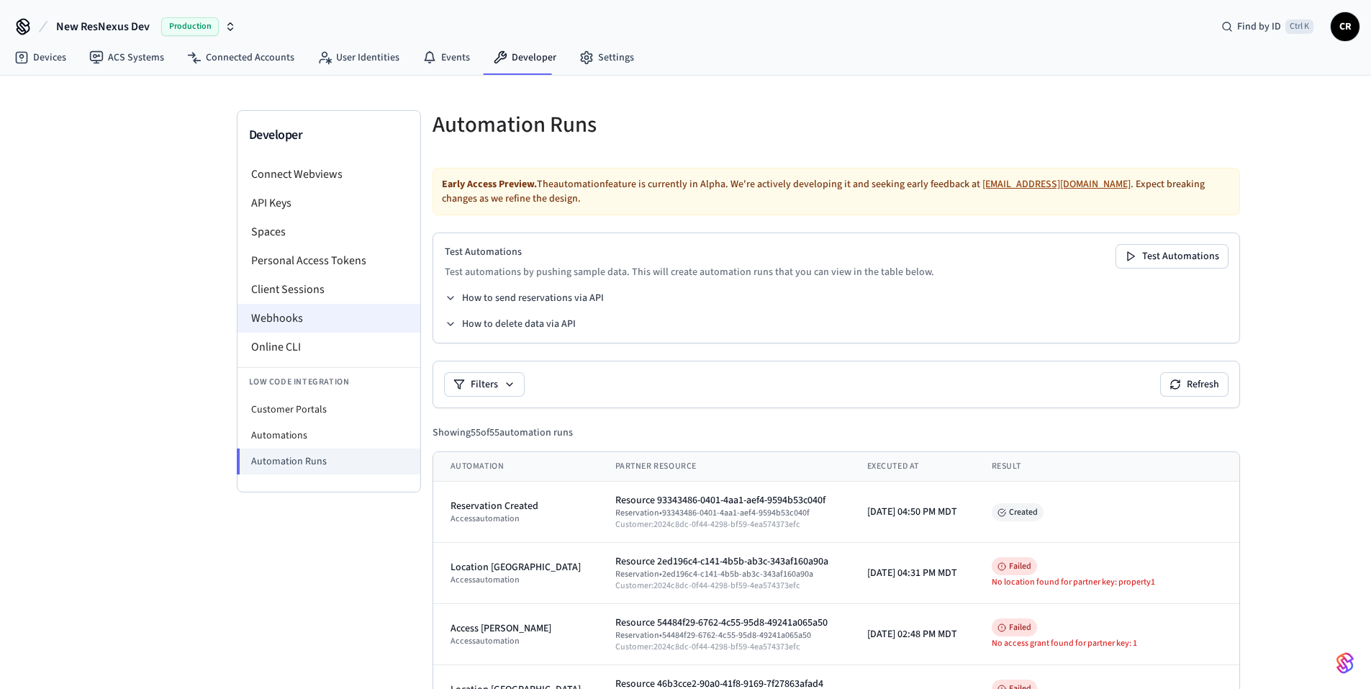
scroll to position [288, 0]
